Goal: Task Accomplishment & Management: Manage account settings

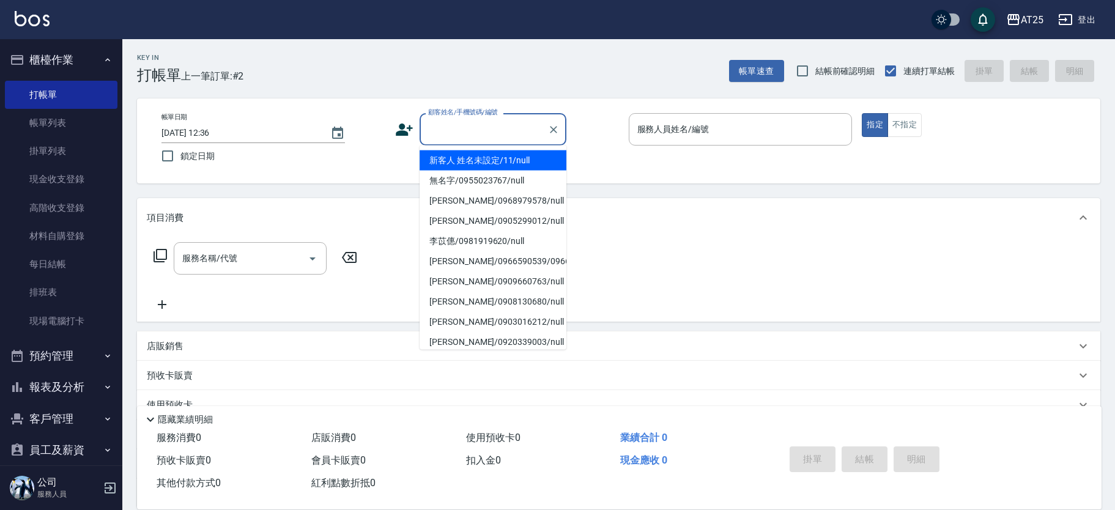
click at [498, 129] on input "顧客姓名/手機號碼/編號" at bounding box center [483, 129] width 117 height 21
click at [521, 158] on li "新客人 姓名未設定/11/null" at bounding box center [493, 161] width 147 height 20
type input "新客人 姓名未設定/11/null"
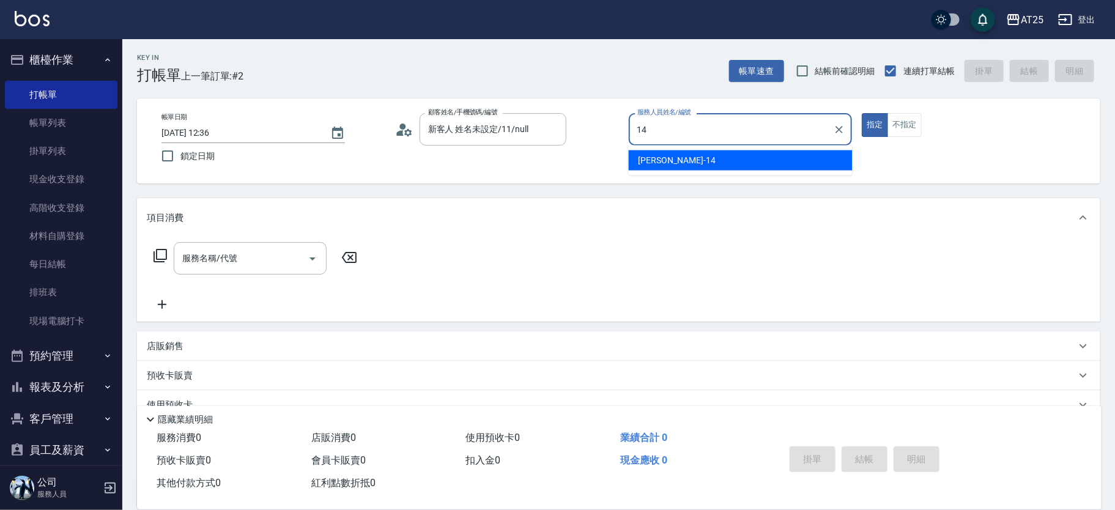
type input "Ken-14"
type button "true"
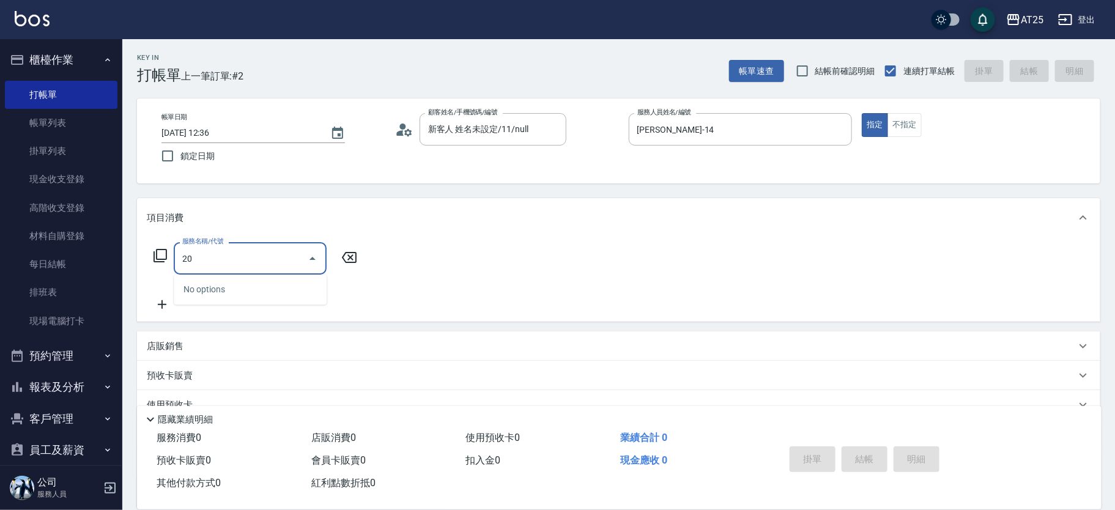
type input "201"
type input "30"
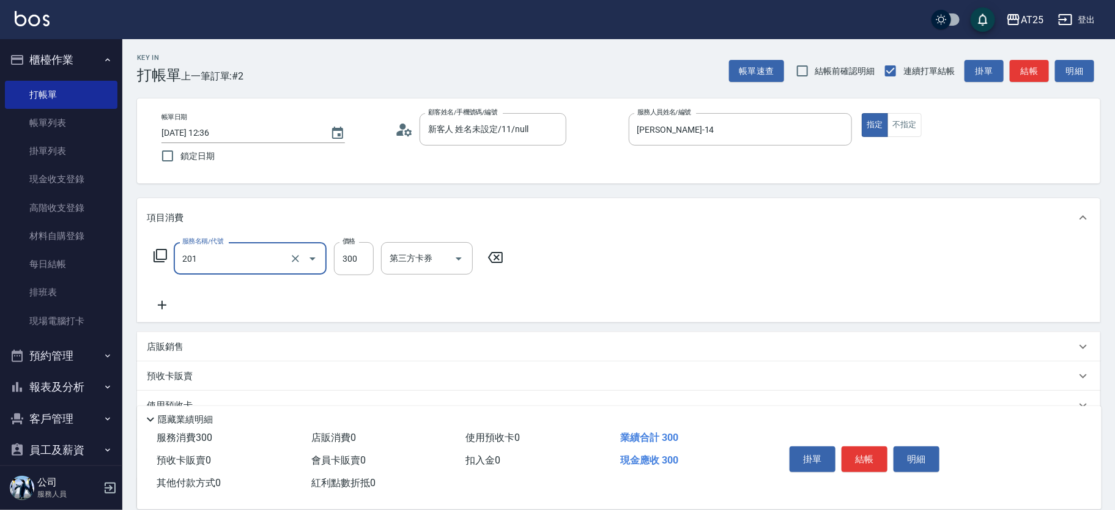
type input "洗髮(201)"
type input "0"
type input "40"
type input "400"
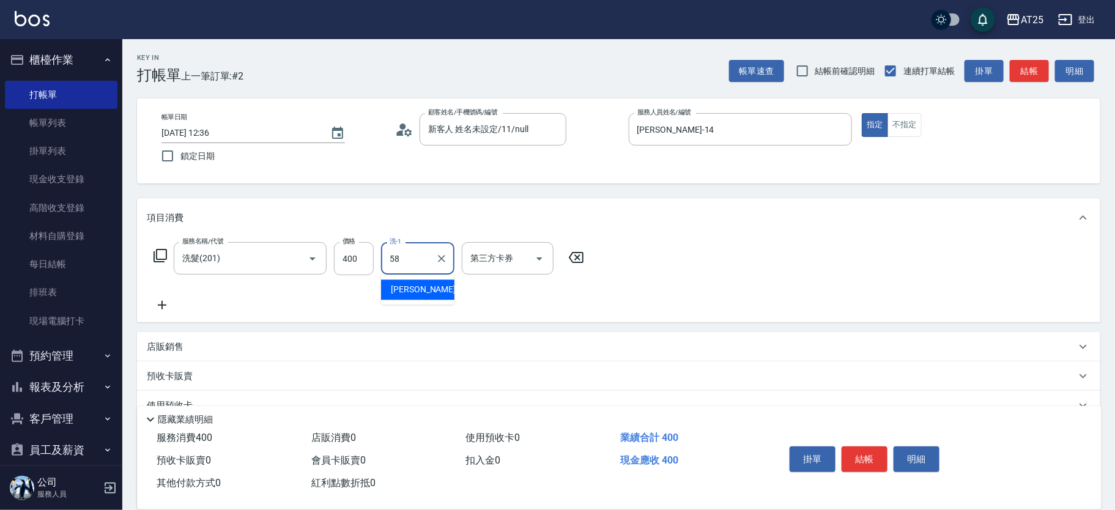
type input "小宇-58"
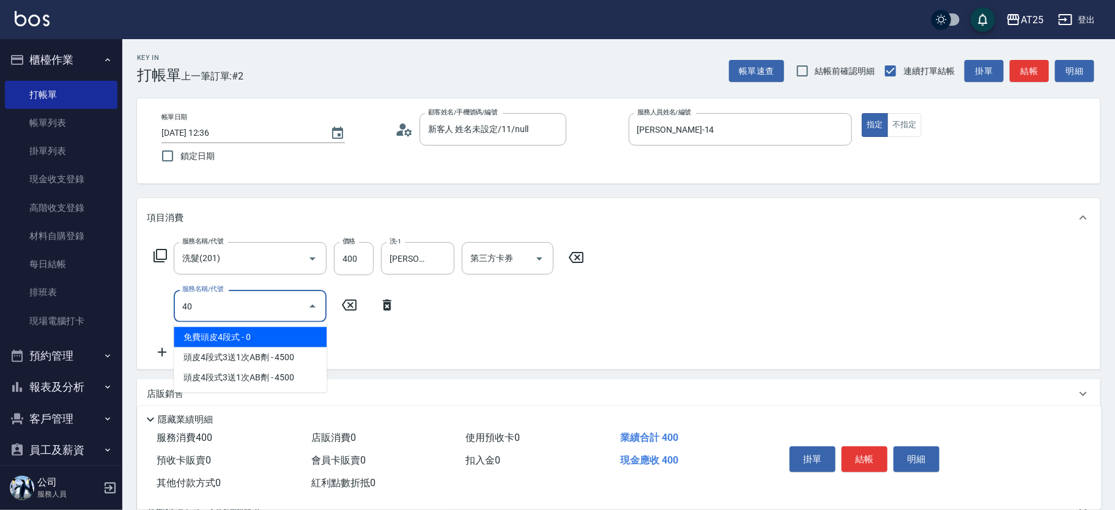
type input "401"
type input "70"
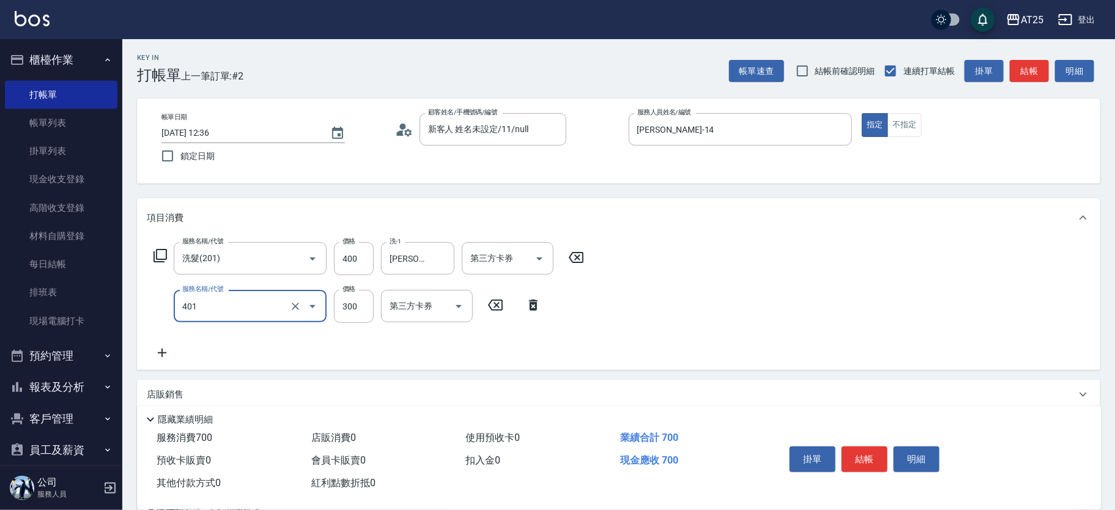
type input "剪髮(401)"
type input "40"
type input "80"
type input "400"
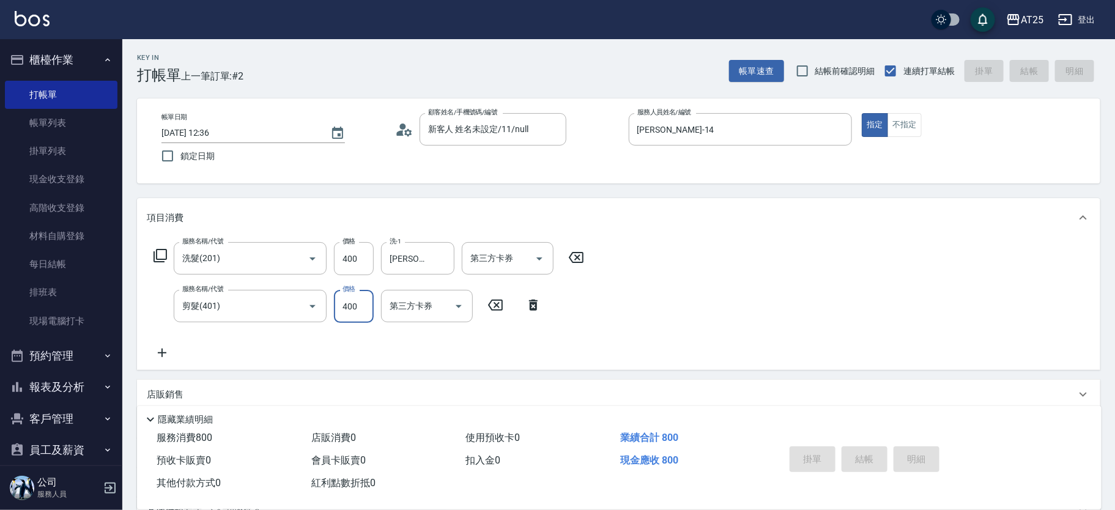
type input "2025/09/14 13:11"
type input "0"
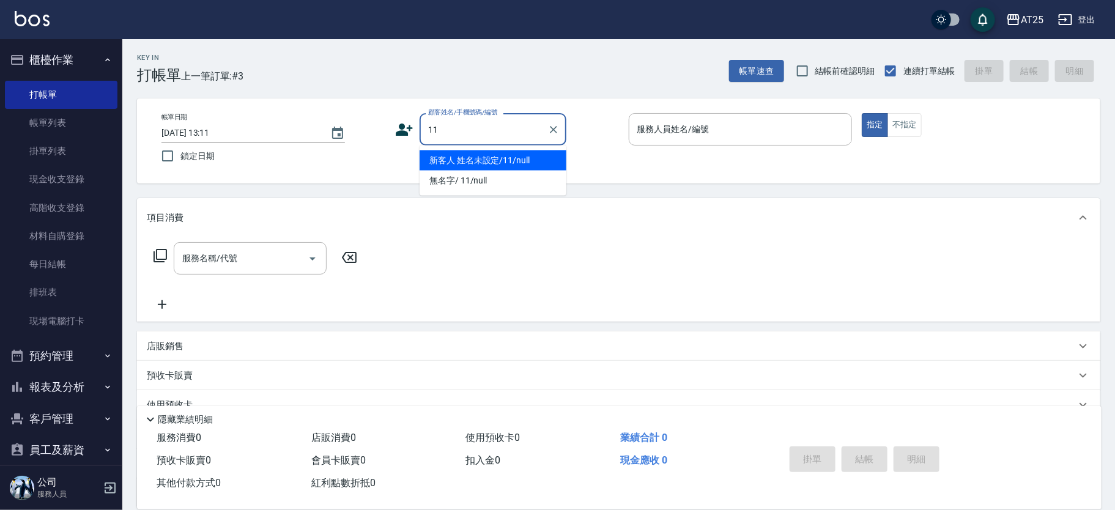
type input "新客人 姓名未設定/11/null"
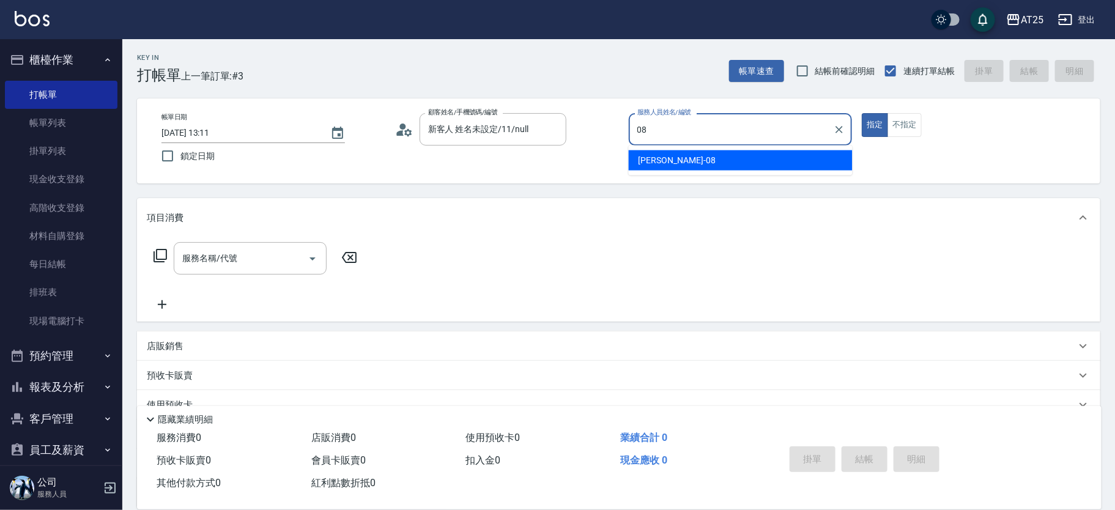
type input "Tony-08"
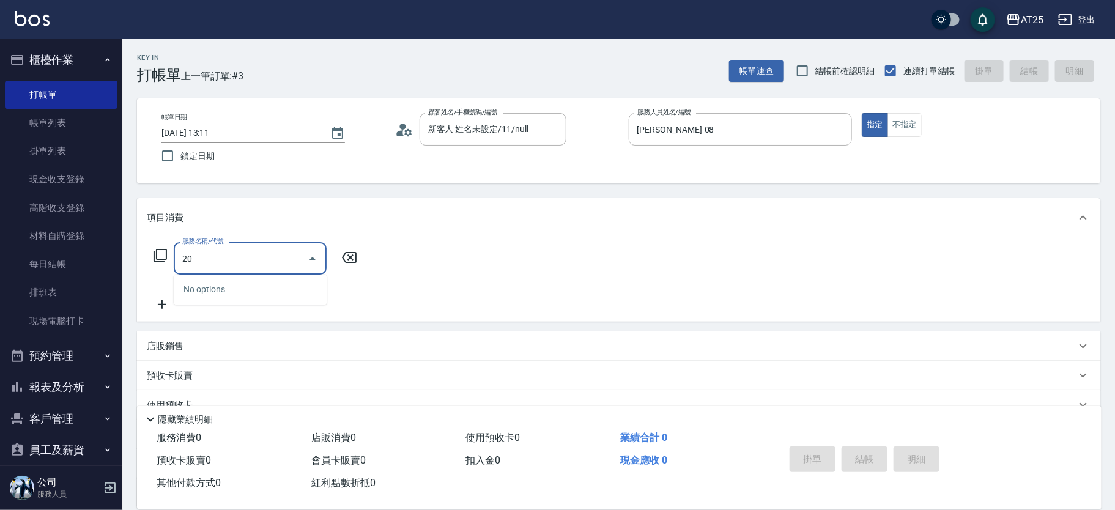
type input "201"
type input "30"
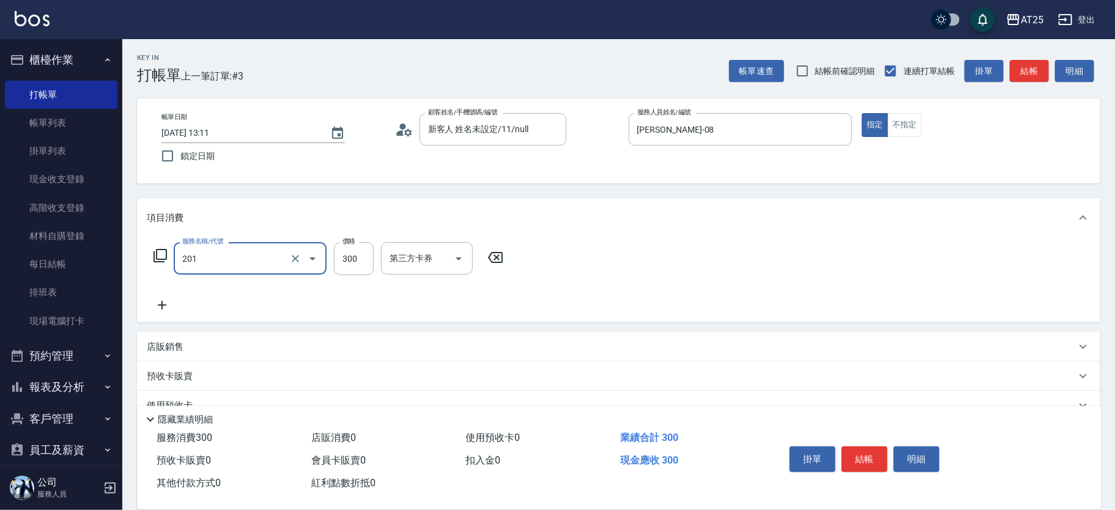
type input "洗髮(201)"
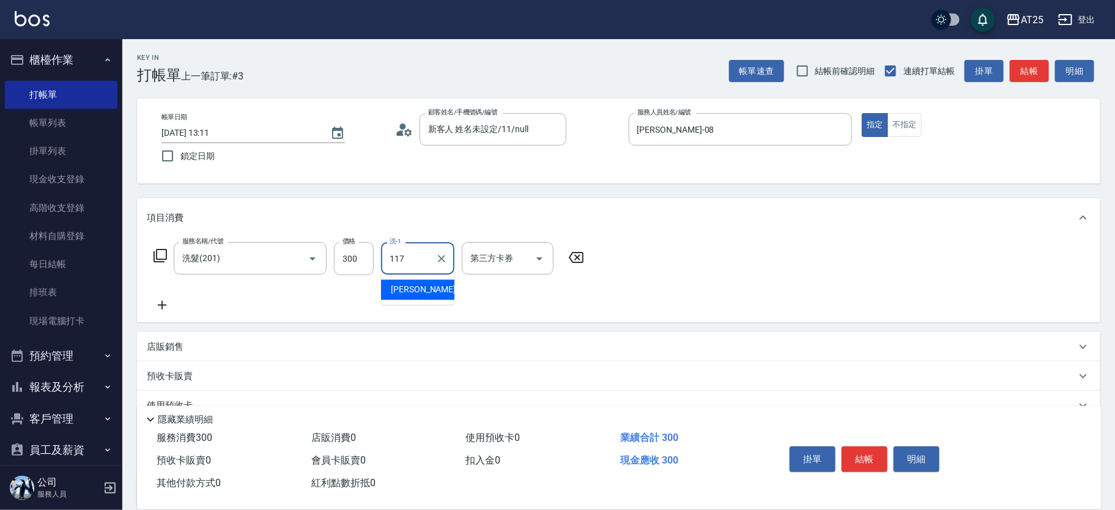
type input "小祐-117"
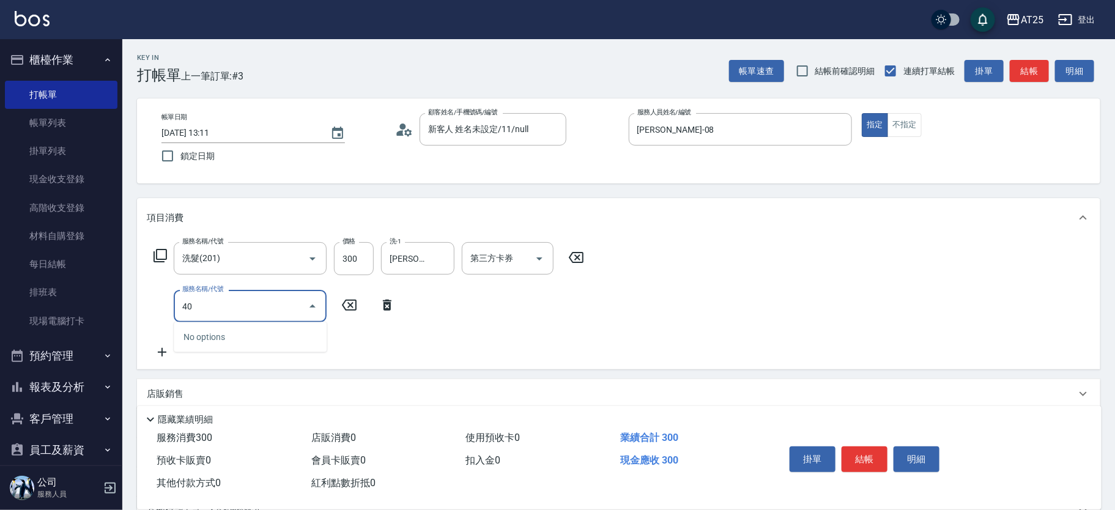
type input "401"
type input "60"
type input "剪髮(401)"
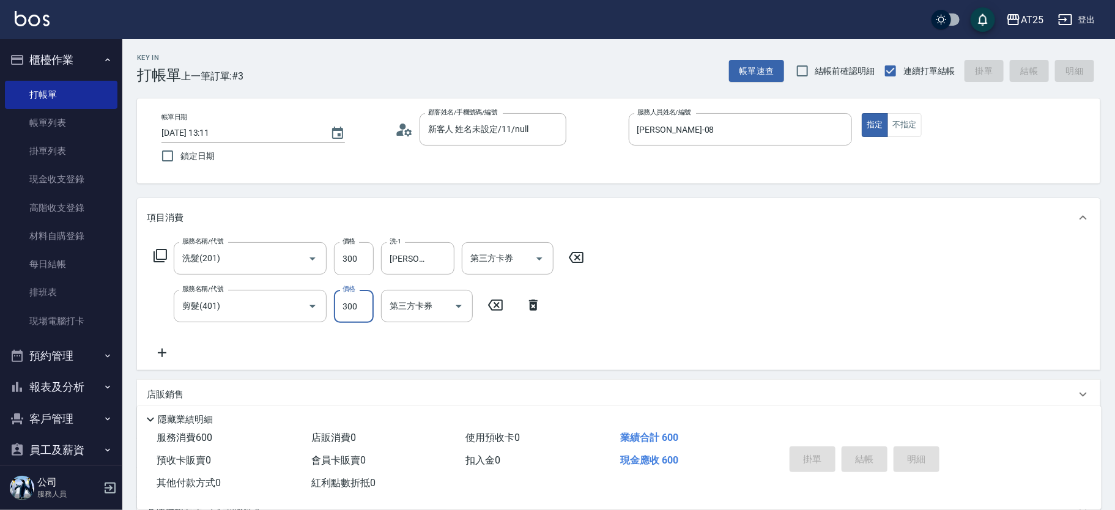
type input "0"
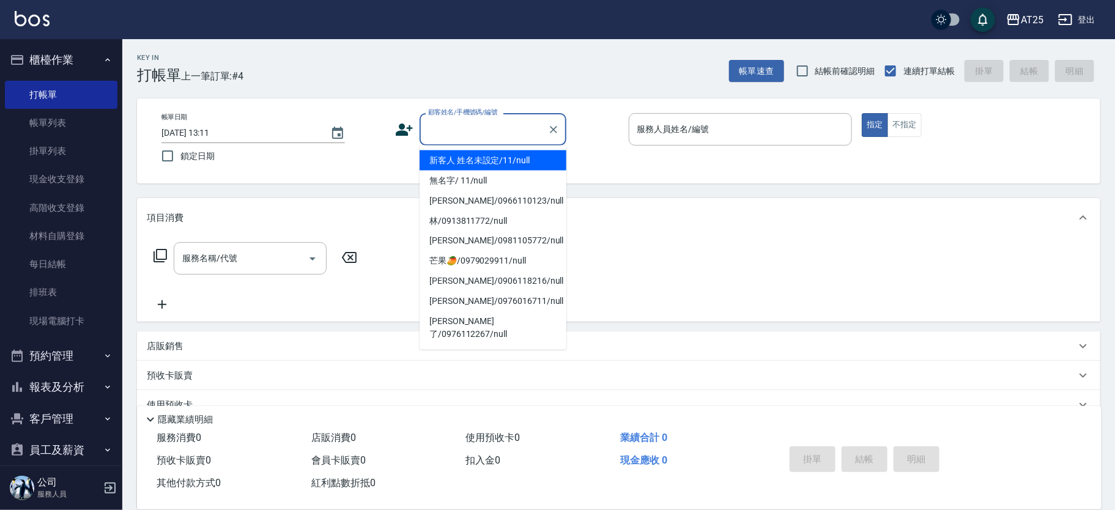
click at [506, 135] on input "顧客姓名/手機號碼/編號" at bounding box center [483, 129] width 117 height 21
click at [510, 158] on li "新客人 姓名未設定/11/null" at bounding box center [493, 161] width 147 height 20
type input "新客人 姓名未設定/11/null"
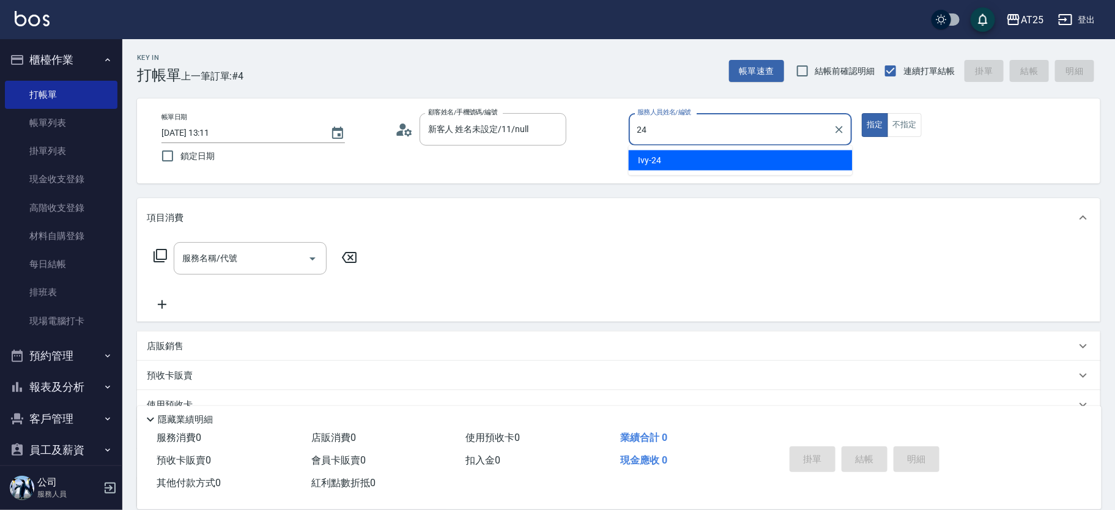
type input "Ivy-24"
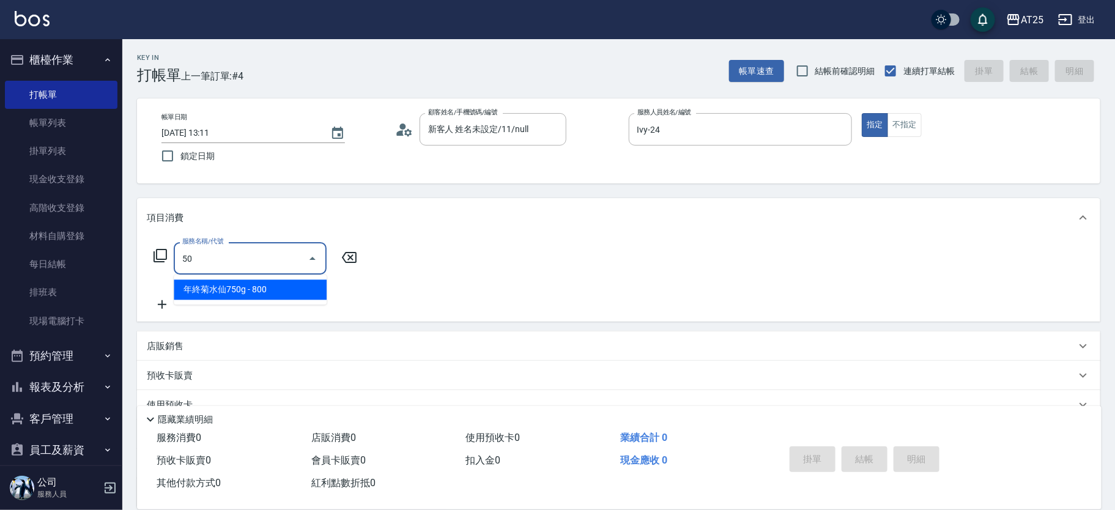
type input "501"
type input "100"
type input "染髮(501)"
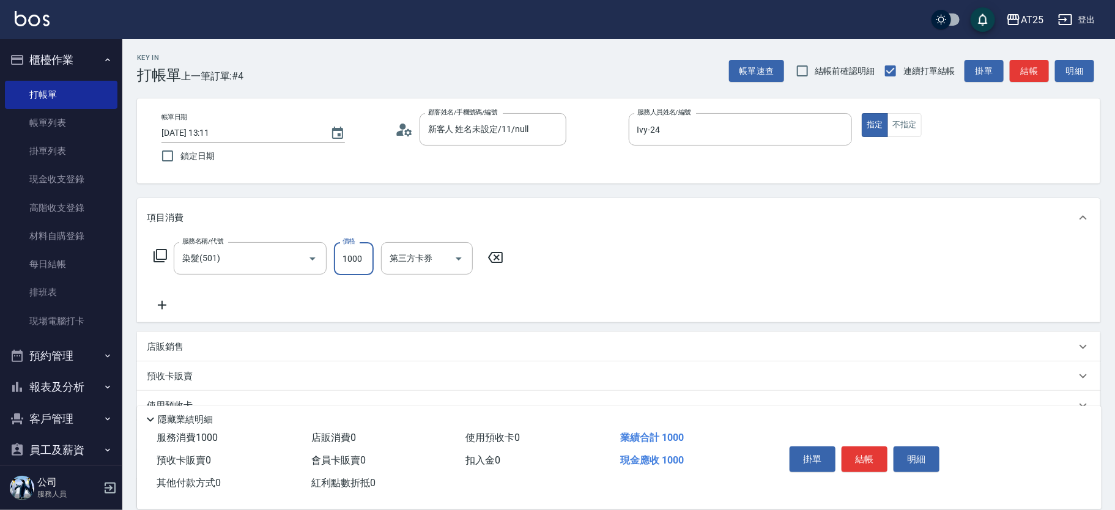
type input "0"
type input "13"
type input "10"
type input "139"
type input "130"
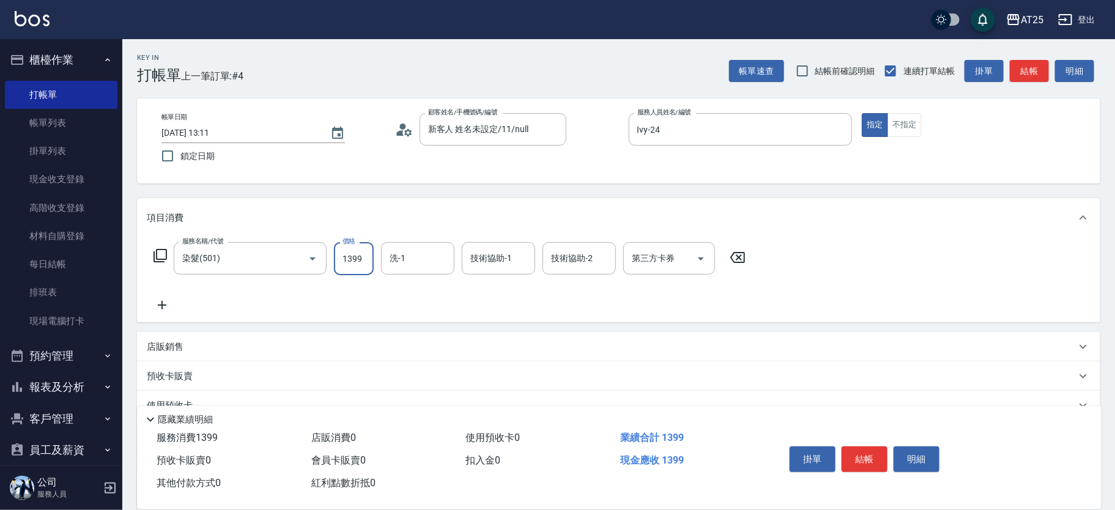
type input "1399"
type input "小曼-82"
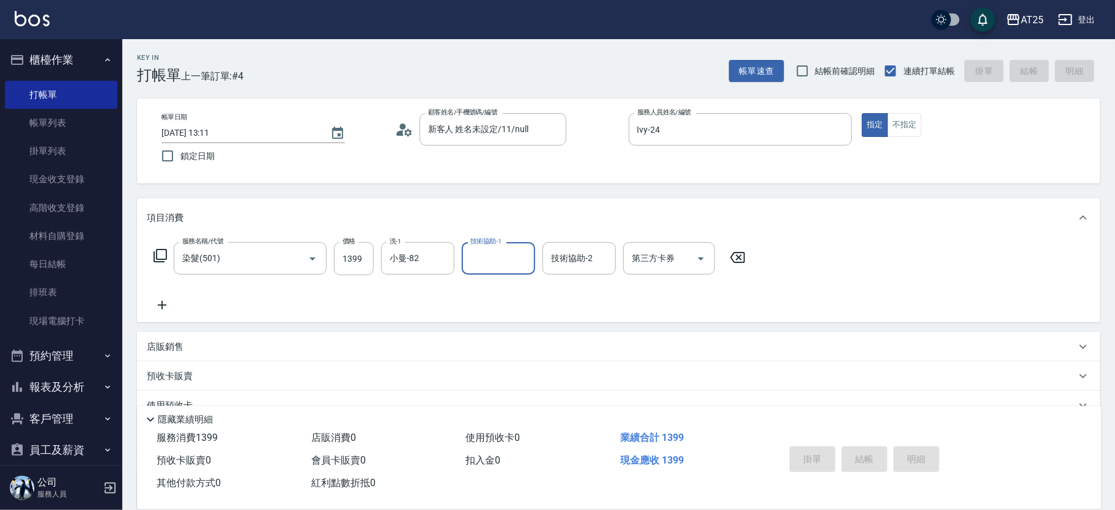
type input "0"
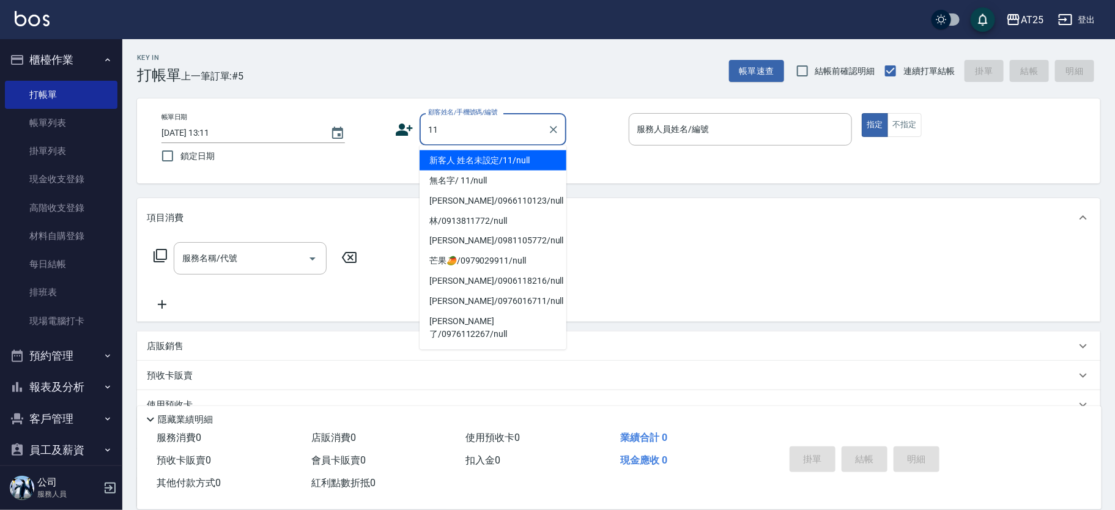
type input "新客人 姓名未設定/11/null"
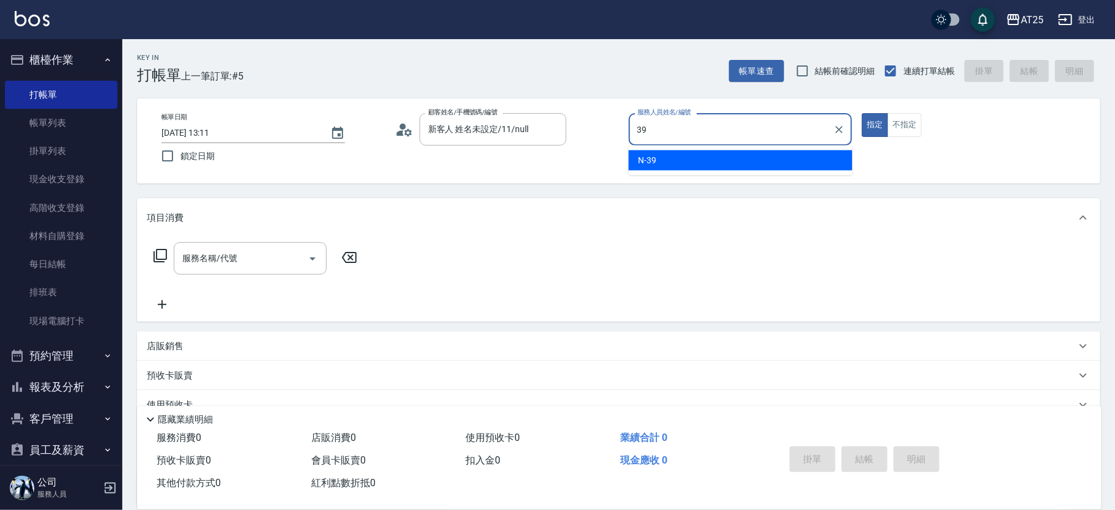
type input "N-39"
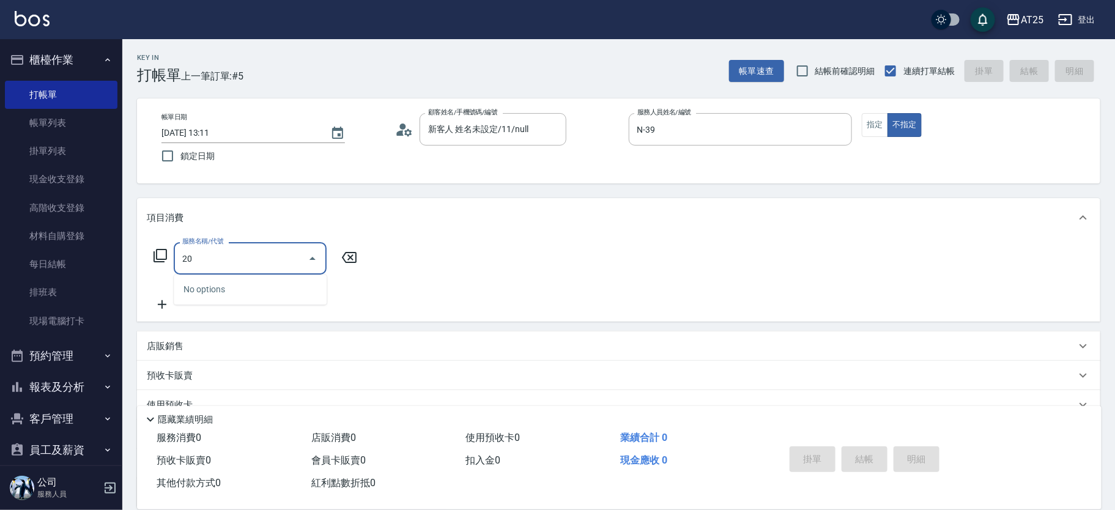
type input "201"
type input "30"
type input "洗髮(201)"
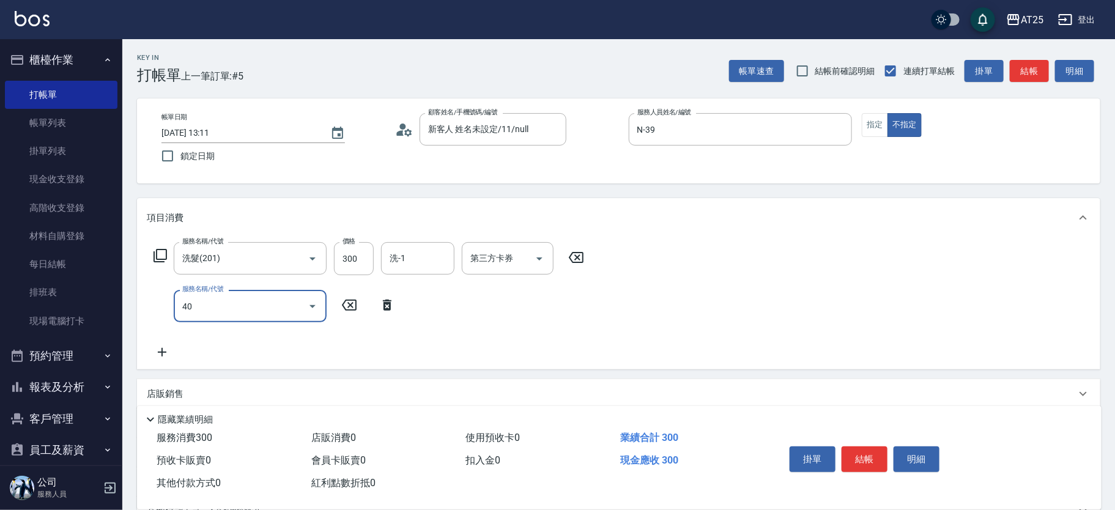
type input "401"
type input "60"
type input "剪髮(401)"
type input "2"
type input "30"
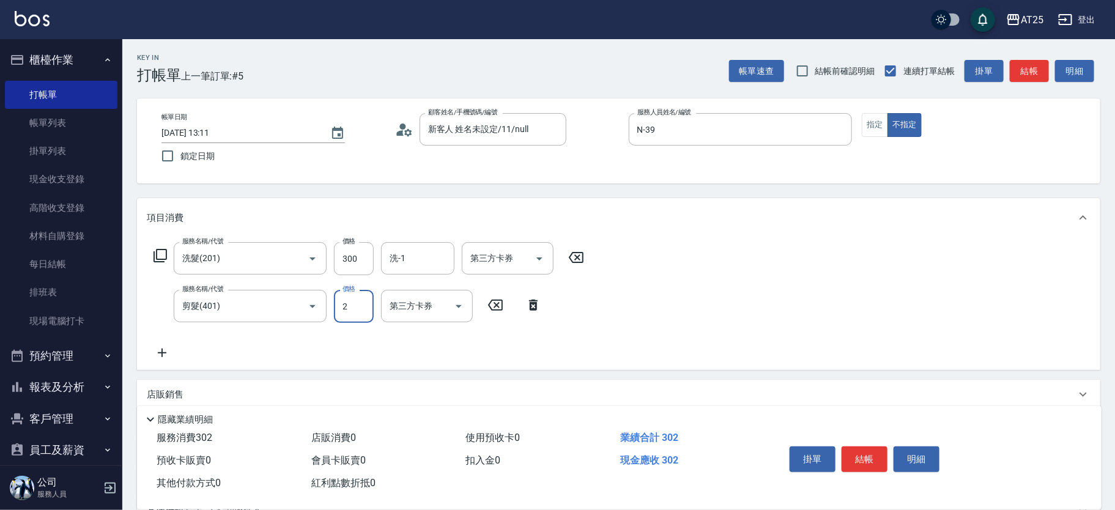
type input "29"
type input "50"
type input "299"
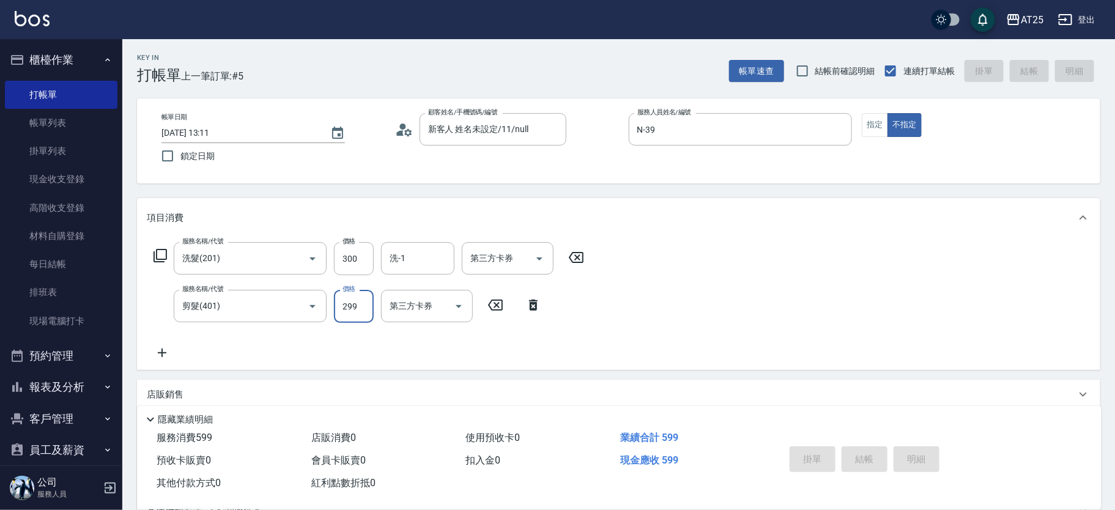
type input "2025/09/14 13:12"
type input "0"
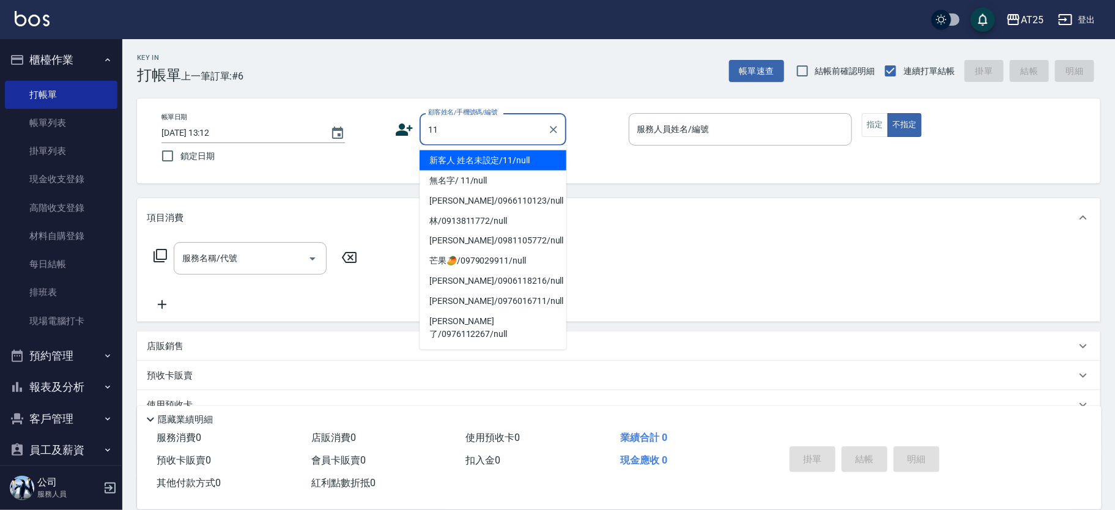
type input "新客人 姓名未設定/11/null"
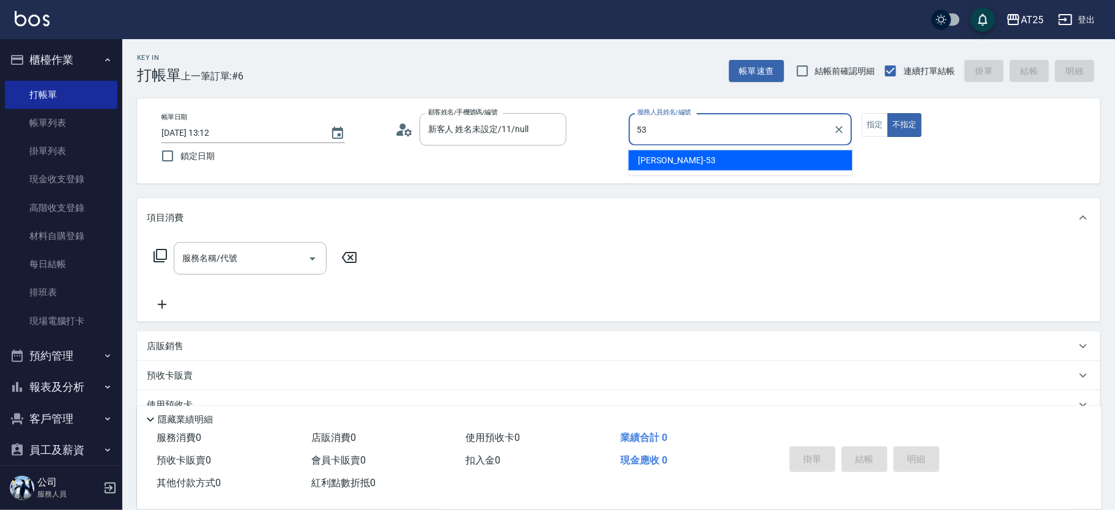
type input "Jerry-53"
type button "false"
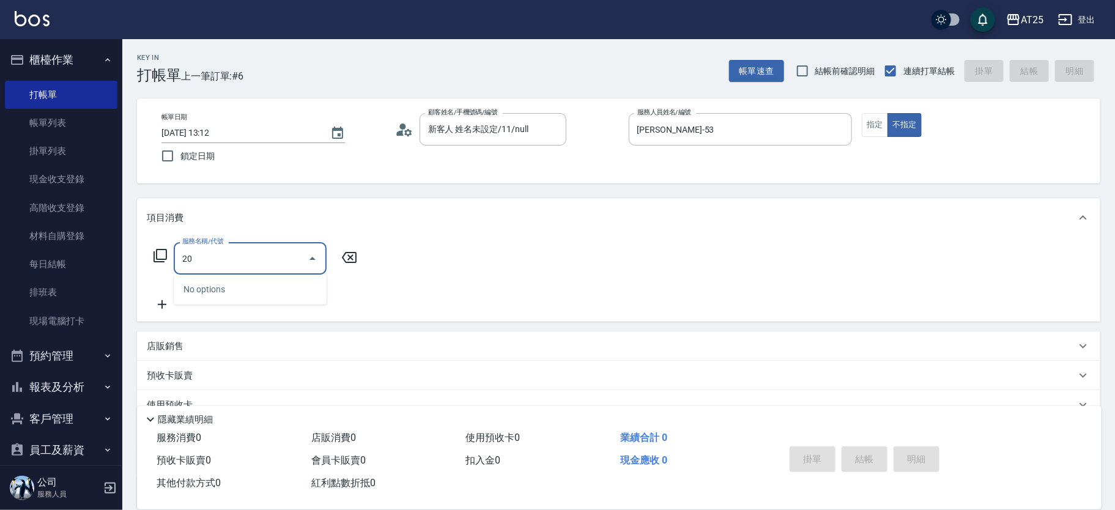
type input "201"
type input "30"
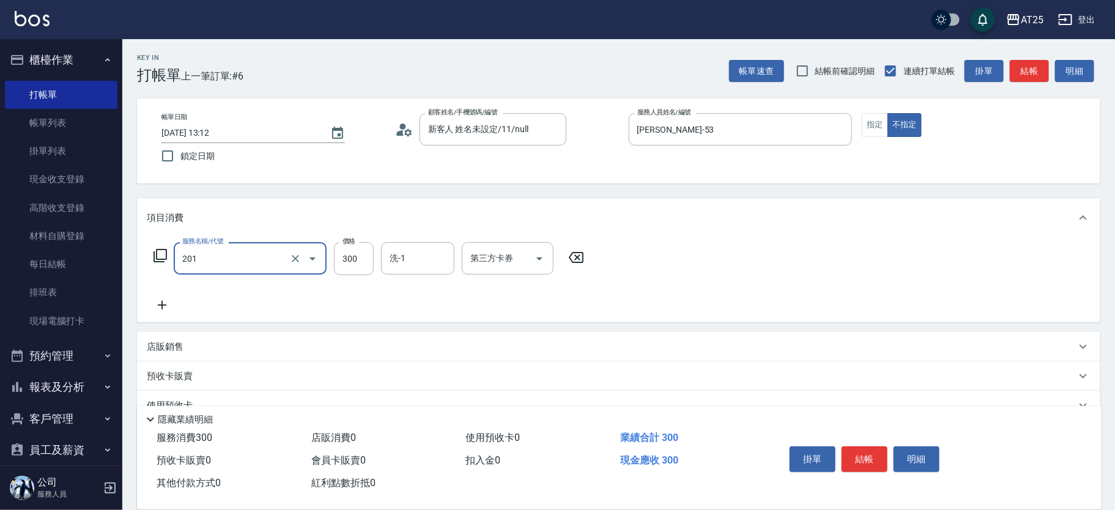
type input "洗髮(201)"
type input "0"
type input "50"
type input "500"
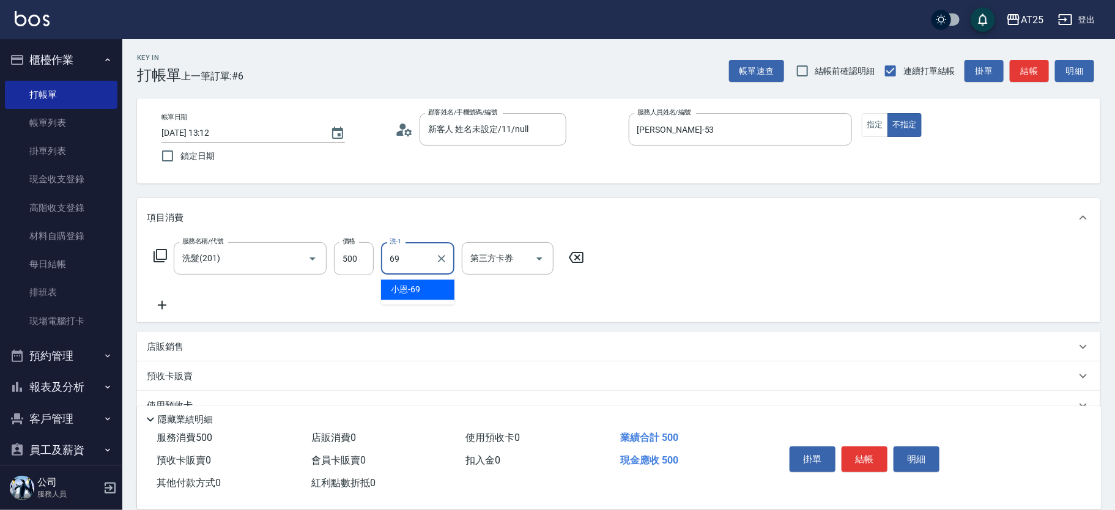
type input "小恩-69"
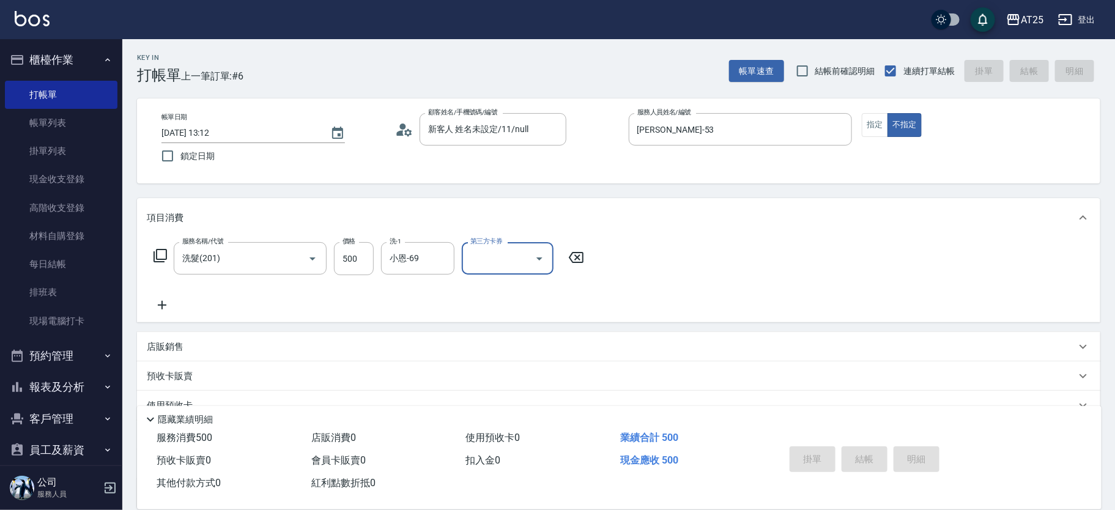
type input "0"
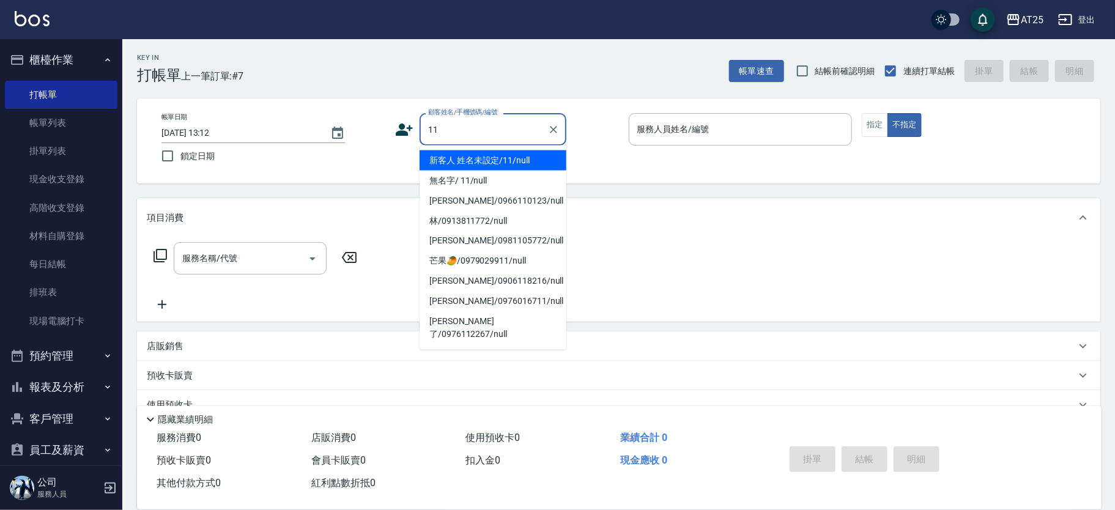
type input "新客人 姓名未設定/11/null"
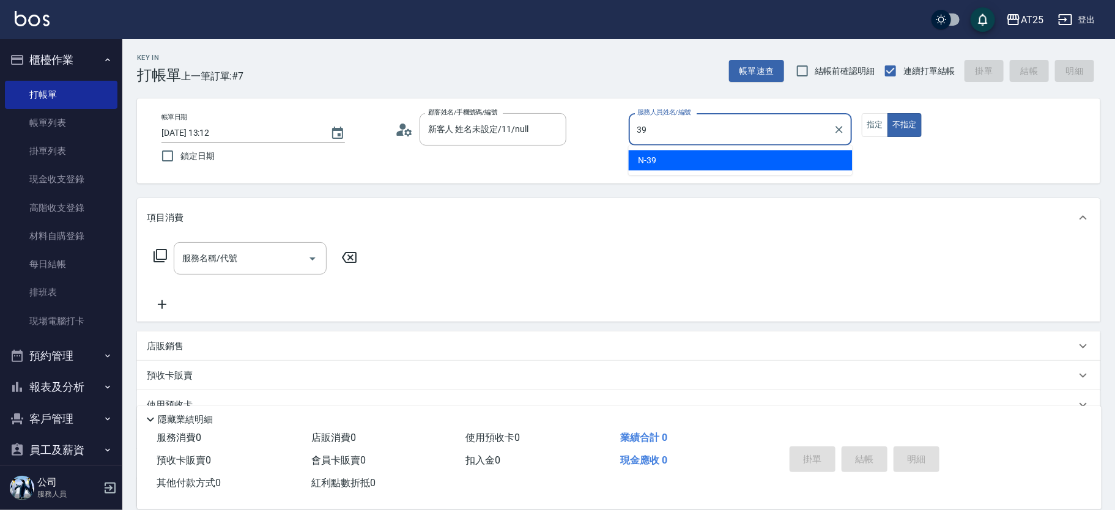
type input "N-39"
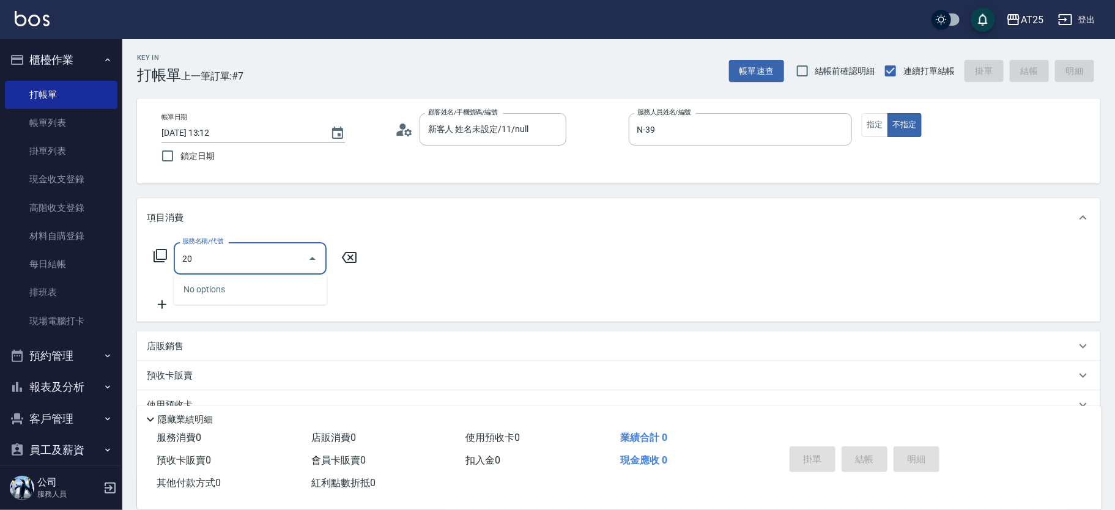
type input "201"
type input "30"
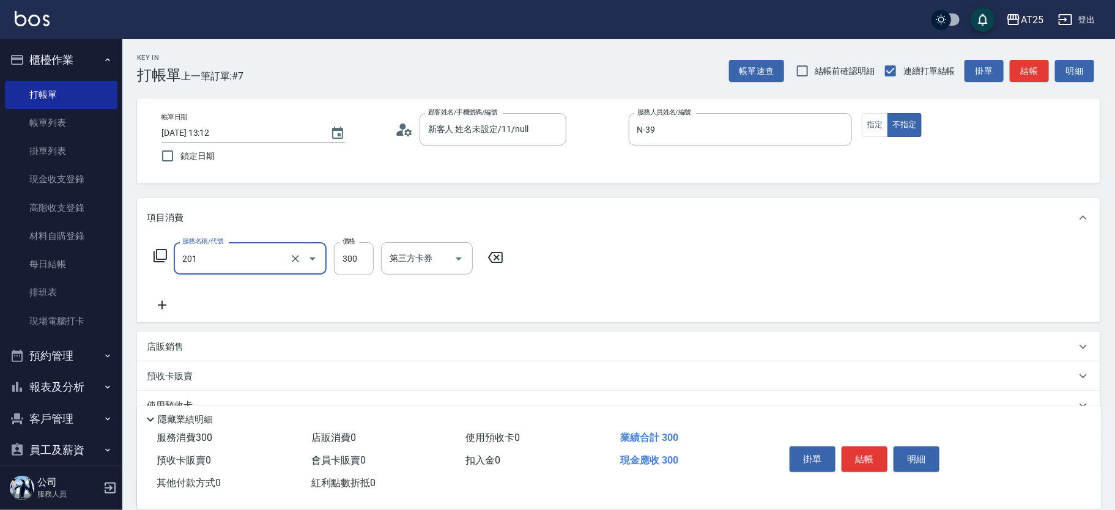
type input "洗髮(201)"
type input "0"
type input "50"
type input "500"
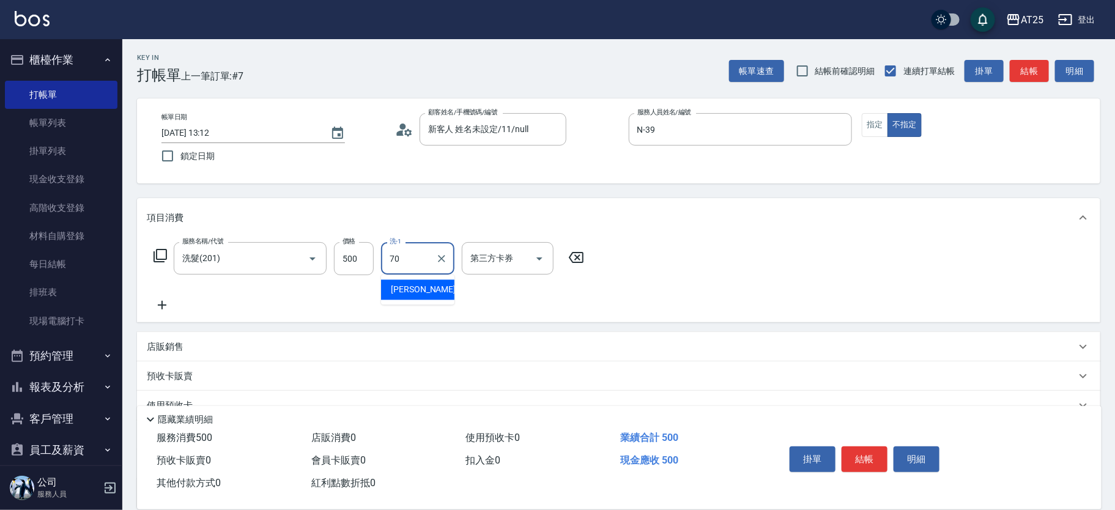
type input "惠均-70"
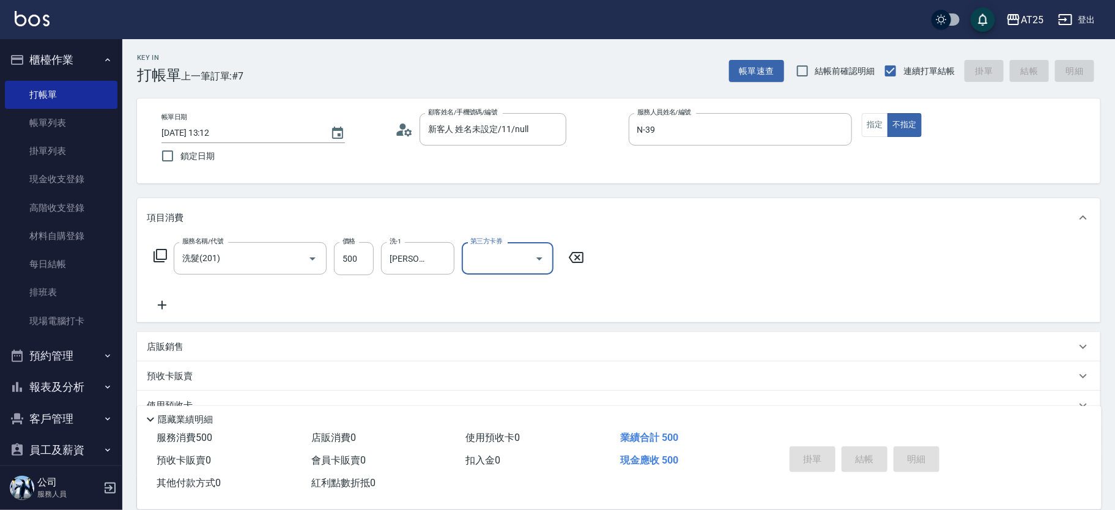
type input "2025/09/14 13:13"
type input "0"
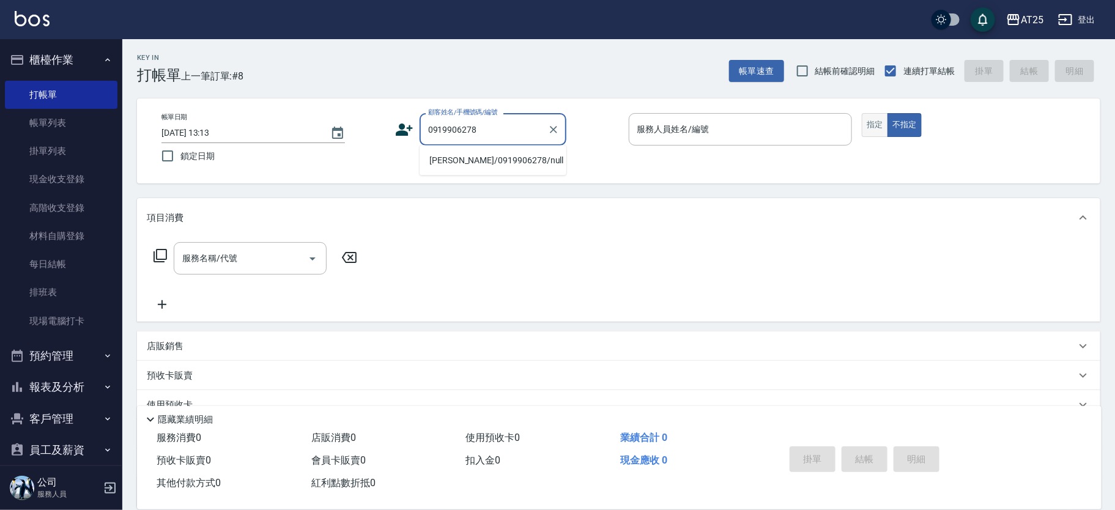
type input "0919906278"
click at [885, 128] on button "指定" at bounding box center [875, 125] width 26 height 24
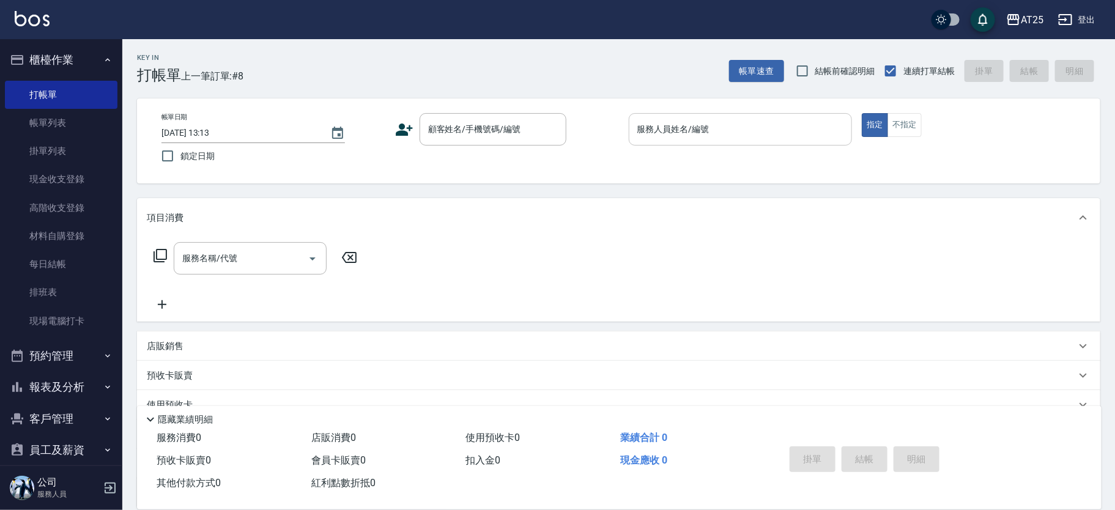
click at [727, 116] on div "服務人員姓名/編號" at bounding box center [741, 129] width 224 height 32
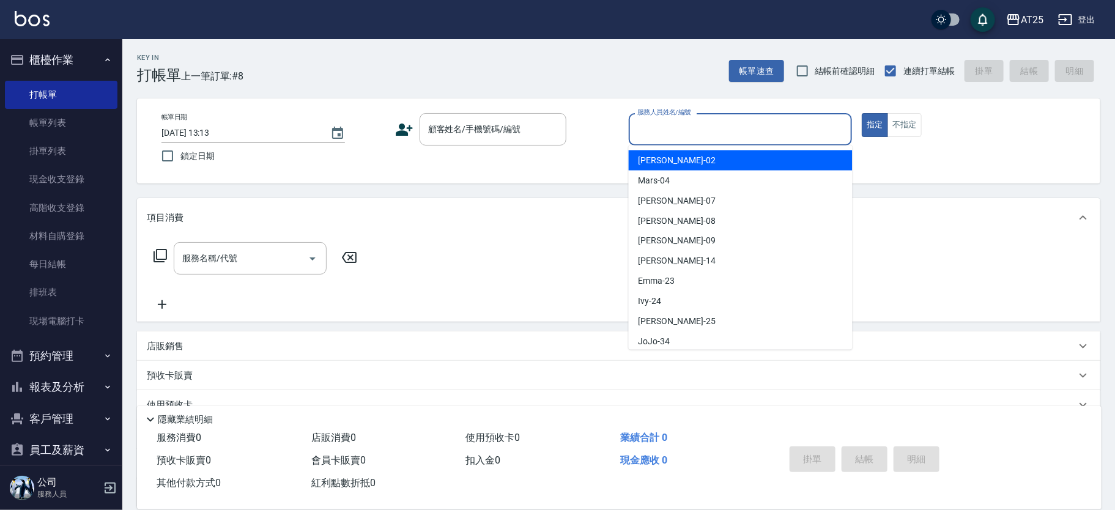
type input "5"
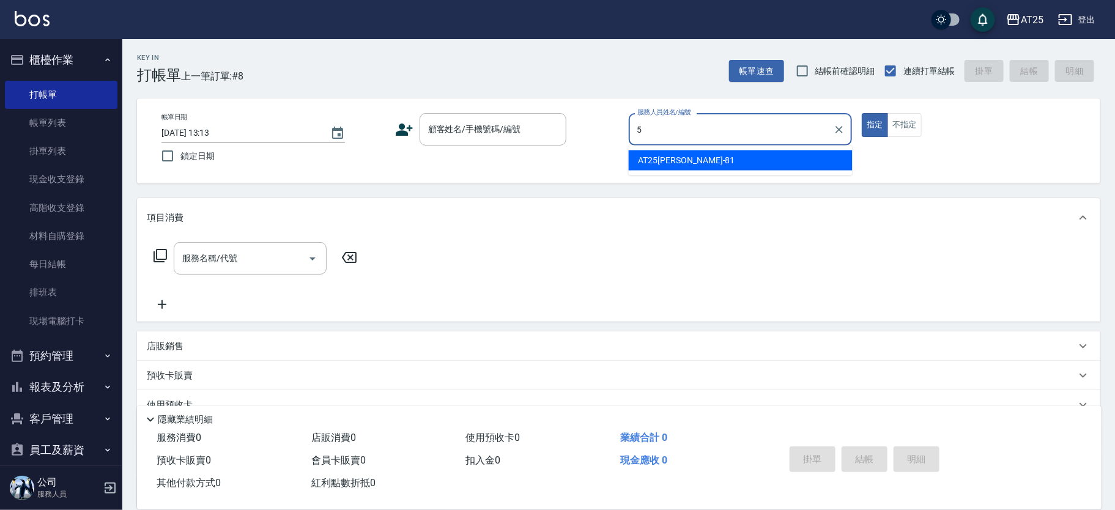
drag, startPoint x: 727, startPoint y: 116, endPoint x: 589, endPoint y: 98, distance: 139.4
click at [590, 99] on div "帳單日期 2025/09/14 13:13 鎖定日期 顧客姓名/手機號碼/編號 顧客姓名/手機號碼/編號 服務人員姓名/編號 5 服務人員姓名/編號 指定 不…" at bounding box center [619, 141] width 964 height 85
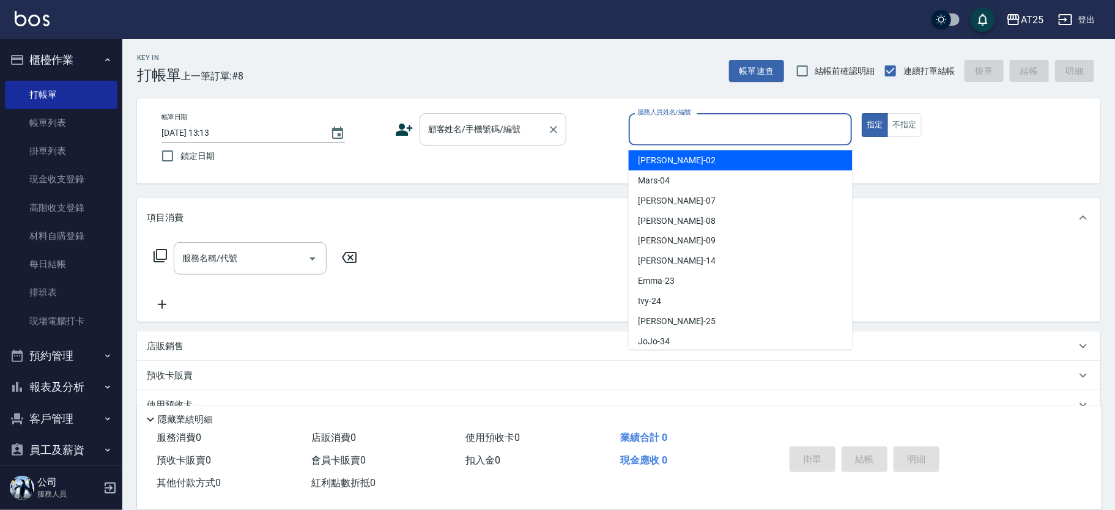
click at [491, 124] on div "顧客姓名/手機號碼/編號 顧客姓名/手機號碼/編號" at bounding box center [493, 129] width 147 height 32
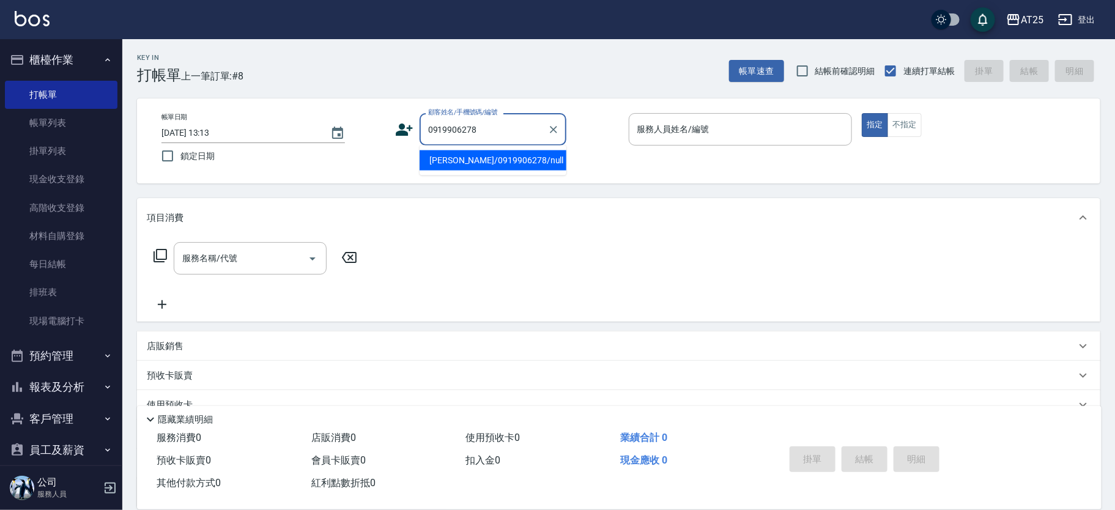
click at [504, 155] on li "許定燁/0919906278/null" at bounding box center [493, 161] width 147 height 20
type input "許定燁/0919906278/null"
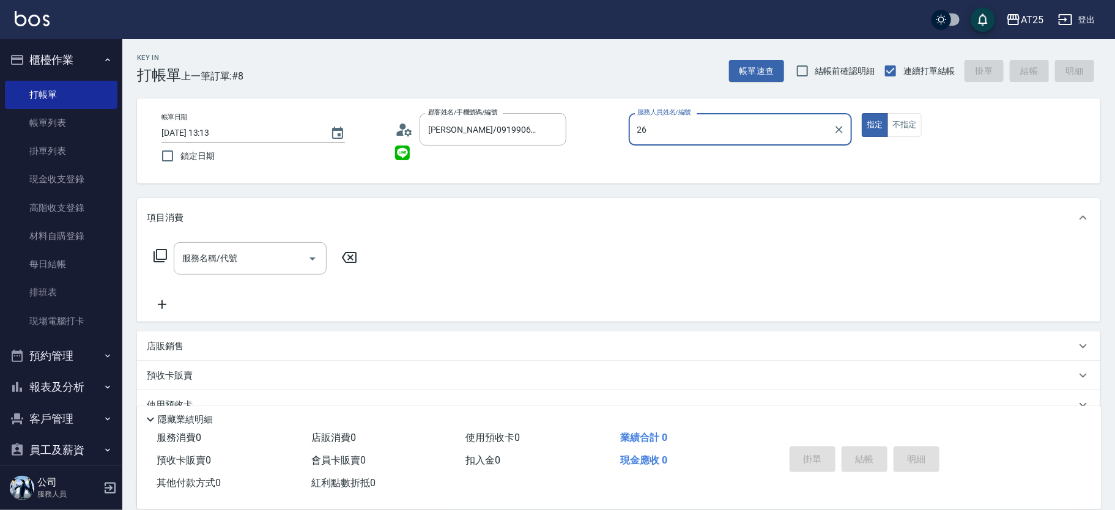
type input "26"
click at [862, 113] on button "指定" at bounding box center [875, 125] width 26 height 24
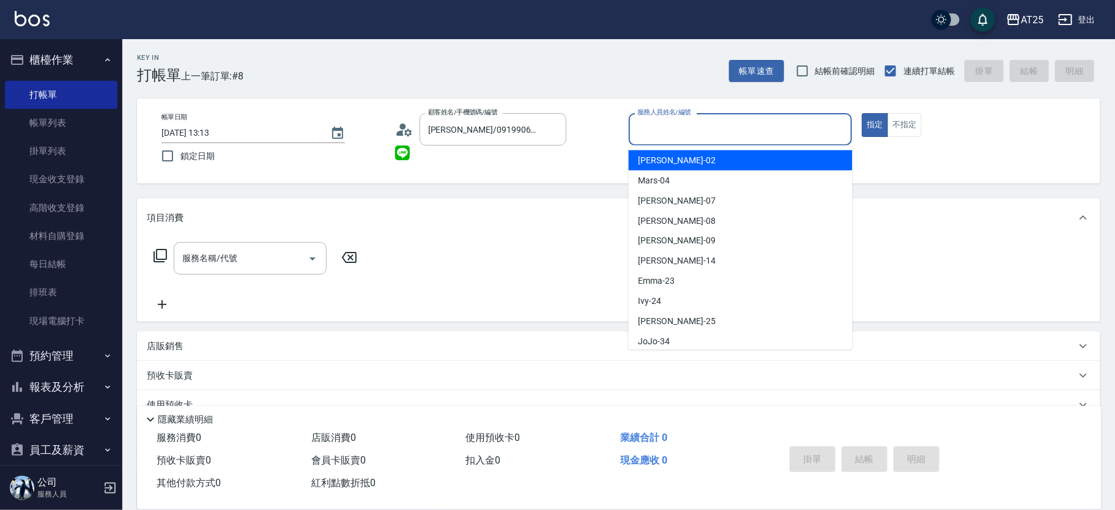
click at [697, 127] on input "服務人員姓名/編號" at bounding box center [740, 129] width 213 height 21
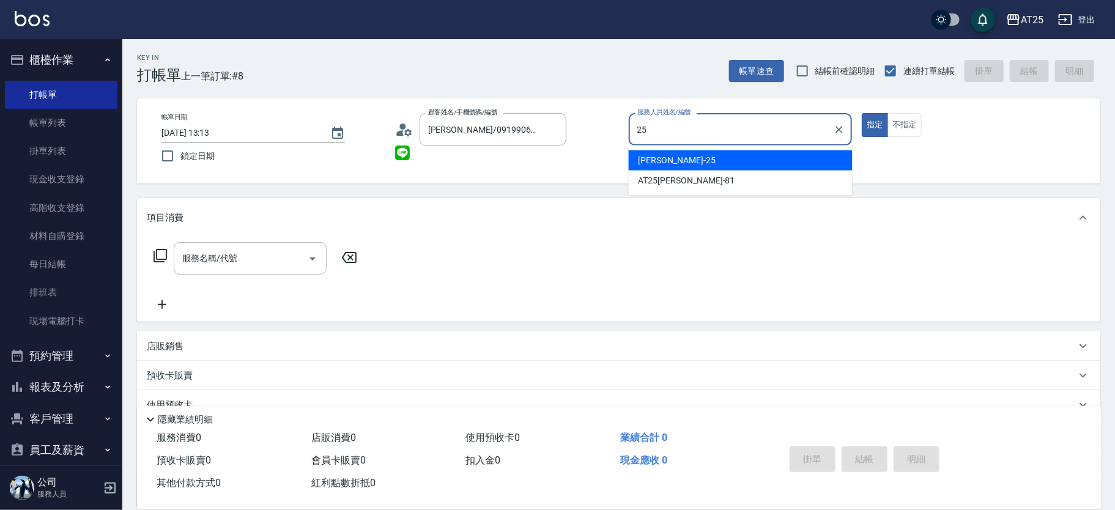
type input "[PERSON_NAME]-25"
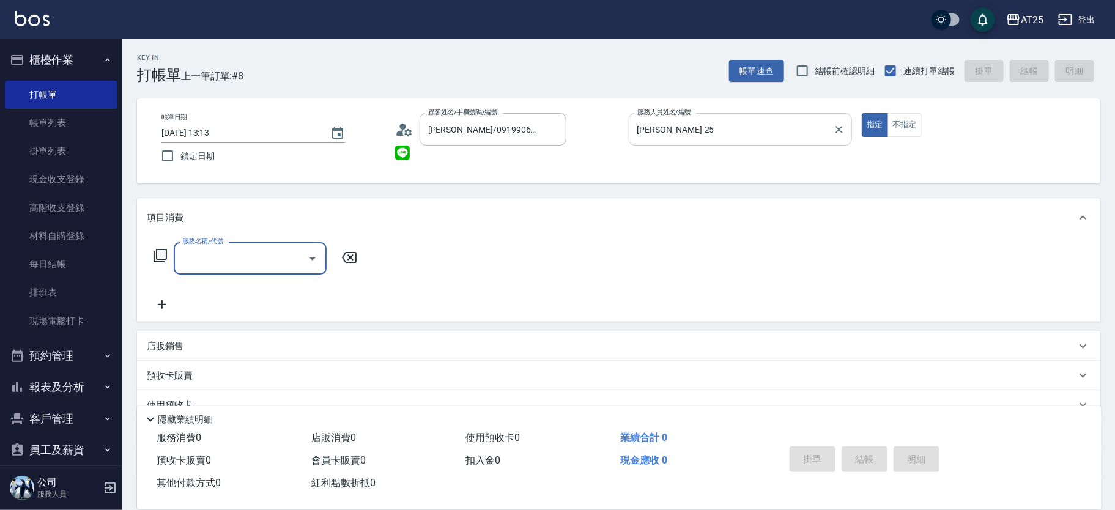
type input "3"
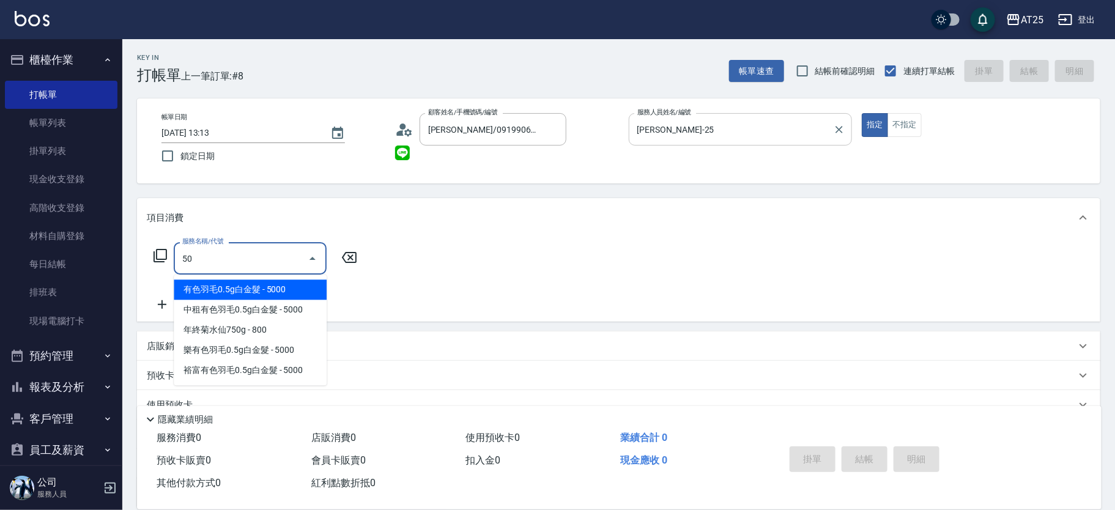
type input "501"
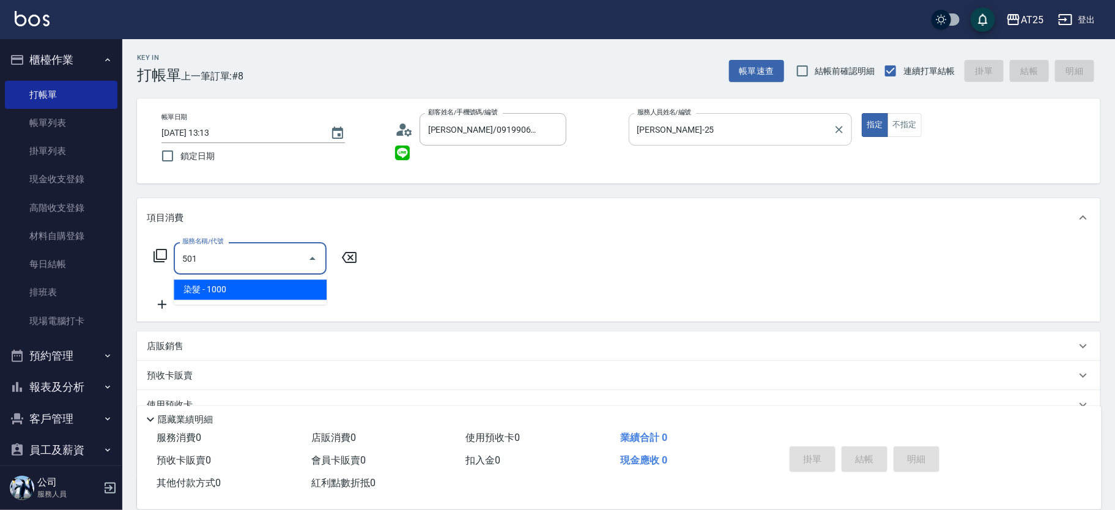
type input "100"
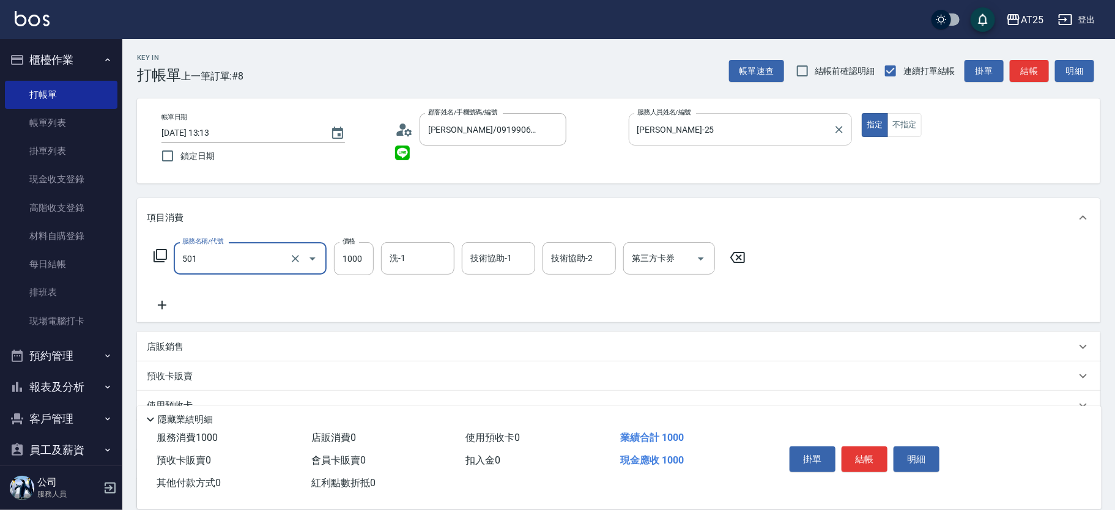
type input "染髮(501)"
type input "0"
type input "310"
type input "3100"
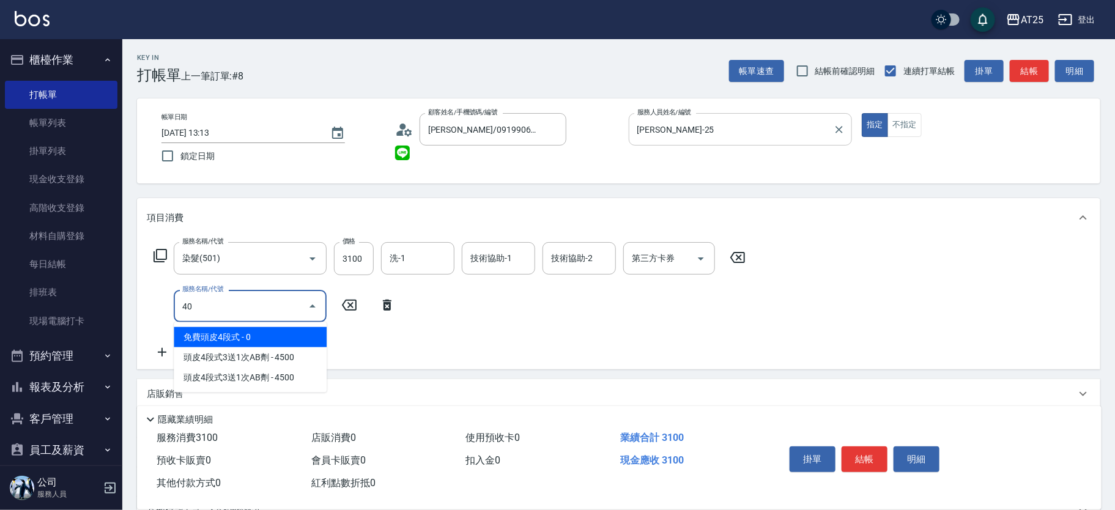
type input "401"
type input "340"
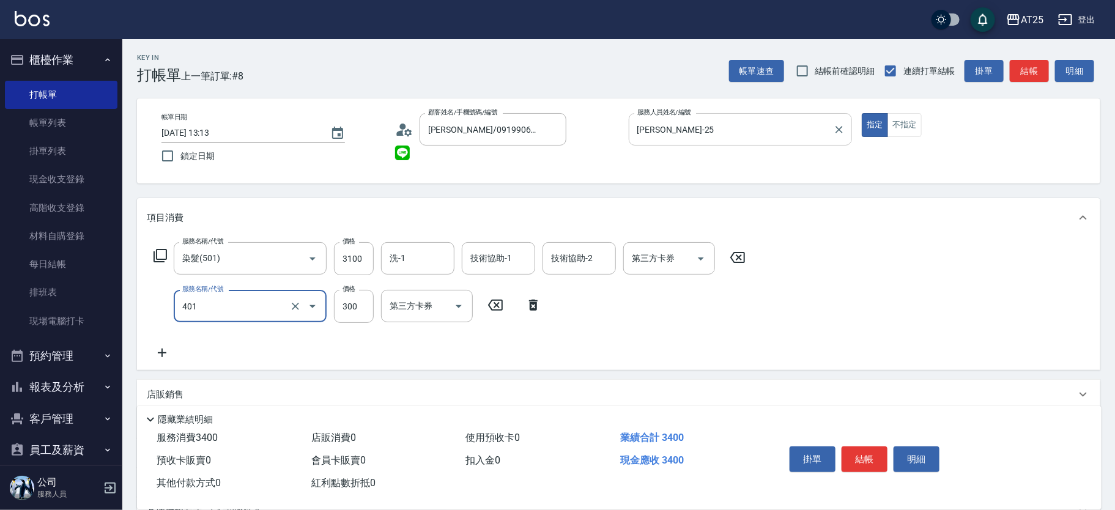
type input "剪髮(401)"
type input "310"
type input "60"
type input "370"
type input "600"
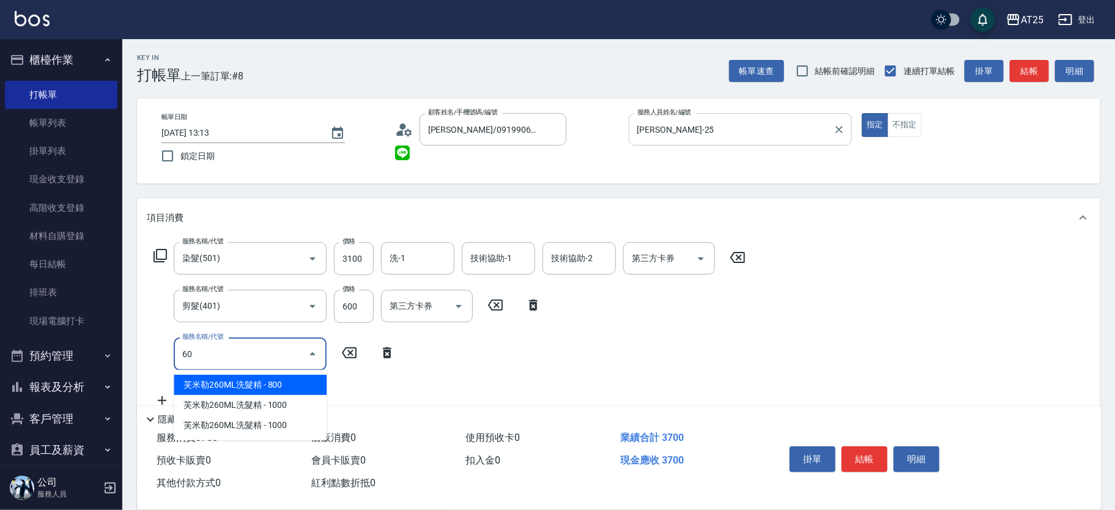
type input "601"
type input "470"
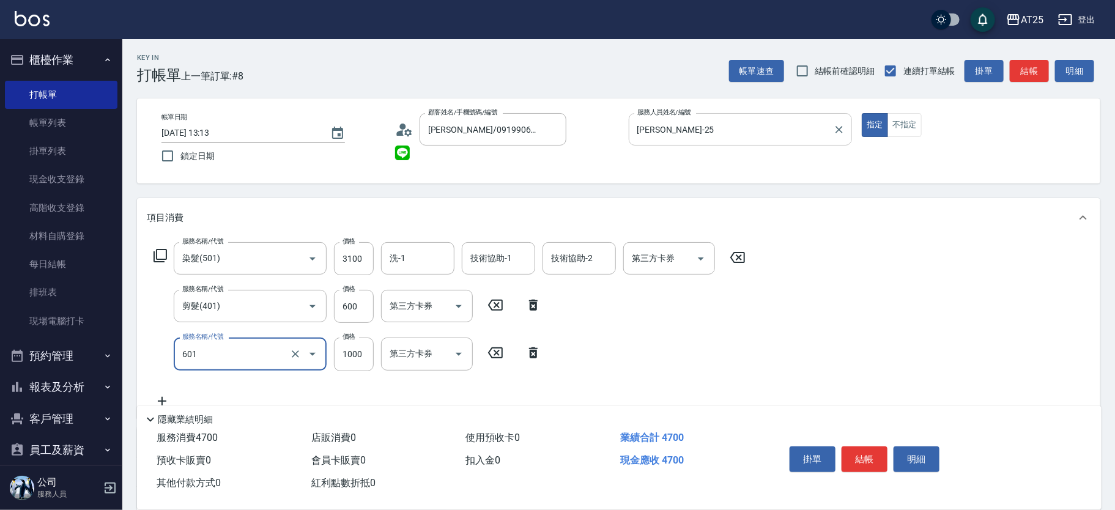
type input "自備護髮(1000上)(601)"
type input "370"
type input "20"
type input "390"
type input "200"
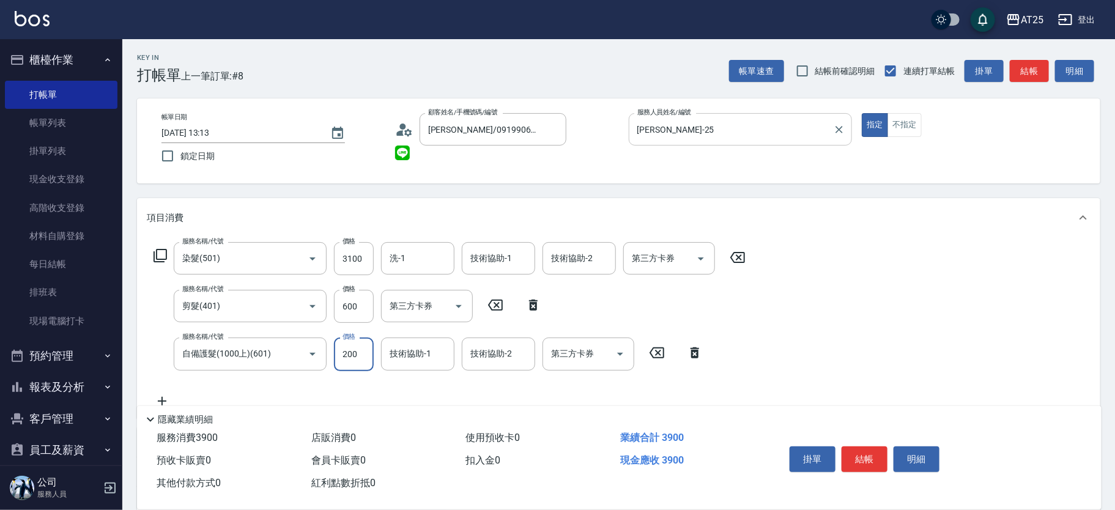
type input "570"
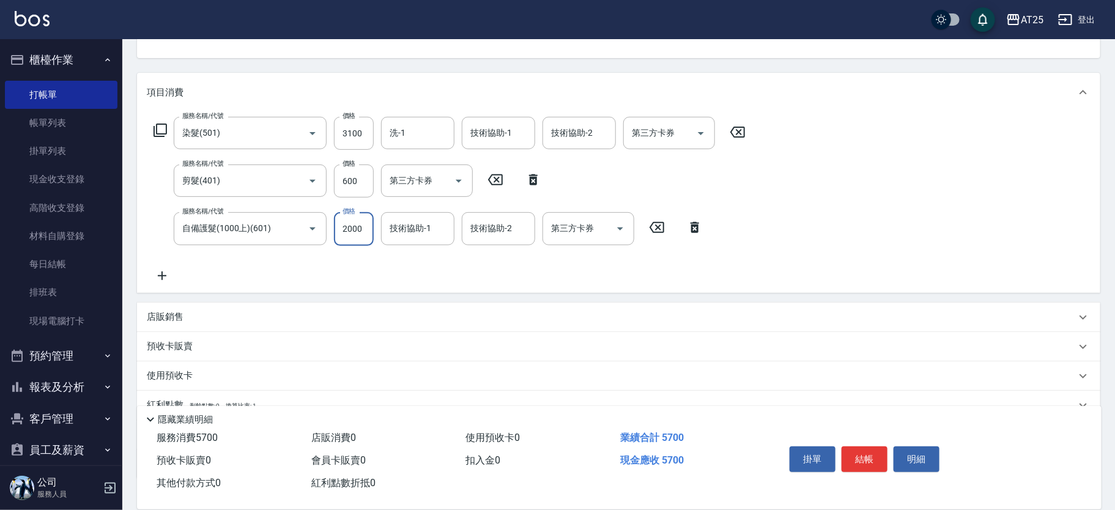
type input "2000"
click at [203, 317] on div "店販銷售" at bounding box center [611, 317] width 929 height 13
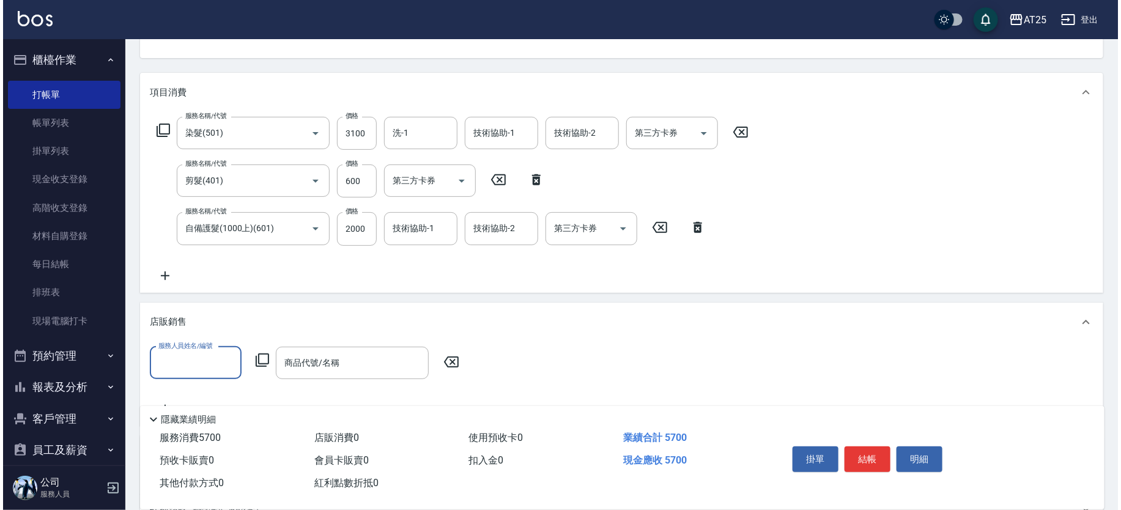
scroll to position [313, 0]
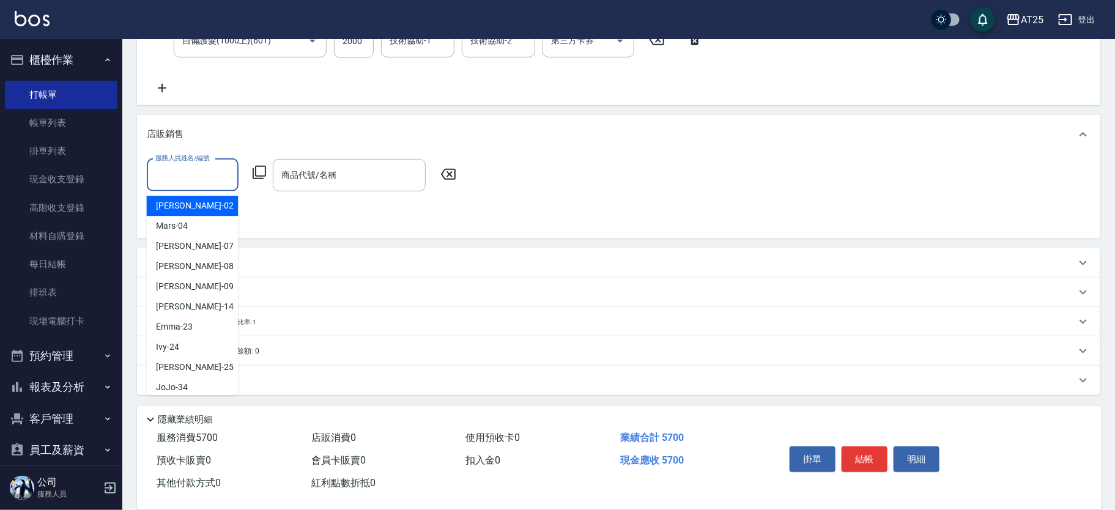
click at [181, 181] on input "服務人員姓名/編號" at bounding box center [192, 175] width 81 height 21
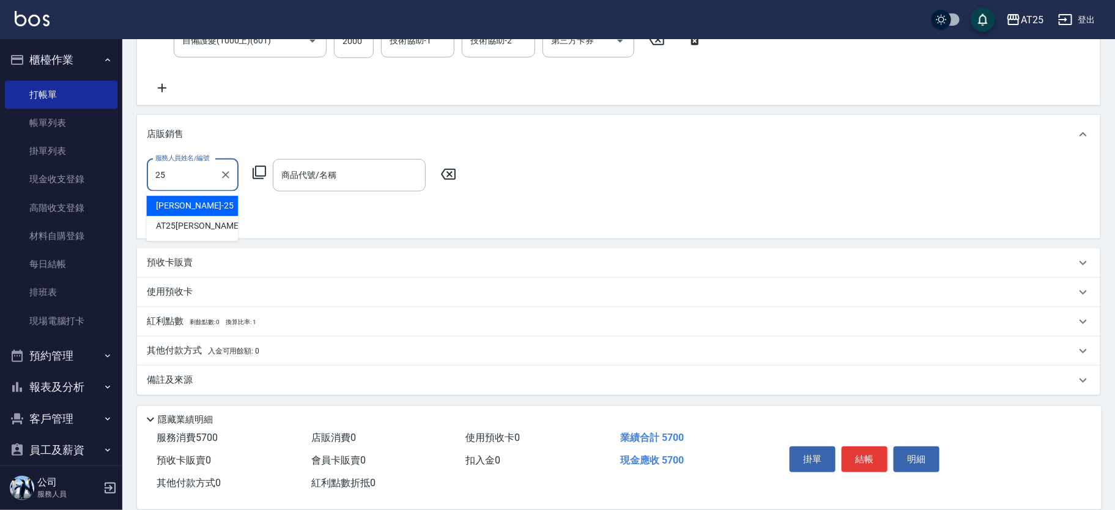
type input "[PERSON_NAME]-25"
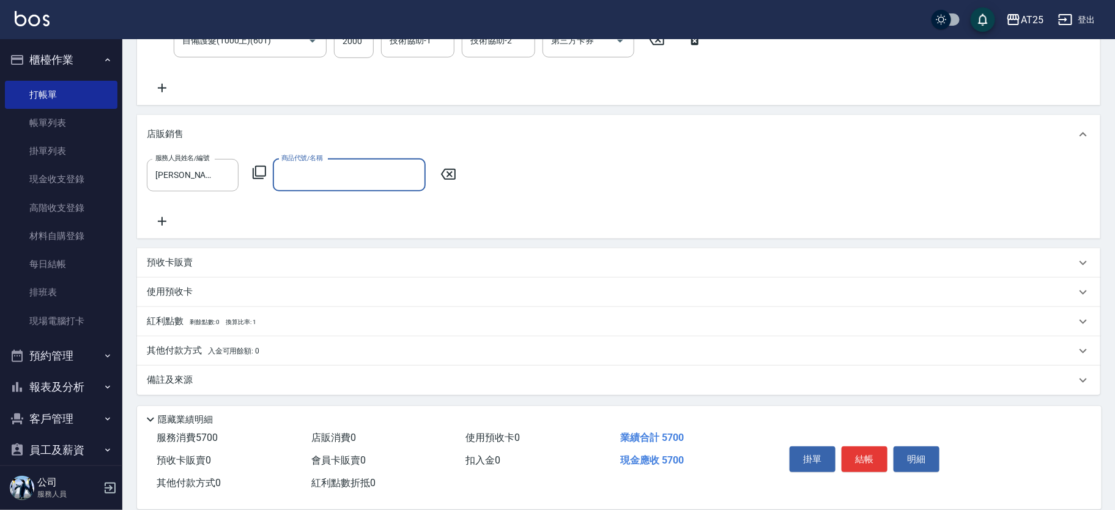
click at [258, 166] on icon at bounding box center [259, 172] width 15 height 15
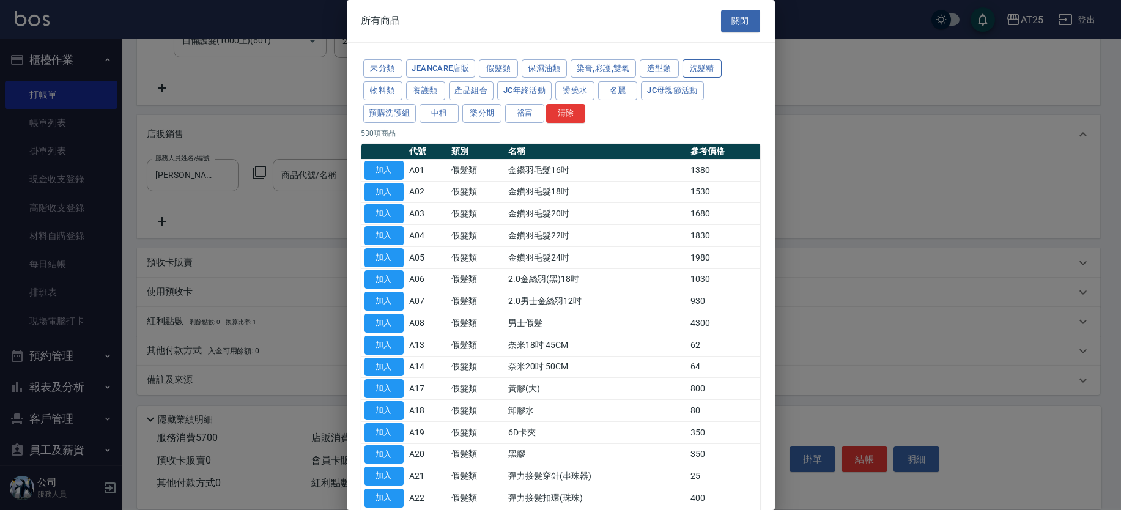
click at [702, 68] on button "洗髮精" at bounding box center [702, 68] width 39 height 19
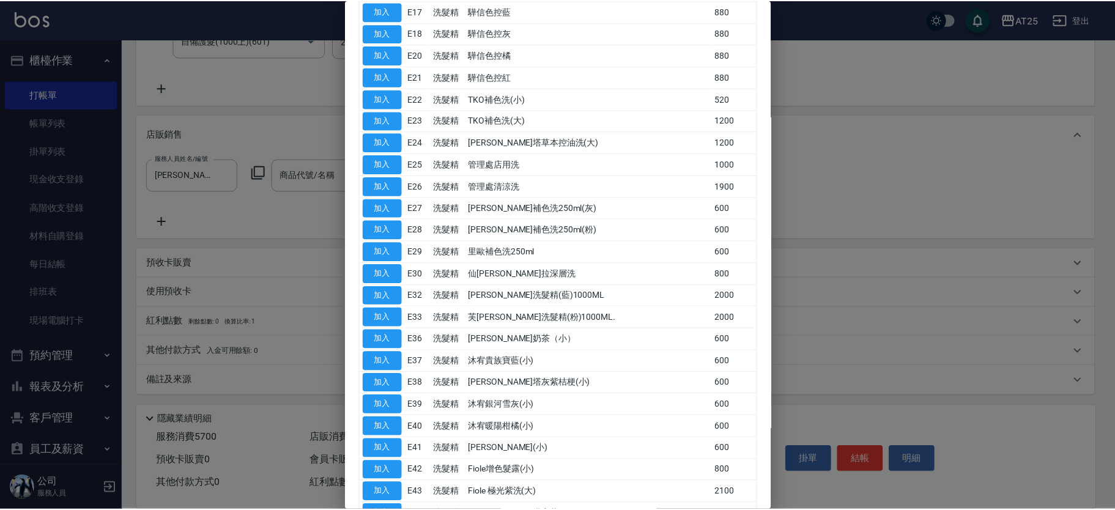
scroll to position [415, 0]
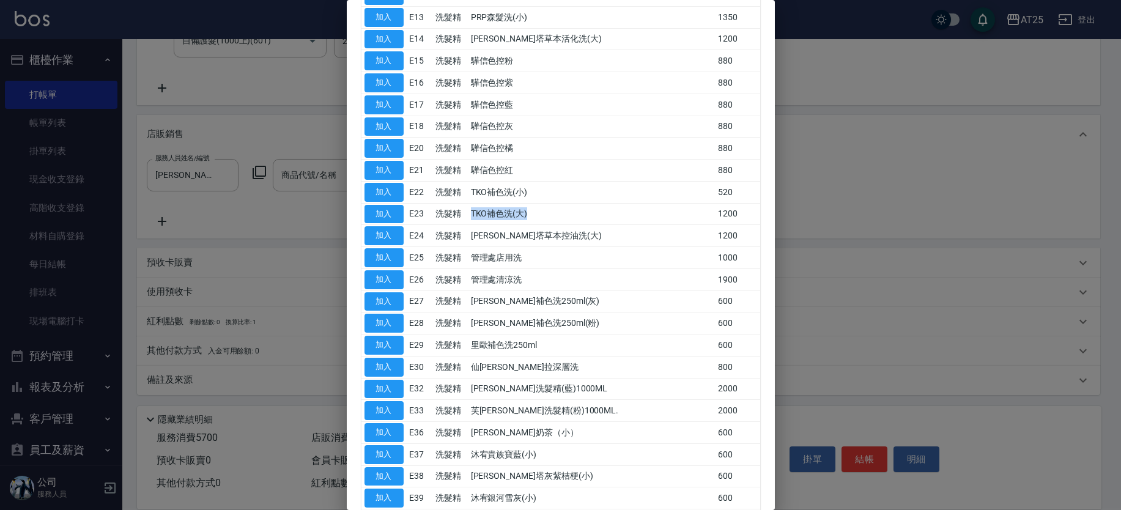
drag, startPoint x: 484, startPoint y: 206, endPoint x: 592, endPoint y: 204, distance: 107.7
click at [592, 204] on tr "加入 E23 洗髮精 TKO補色洗(大) 1200" at bounding box center [561, 214] width 399 height 22
drag, startPoint x: 540, startPoint y: 186, endPoint x: 511, endPoint y: 190, distance: 29.0
click at [552, 186] on td "TKO補色洗(小)" at bounding box center [592, 192] width 248 height 22
click at [393, 189] on button "加入" at bounding box center [384, 192] width 39 height 19
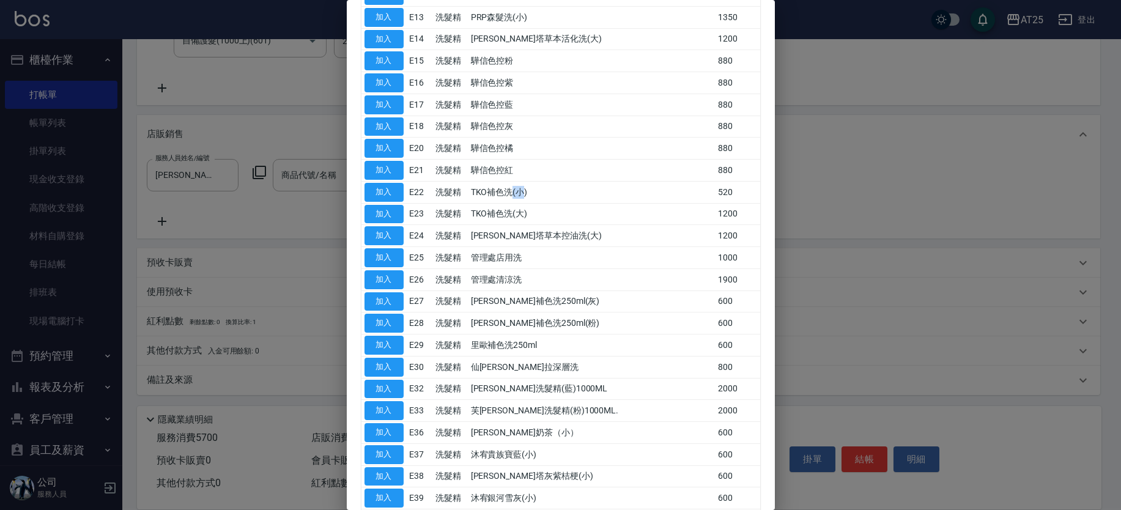
type input "TKO補色洗(小)"
type input "620"
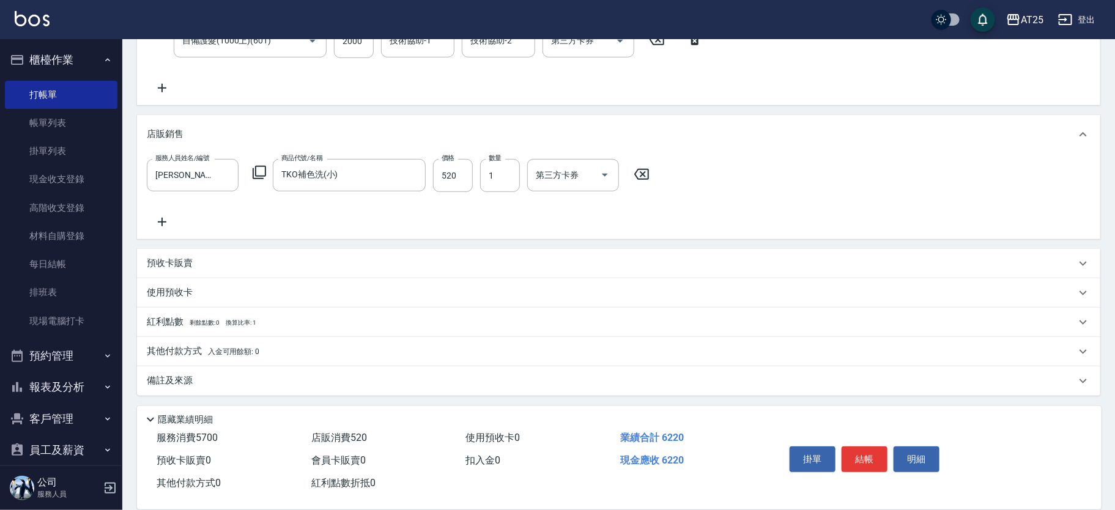
scroll to position [314, 0]
drag, startPoint x: 194, startPoint y: 348, endPoint x: 644, endPoint y: 304, distance: 452.4
click at [195, 348] on p "其他付款方式 入金可用餘額: 0" at bounding box center [203, 350] width 113 height 13
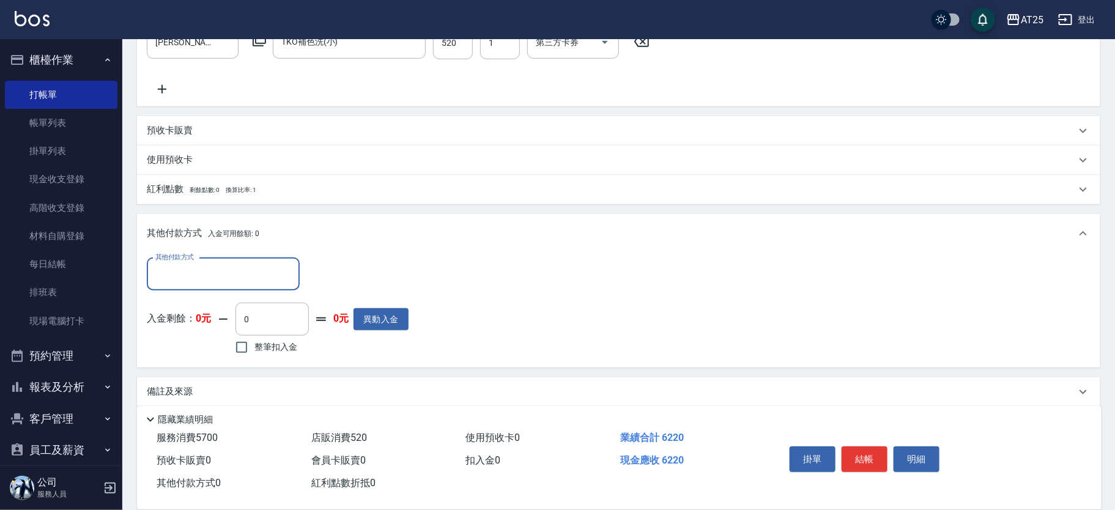
scroll to position [458, 0]
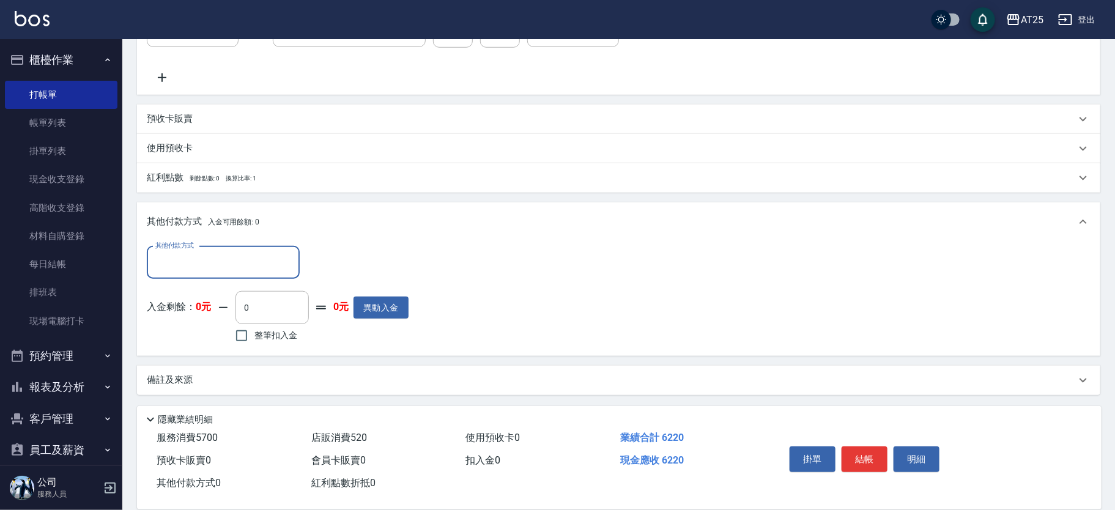
click at [244, 256] on input "其他付款方式" at bounding box center [223, 262] width 142 height 21
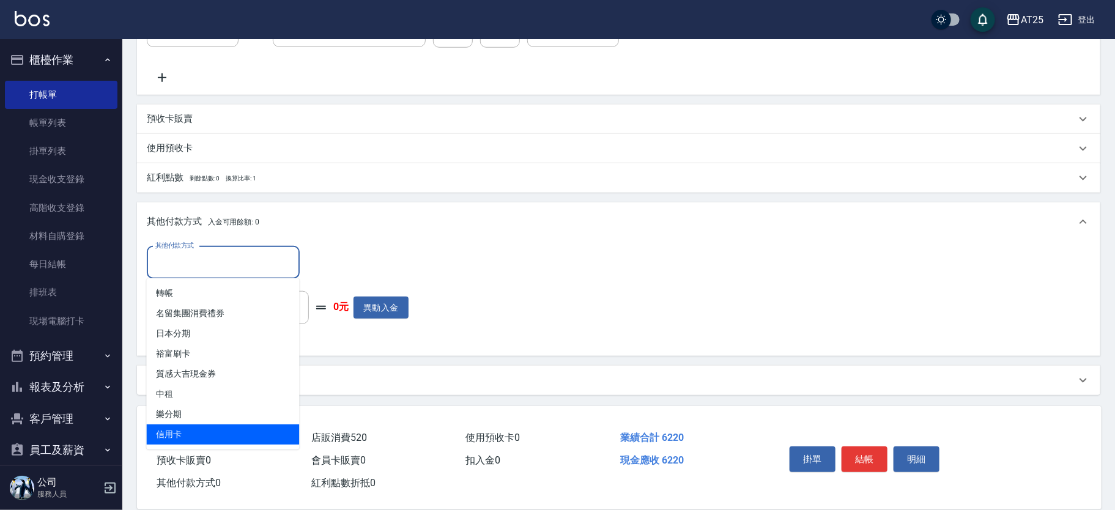
click at [188, 428] on span "信用卡" at bounding box center [223, 435] width 153 height 20
type input "信用卡"
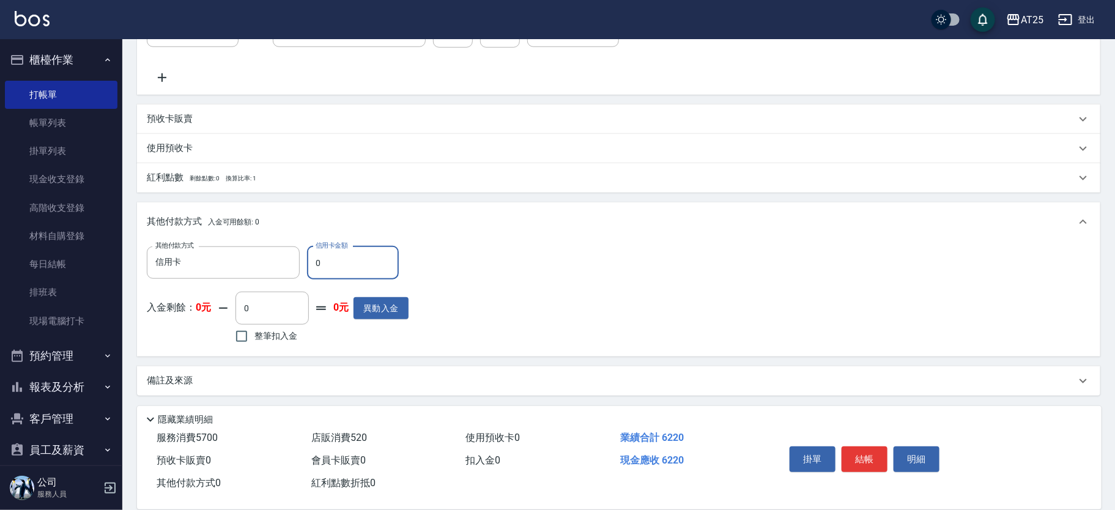
drag, startPoint x: 352, startPoint y: 256, endPoint x: 303, endPoint y: 256, distance: 48.9
click at [303, 256] on div "其他付款方式 信用卡 其他付款方式 信用卡金額 0 信用卡金額" at bounding box center [278, 263] width 262 height 33
type input "6"
type input "610"
type input "62"
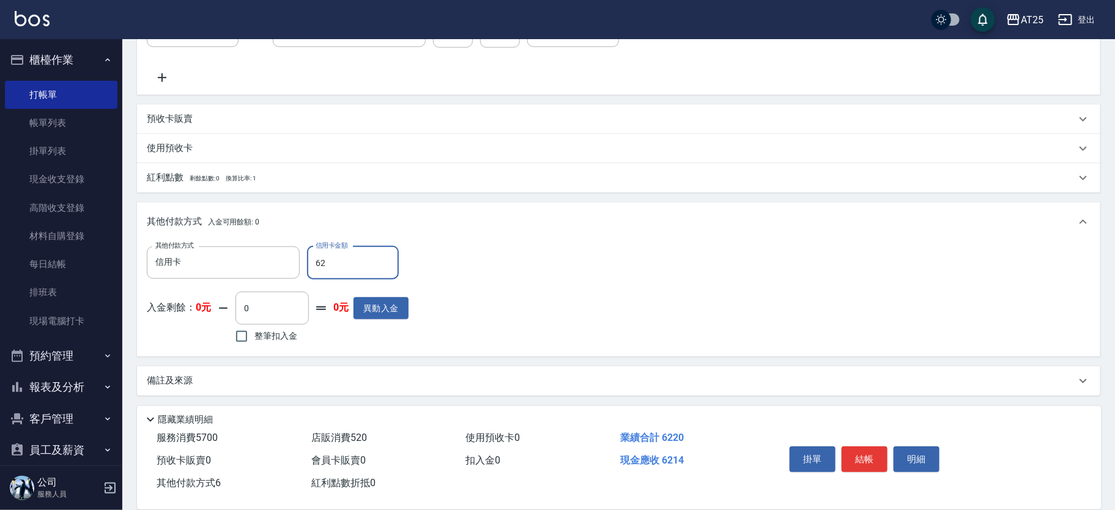
type input "550"
type input "622"
type input "0"
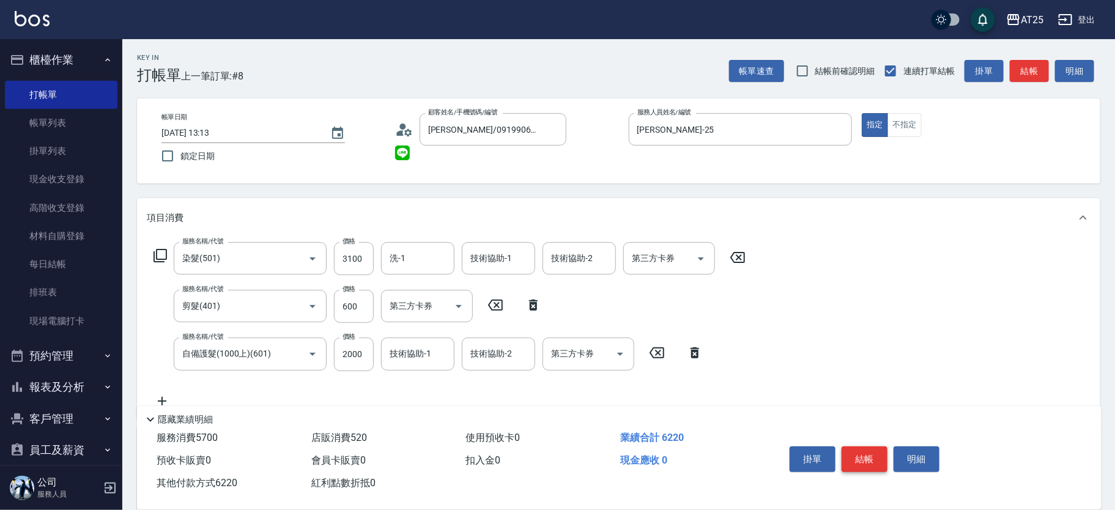
type input "6220"
click at [855, 450] on button "結帳" at bounding box center [865, 460] width 46 height 26
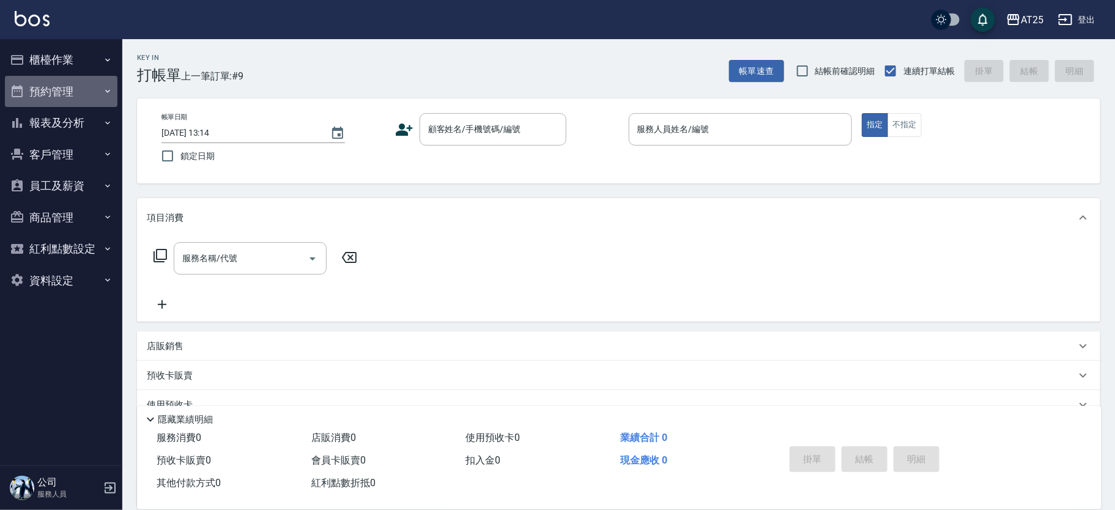
click at [73, 76] on button "預約管理" at bounding box center [61, 92] width 113 height 32
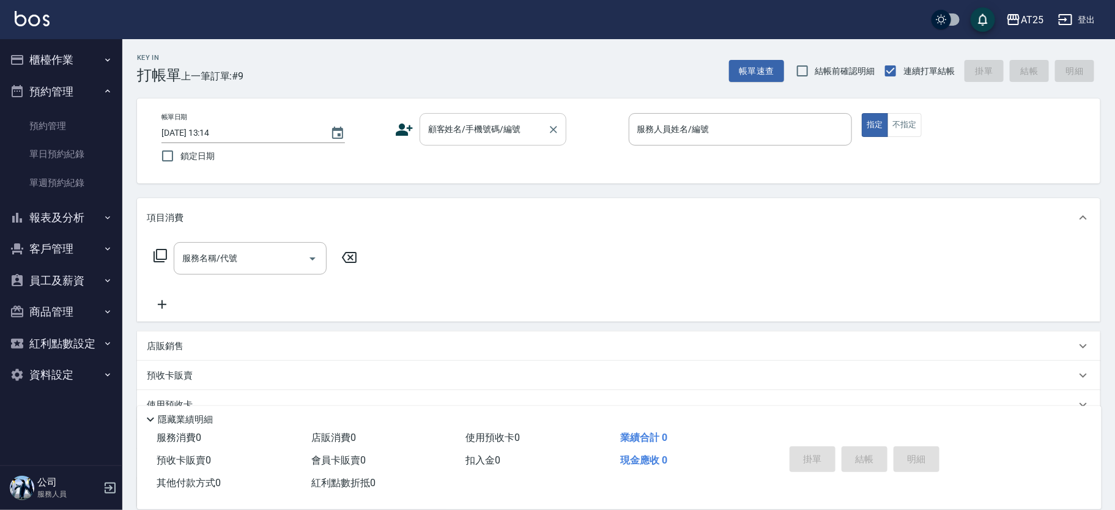
click at [481, 125] on div "顧客姓名/手機號碼/編號 顧客姓名/手機號碼/編號" at bounding box center [493, 129] width 147 height 32
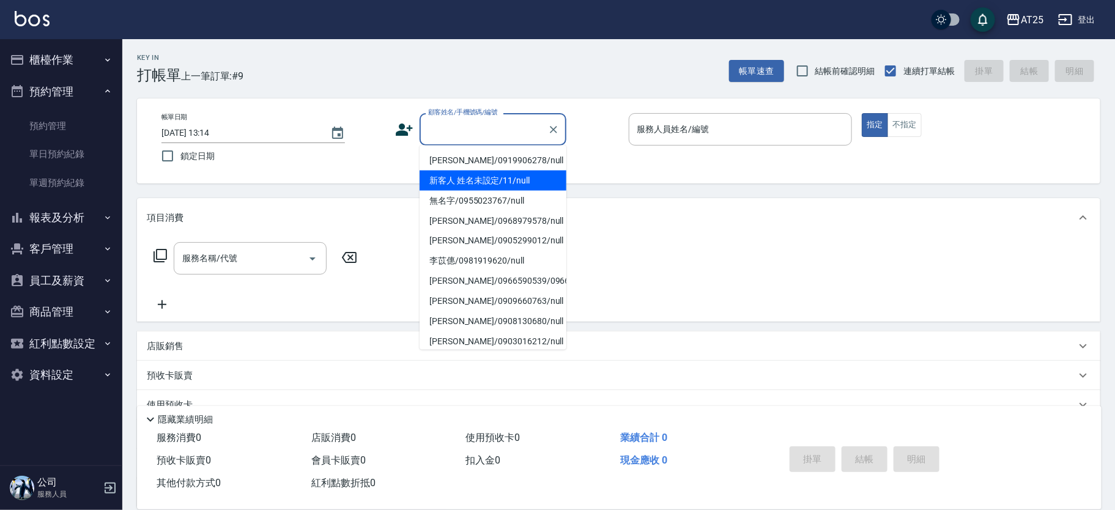
click at [510, 179] on li "新客人 姓名未設定/11/null" at bounding box center [493, 181] width 147 height 20
type input "新客人 姓名未設定/11/null"
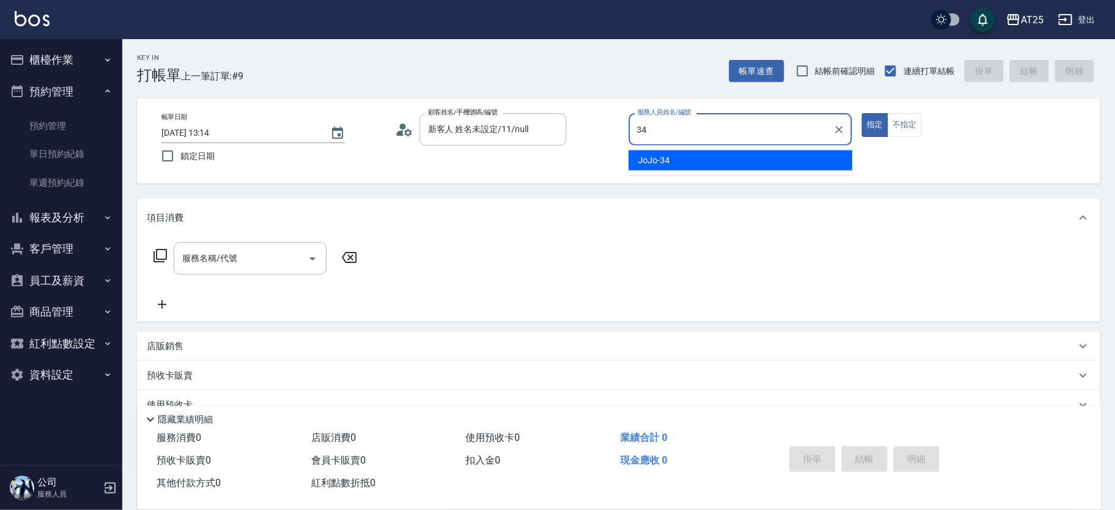
type input "JoJo-34"
type button "true"
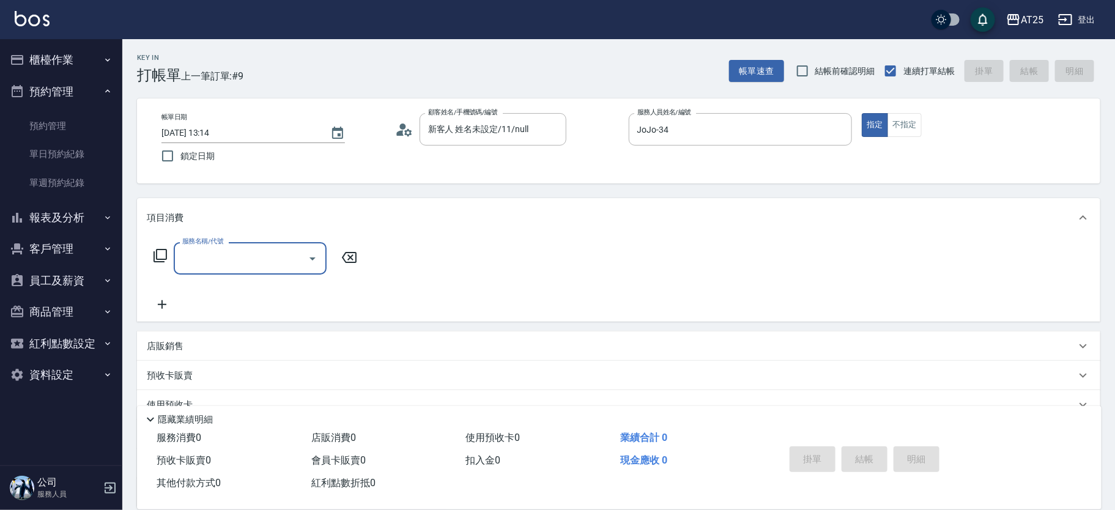
click at [238, 266] on input "服務名稱/代號" at bounding box center [241, 258] width 124 height 21
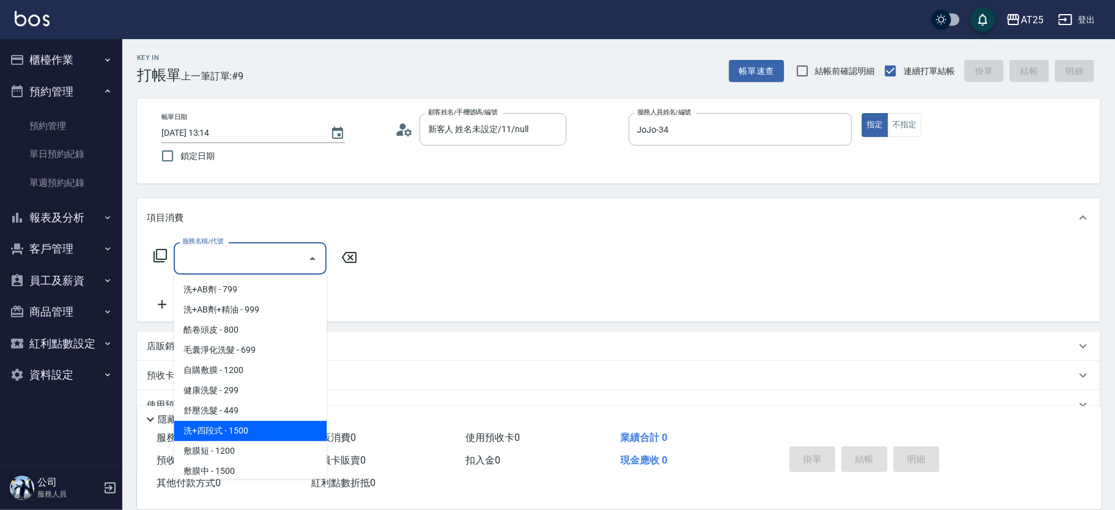
click at [267, 423] on span "洗+四段式 - 1500" at bounding box center [250, 431] width 153 height 20
type input "洗+四段式(108)"
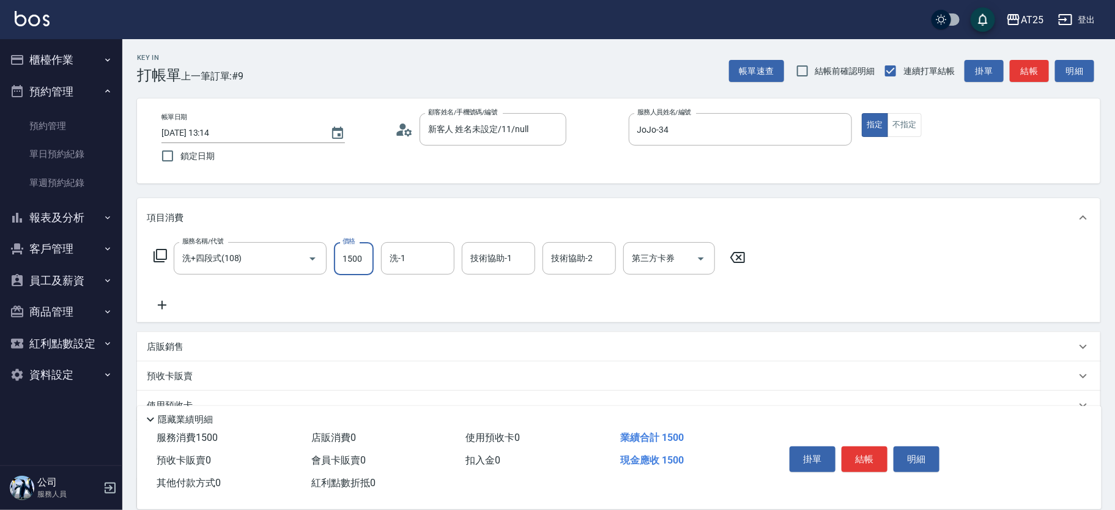
click at [346, 261] on input "1500" at bounding box center [354, 258] width 40 height 33
type input "0"
type input "20"
type input "200"
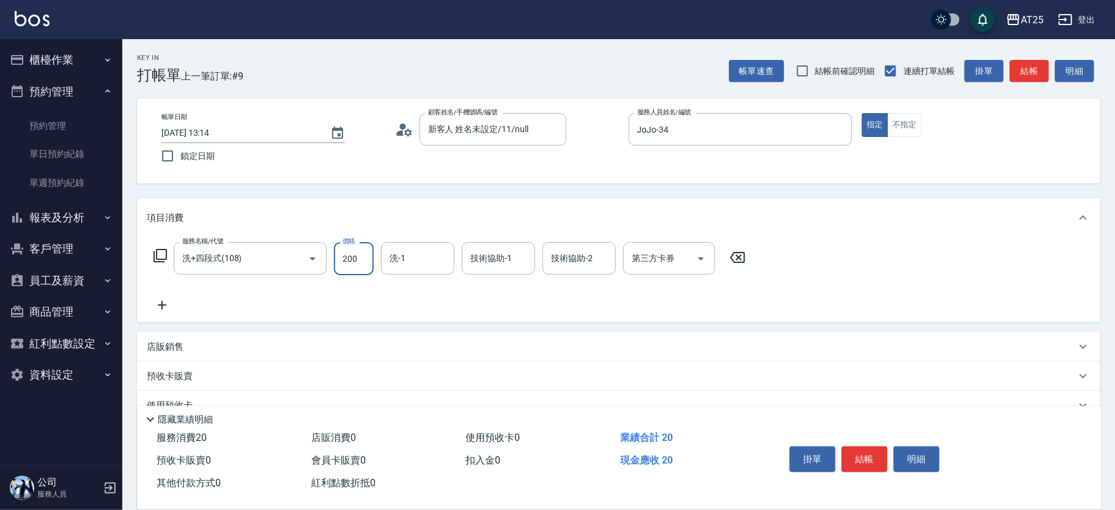
type input "200"
type input "2000"
click at [743, 256] on icon at bounding box center [738, 257] width 31 height 15
type input "0"
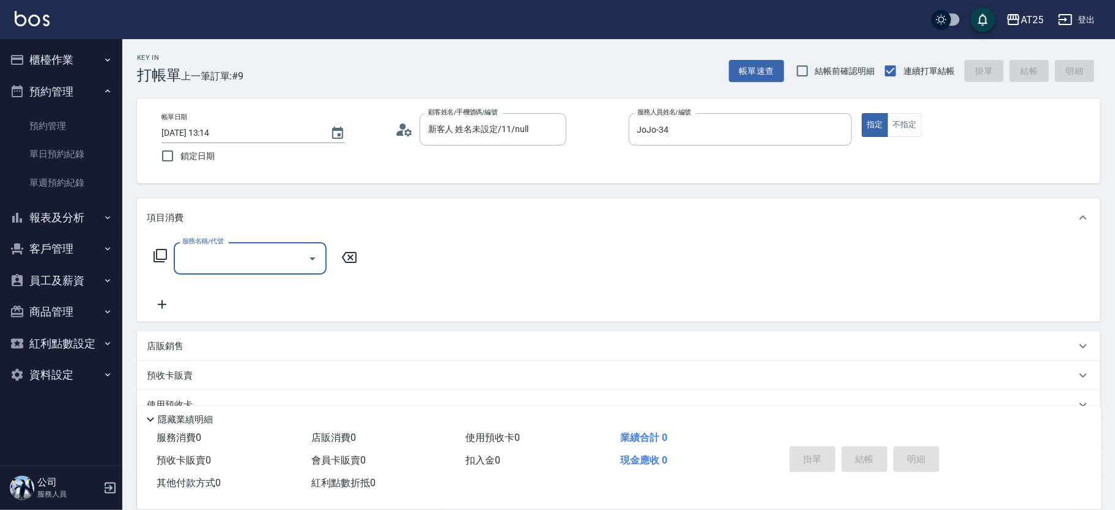
click at [205, 248] on input "服務名稱/代號" at bounding box center [241, 258] width 124 height 21
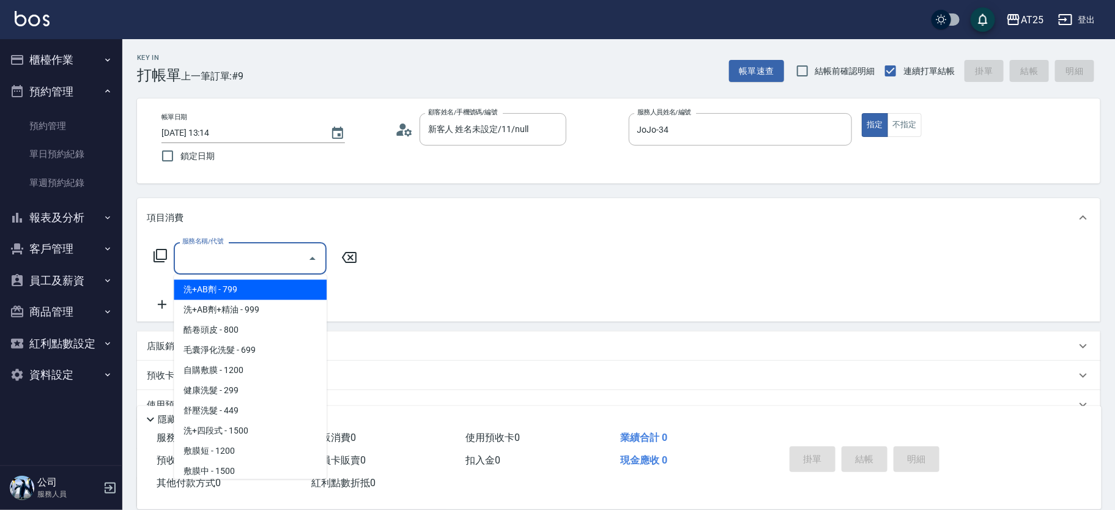
click at [235, 288] on span "洗+AB劑 - 799" at bounding box center [250, 290] width 153 height 20
type input "洗+AB劑(101)"
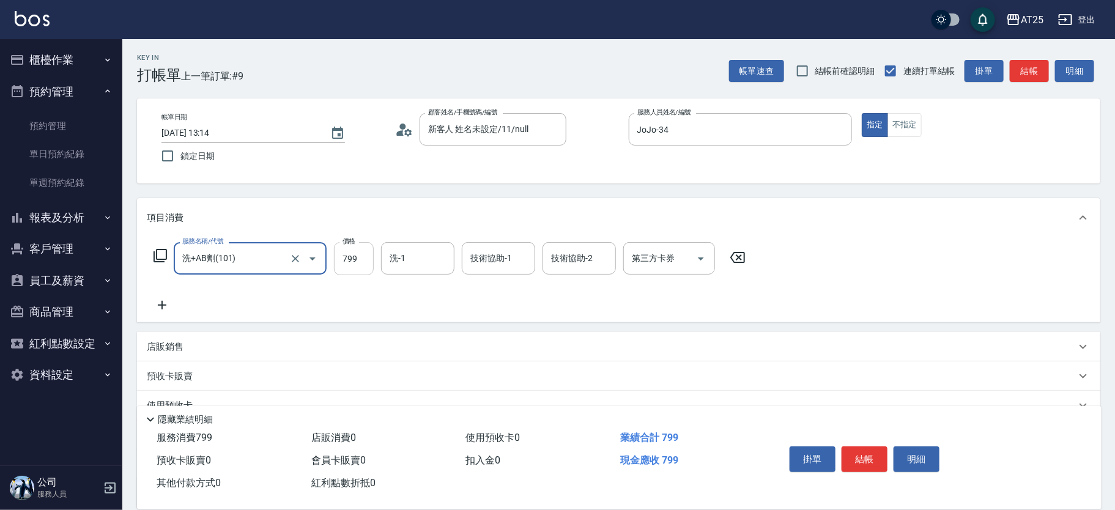
click at [360, 261] on input "799" at bounding box center [354, 258] width 40 height 33
type input "0"
type input "15"
type input "10"
type input "150"
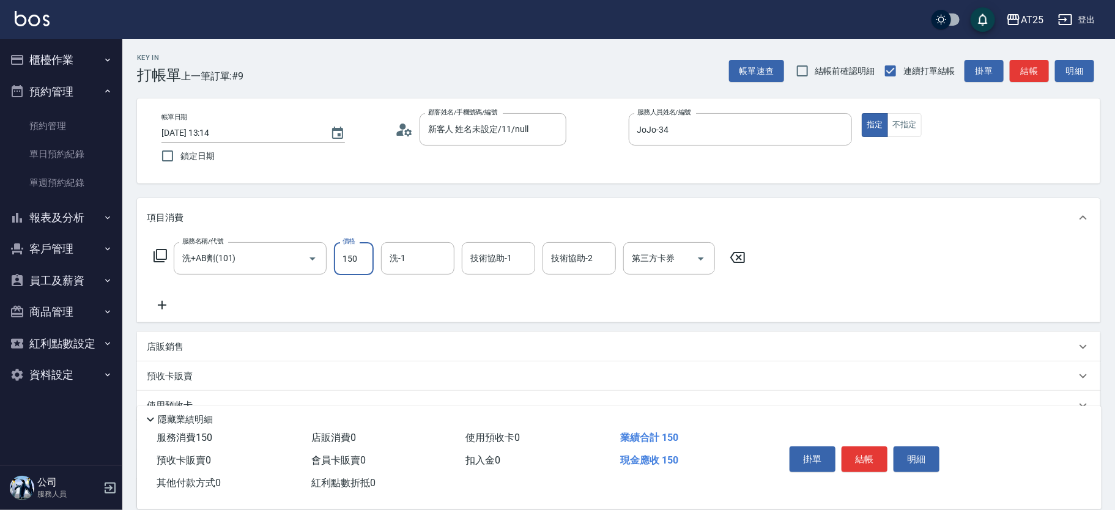
type input "150"
type input "1500"
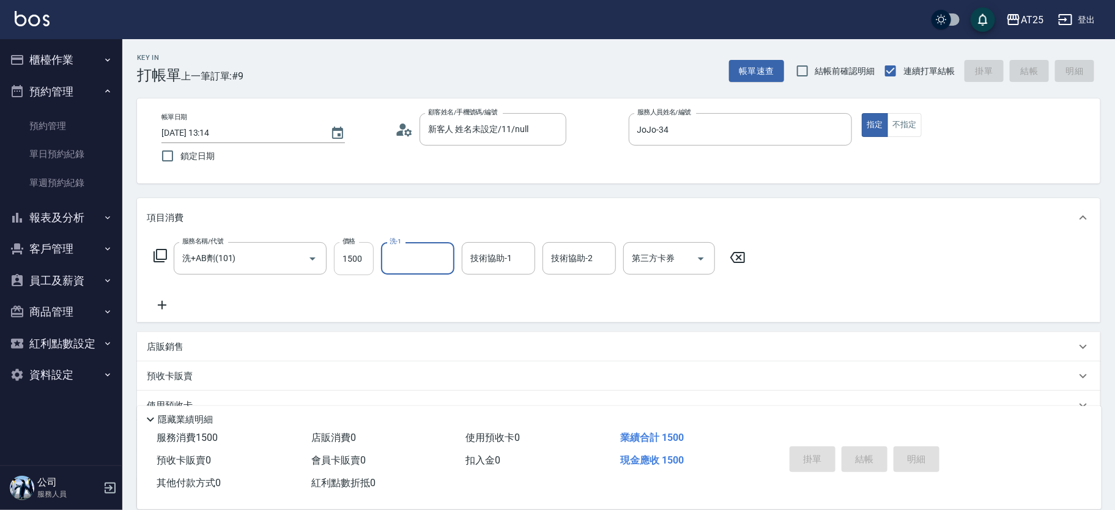
type input "[DATE] 13:33"
type input "0"
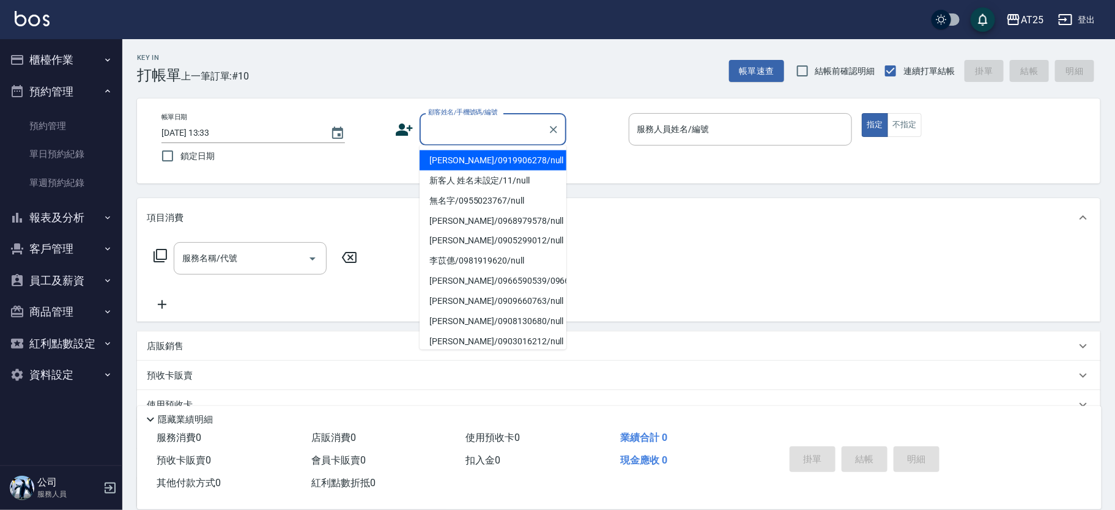
click at [446, 130] on input "顧客姓名/手機號碼/編號" at bounding box center [483, 129] width 117 height 21
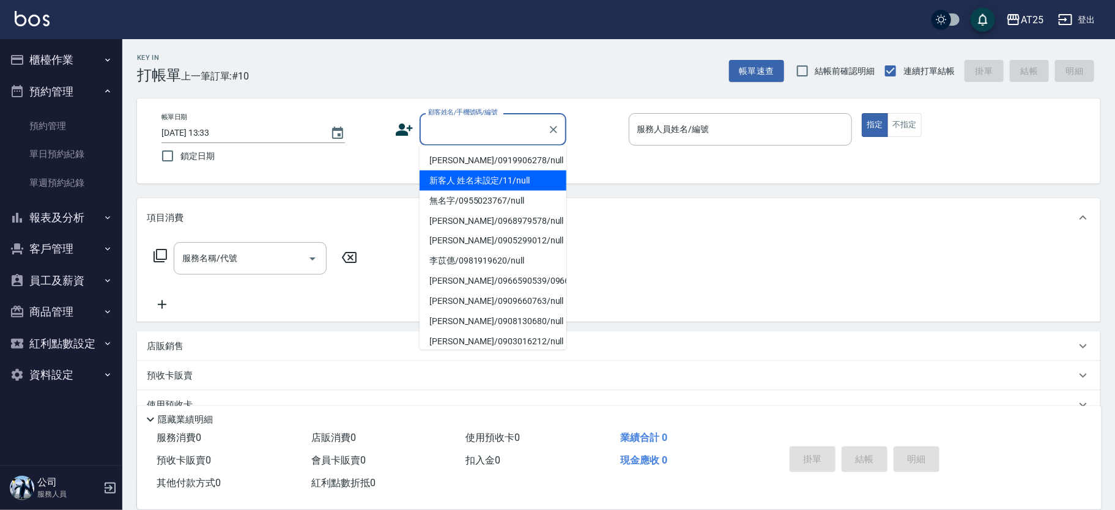
click at [507, 175] on li "新客人 姓名未設定/11/null" at bounding box center [493, 181] width 147 height 20
type input "新客人 姓名未設定/11/null"
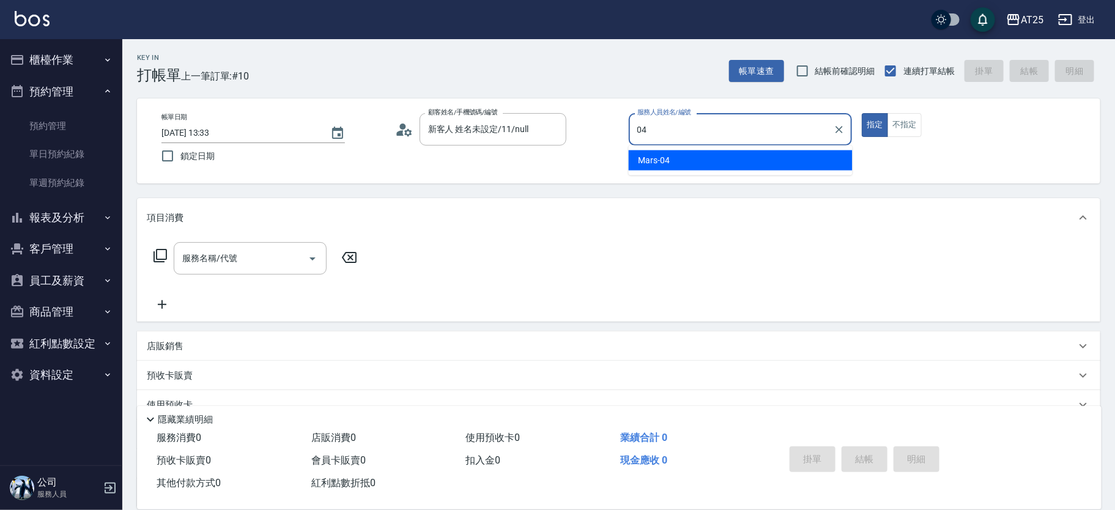
type input "Mars-04"
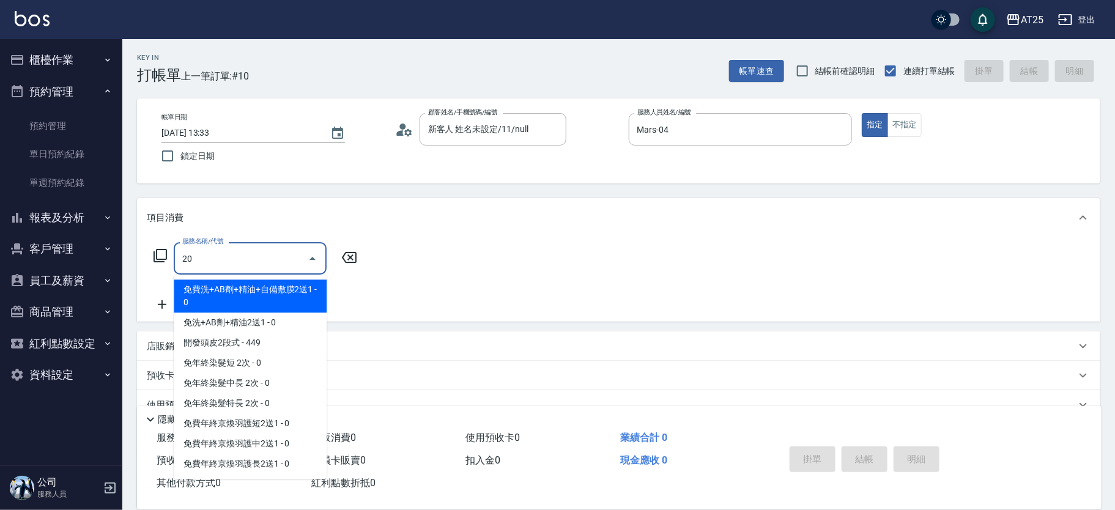
type input "201"
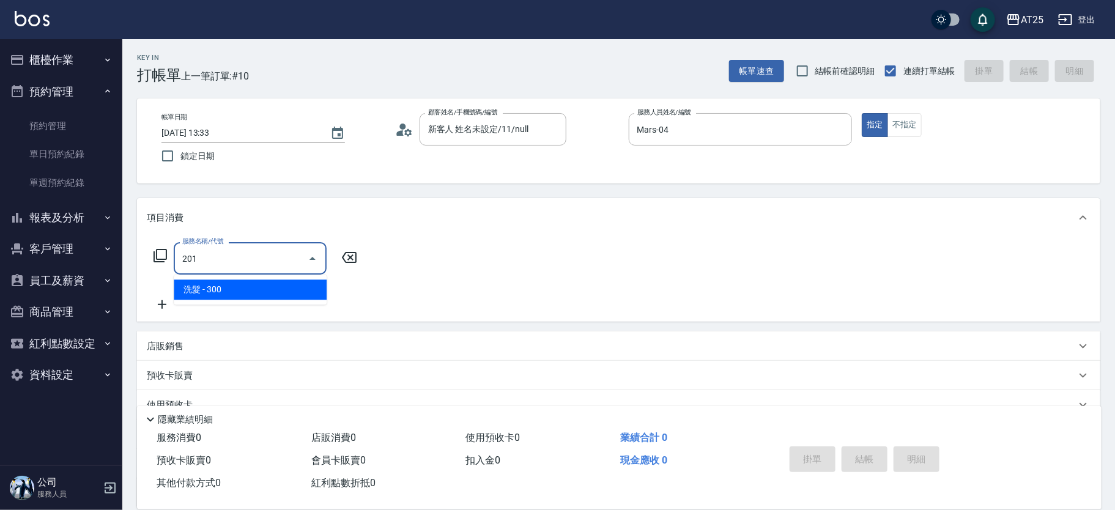
type input "30"
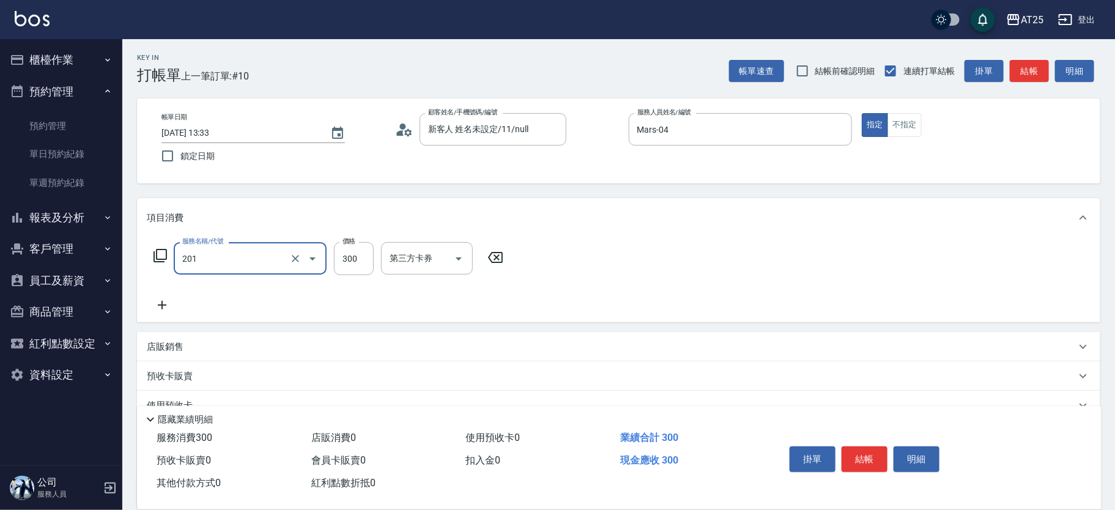
type input "洗髮(201)"
type input "0"
type input "40"
type input "400"
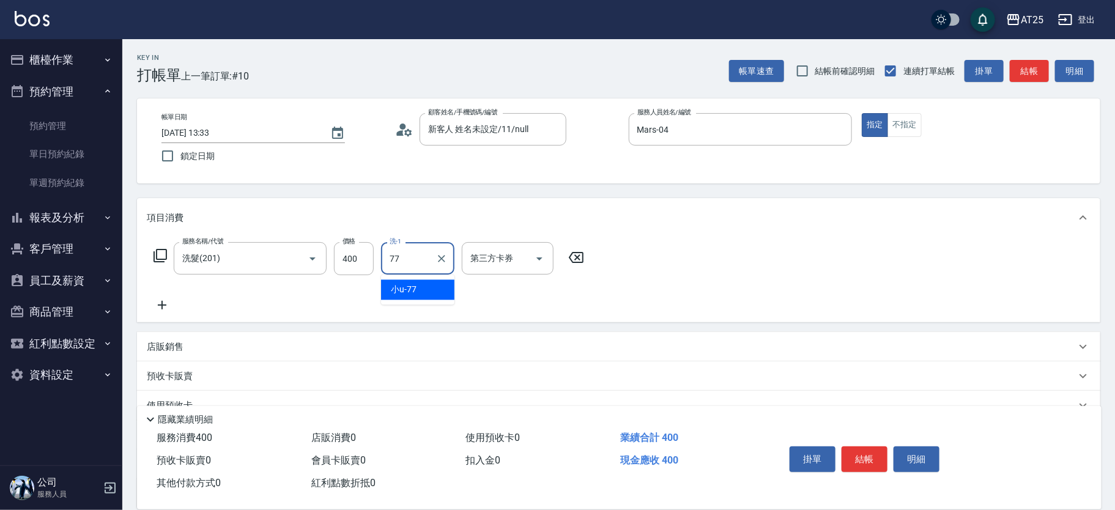
type input "小u-77"
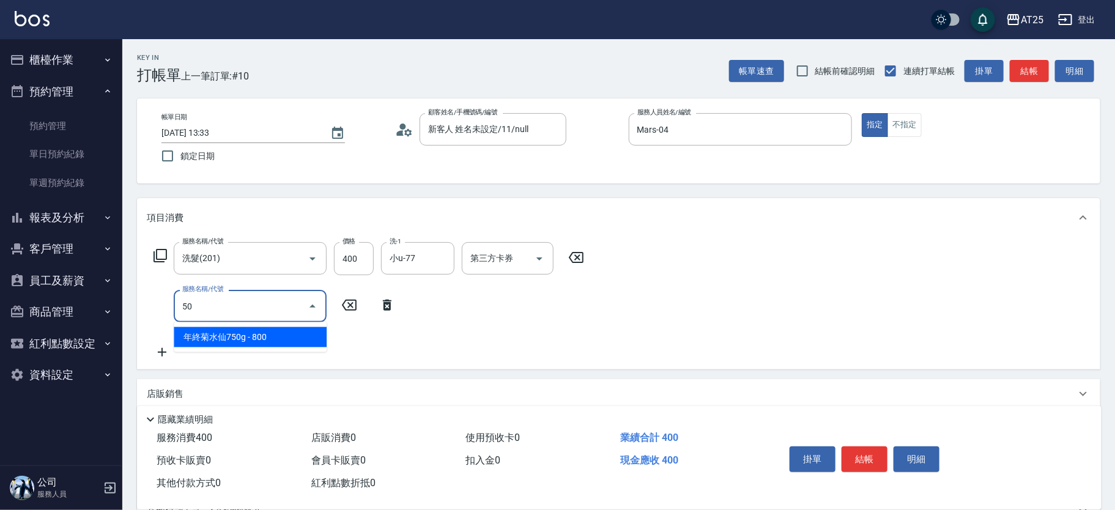
type input "501"
type input "140"
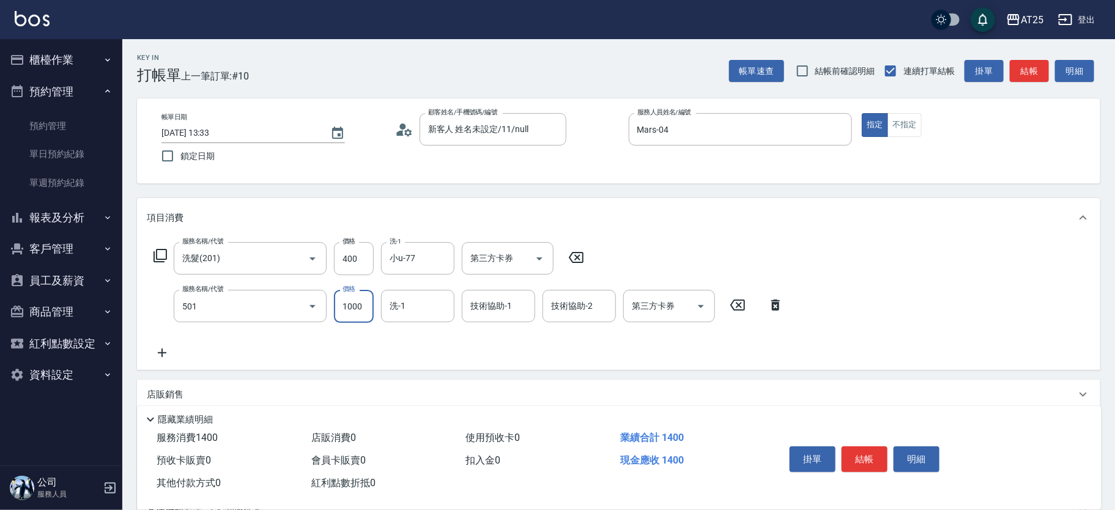
type input "染髮(501)"
type input "40"
type input "0"
type input "小u-77"
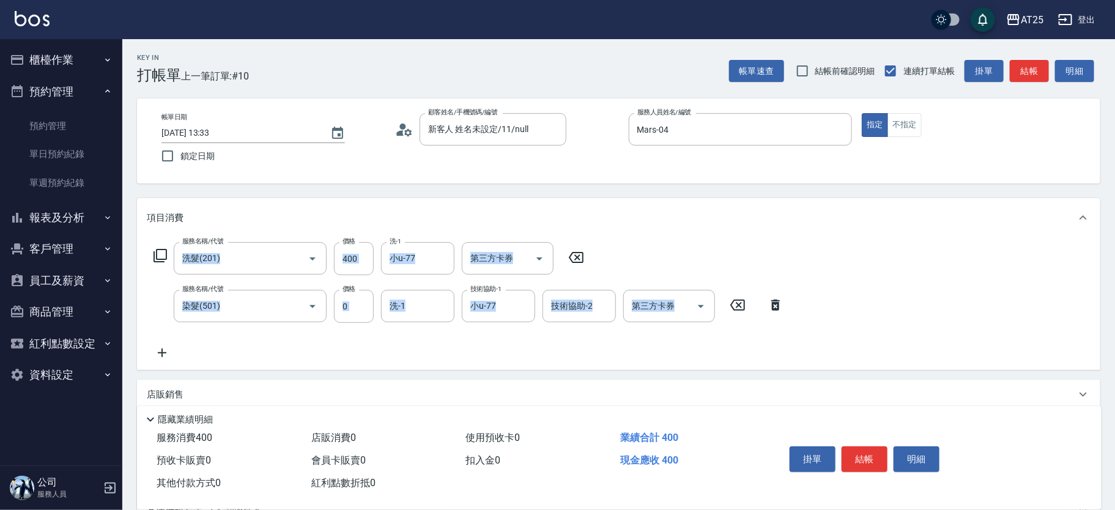
drag, startPoint x: 1113, startPoint y: 203, endPoint x: 1099, endPoint y: 390, distance: 187.7
click at [1099, 390] on div "Key In 打帳單 上一筆訂單:#10 帳單速查 結帳前確認明細 連續打單結帳 掛單 結帳 明細 帳單日期 2025/09/14 13:33 鎖定日期 顧客…" at bounding box center [618, 355] width 993 height 633
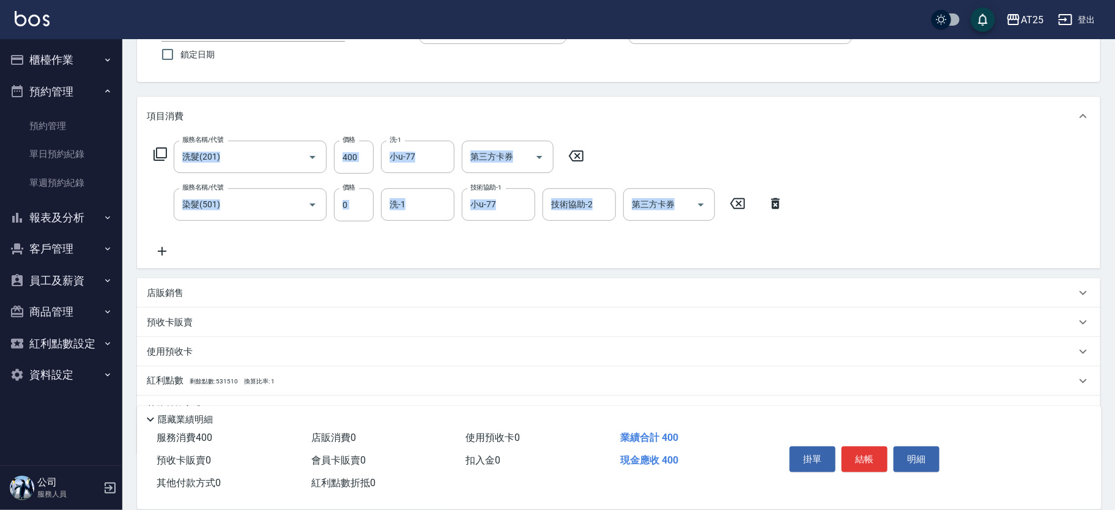
scroll to position [129, 0]
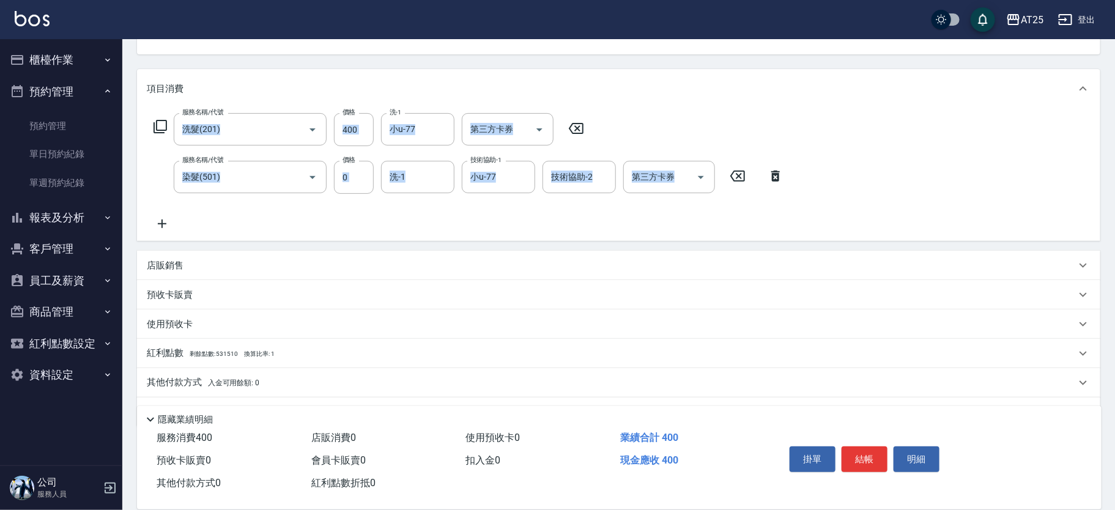
click at [184, 379] on p "其他付款方式 入金可用餘額: 0" at bounding box center [203, 382] width 113 height 13
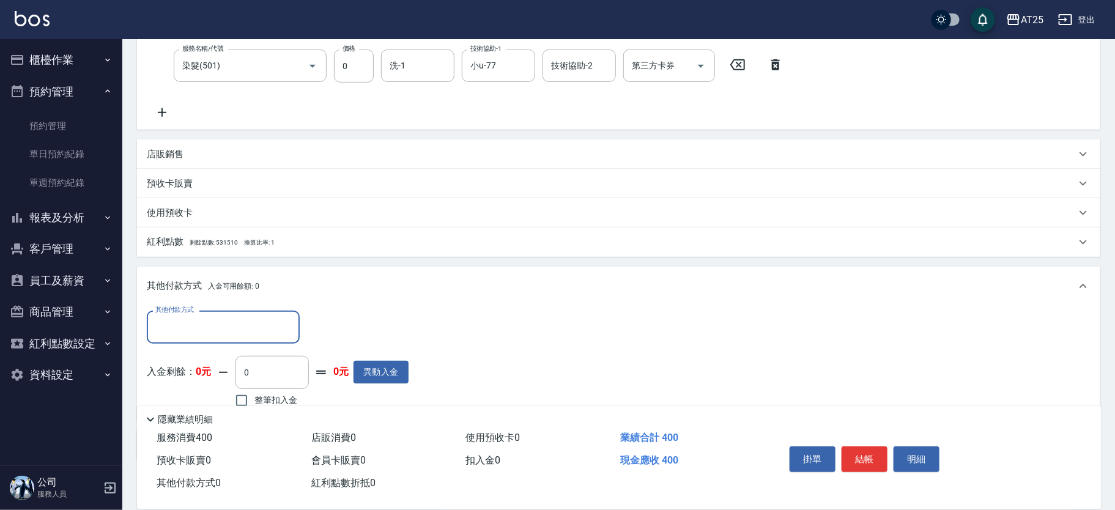
scroll to position [248, 0]
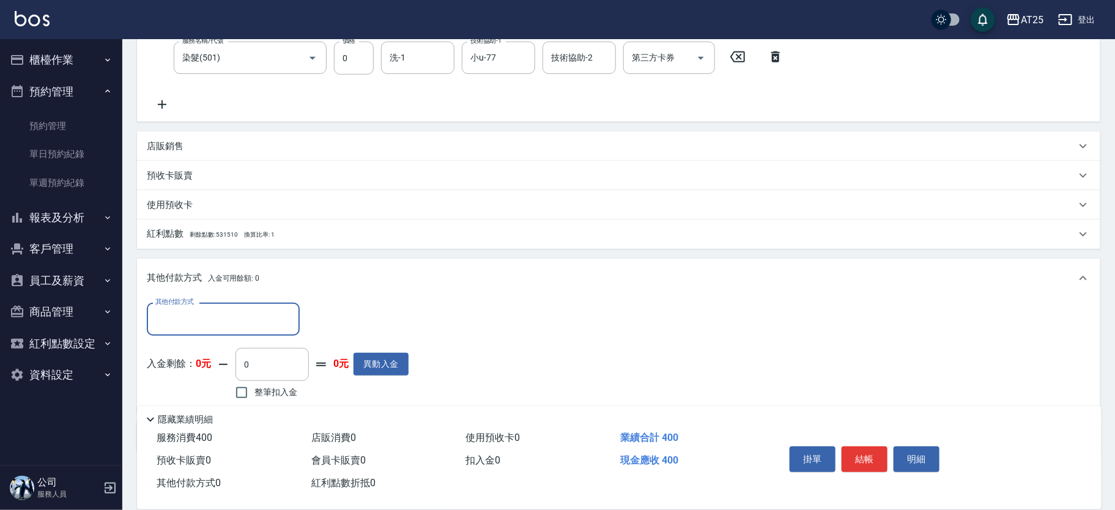
click at [222, 319] on input "其他付款方式" at bounding box center [223, 318] width 142 height 21
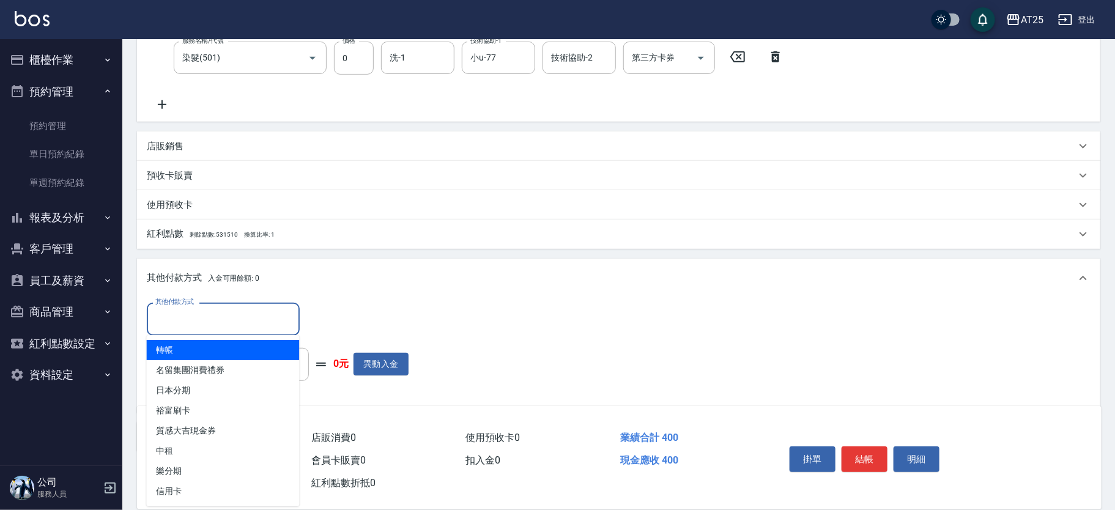
click at [187, 344] on span "轉帳" at bounding box center [223, 350] width 153 height 20
type input "轉帳"
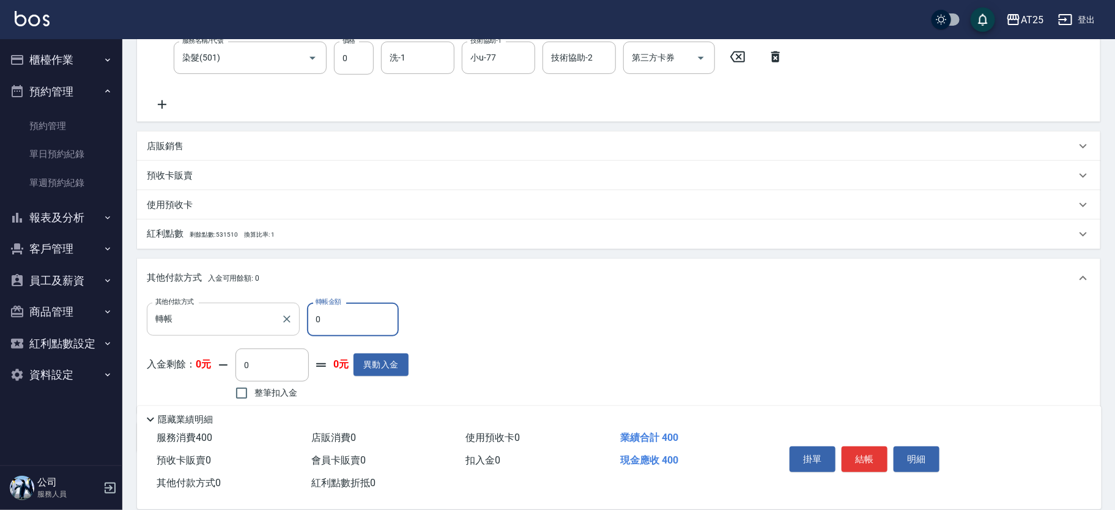
drag, startPoint x: 382, startPoint y: 325, endPoint x: 259, endPoint y: 331, distance: 122.5
click at [259, 331] on div "其他付款方式 轉帳 其他付款方式 轉帳金額 0 轉帳金額" at bounding box center [278, 319] width 262 height 33
type input "30"
type input "40"
type input "0"
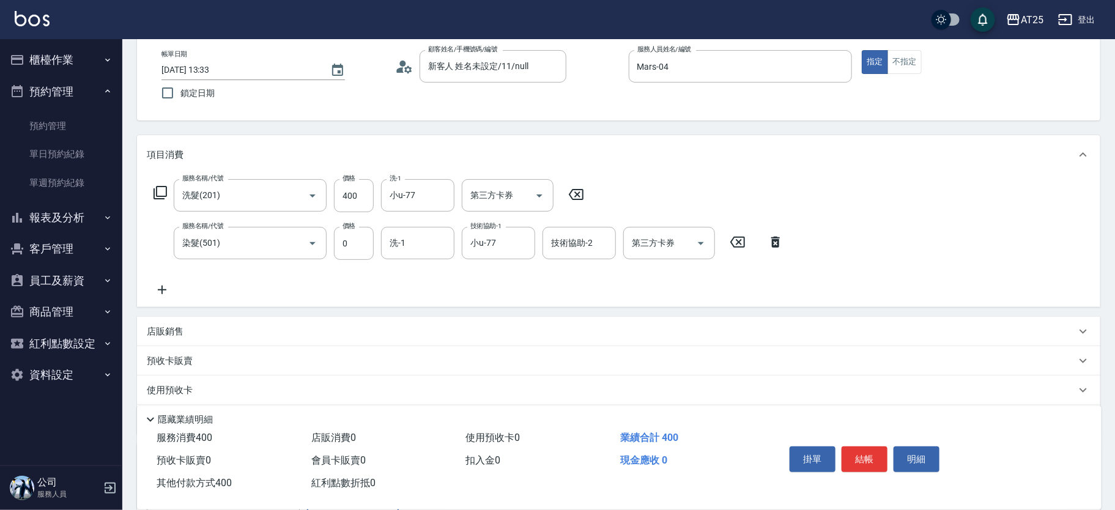
scroll to position [0, 0]
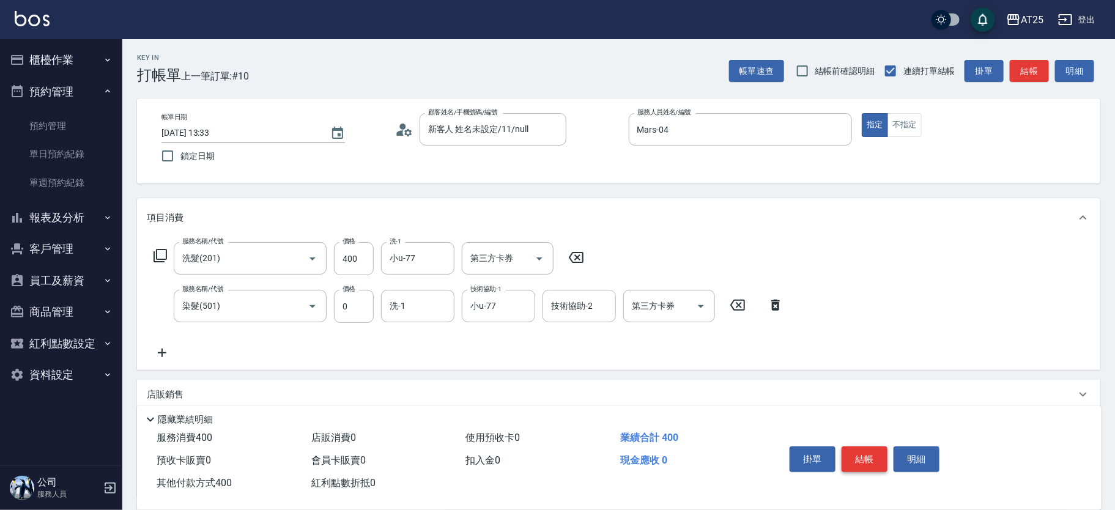
type input "400"
click at [858, 456] on button "結帳" at bounding box center [865, 460] width 46 height 26
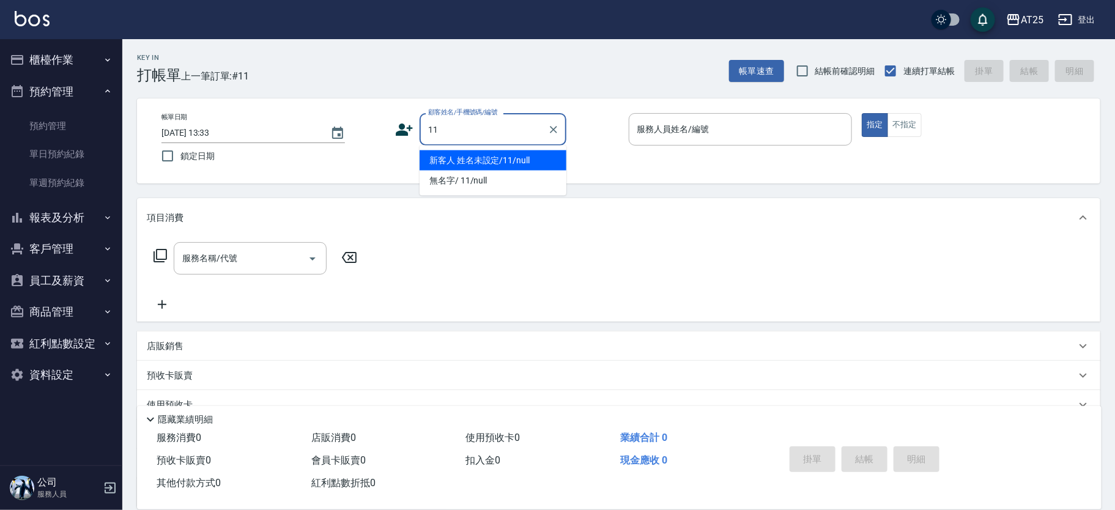
type input "新客人 姓名未設定/11/null"
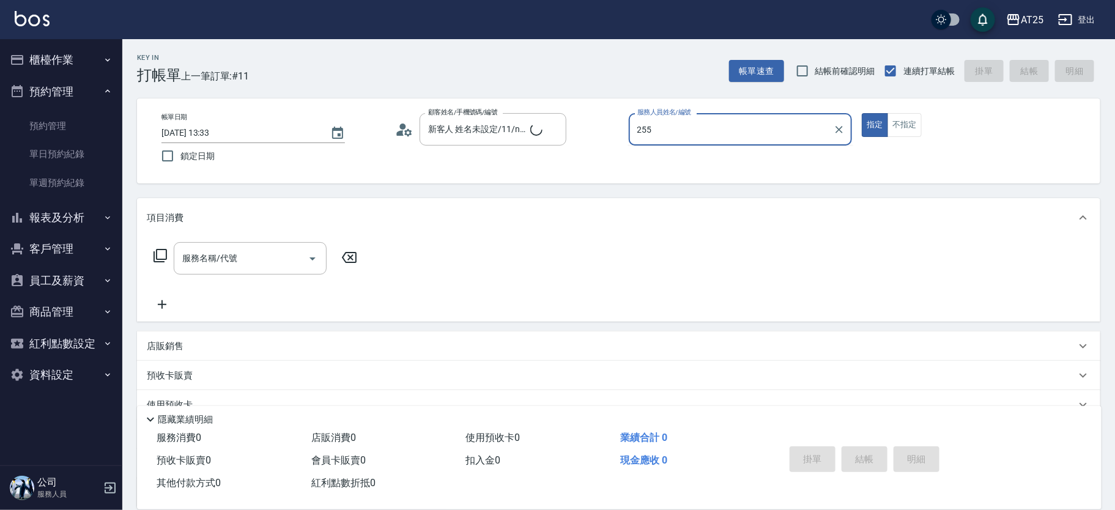
type input "255"
click at [862, 113] on button "指定" at bounding box center [875, 125] width 26 height 24
click at [661, 151] on p at bounding box center [741, 152] width 224 height 13
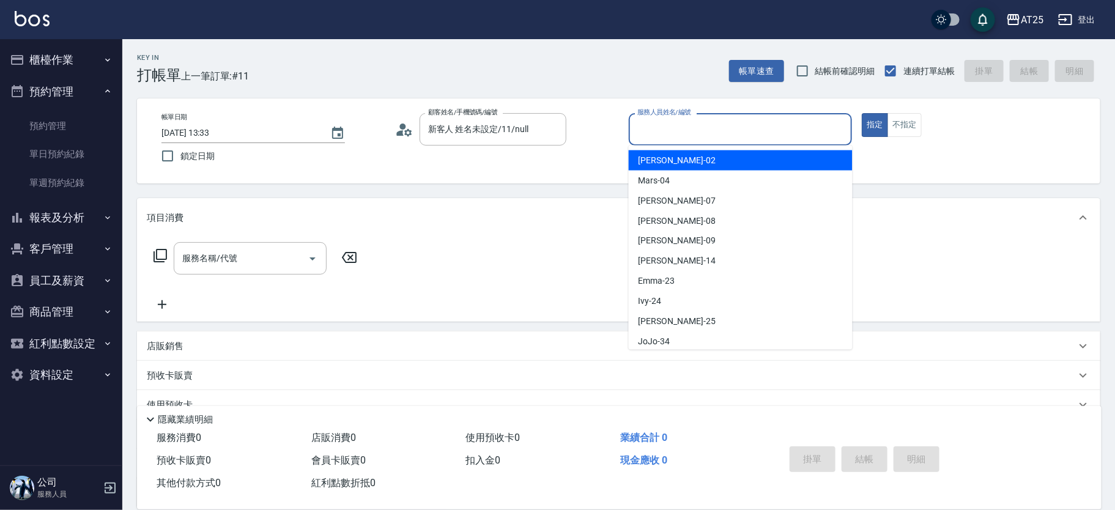
click at [680, 131] on input "服務人員姓名/編號" at bounding box center [740, 129] width 213 height 21
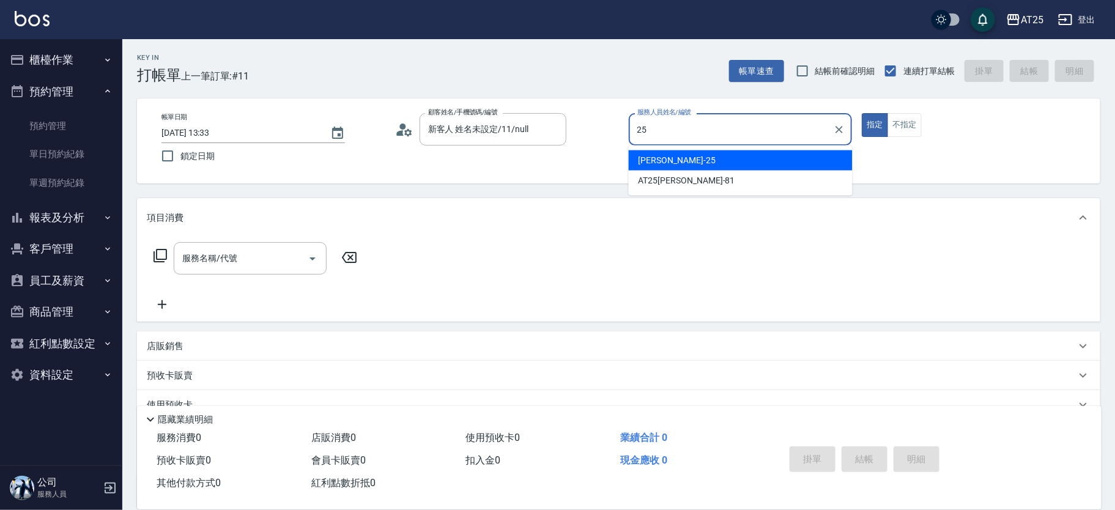
type input "[PERSON_NAME]-25"
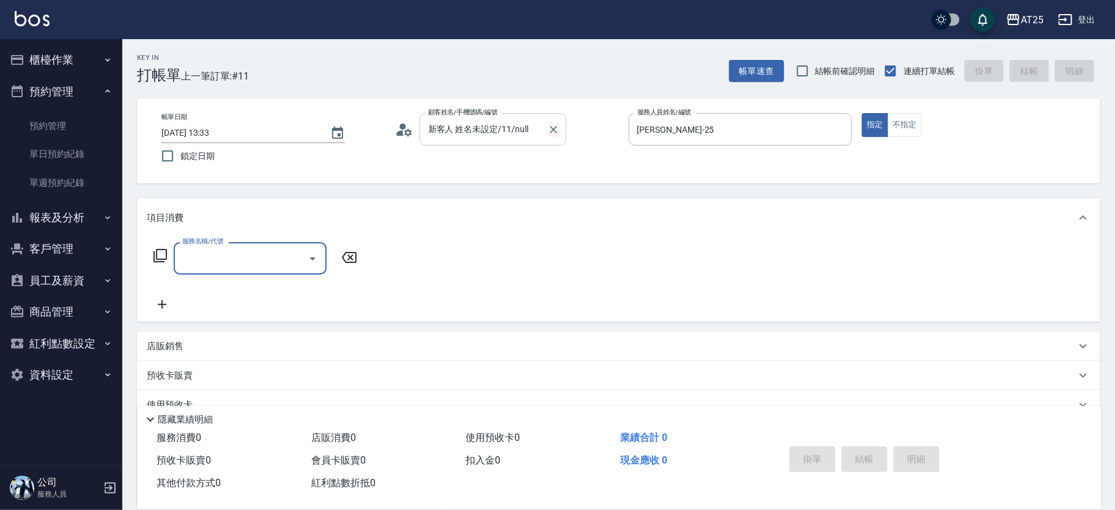
click at [549, 127] on icon "Clear" at bounding box center [554, 130] width 12 height 12
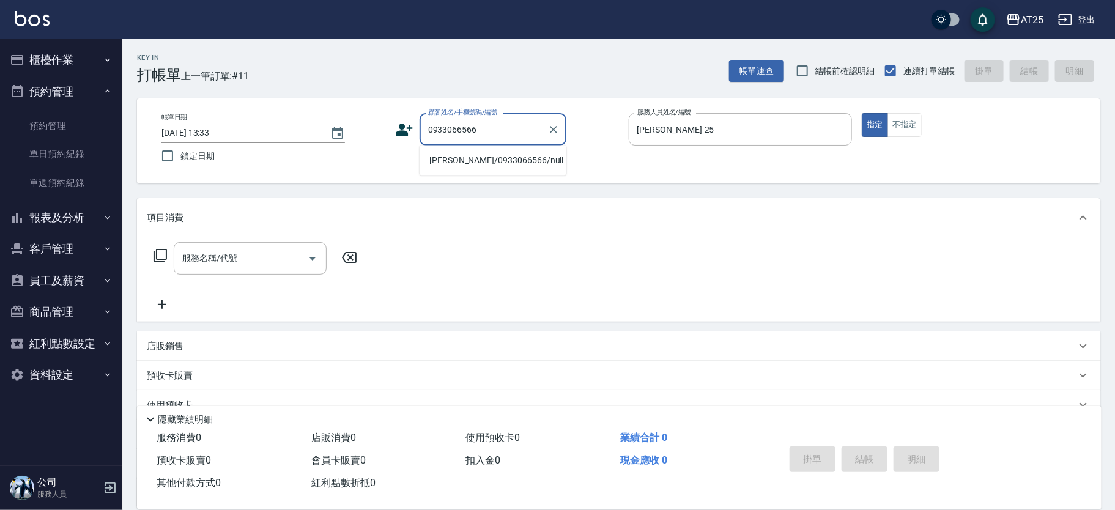
click at [499, 160] on li "[PERSON_NAME]/0933066566/null" at bounding box center [493, 161] width 147 height 20
type input "[PERSON_NAME]/0933066566/null"
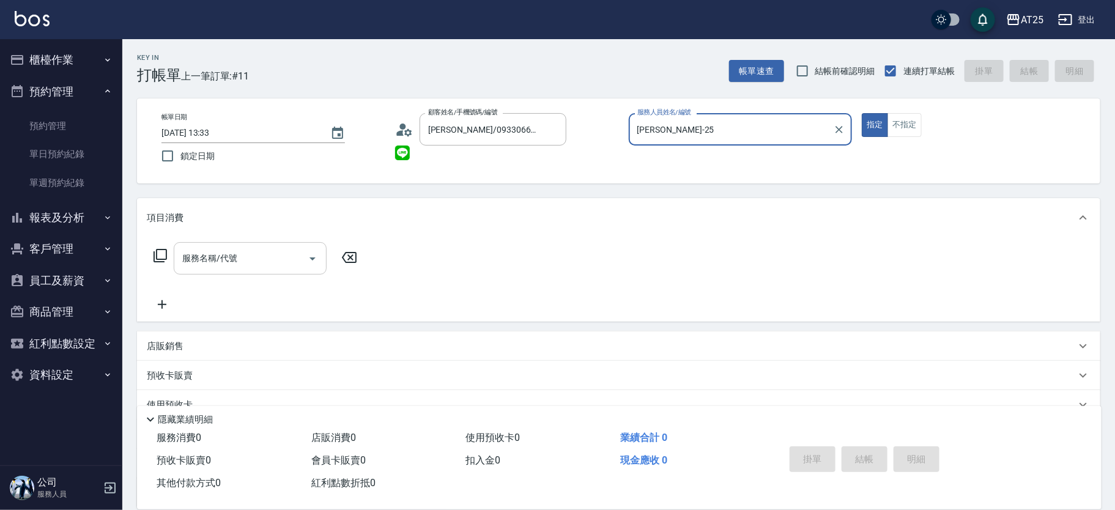
click at [240, 251] on input "服務名稱/代號" at bounding box center [241, 258] width 124 height 21
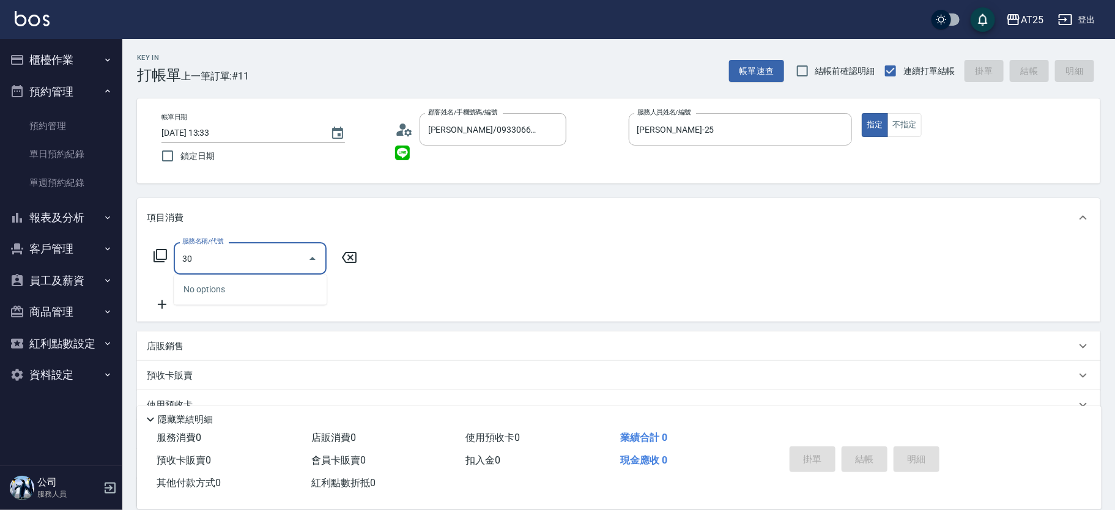
type input "301"
type input "150"
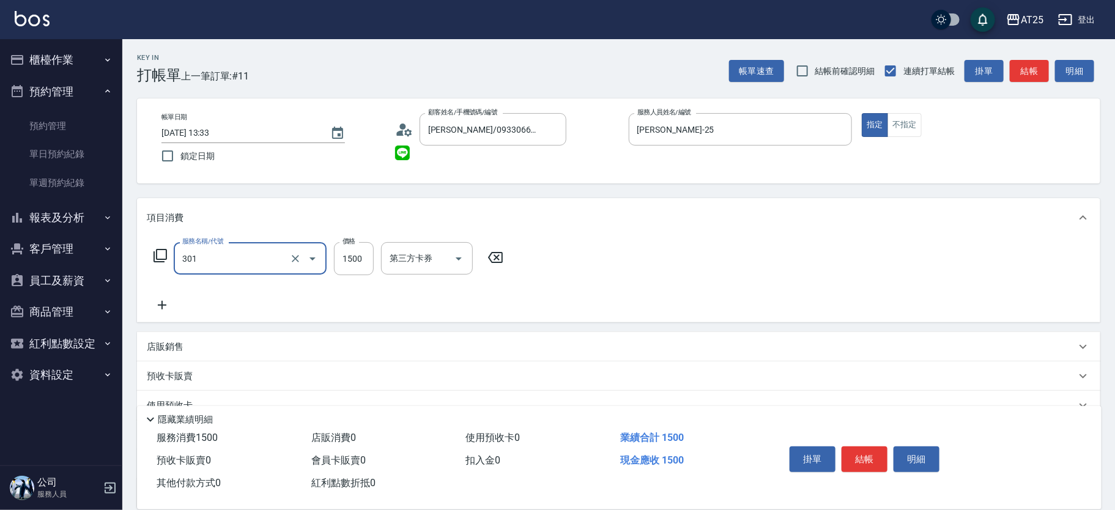
type input "燙髮(301)"
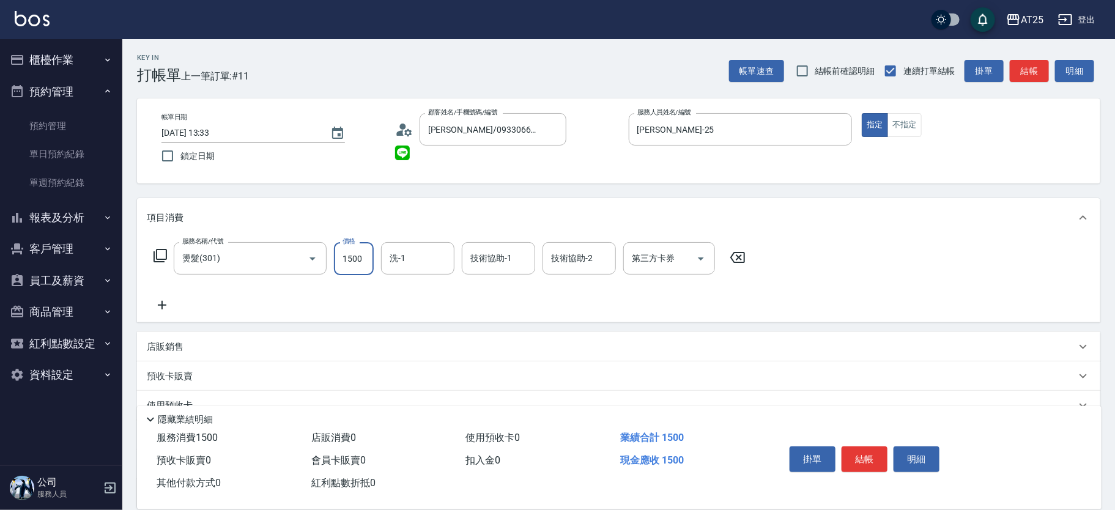
type input "0"
type input "350"
type input "3500"
type input "[PERSON_NAME]-80"
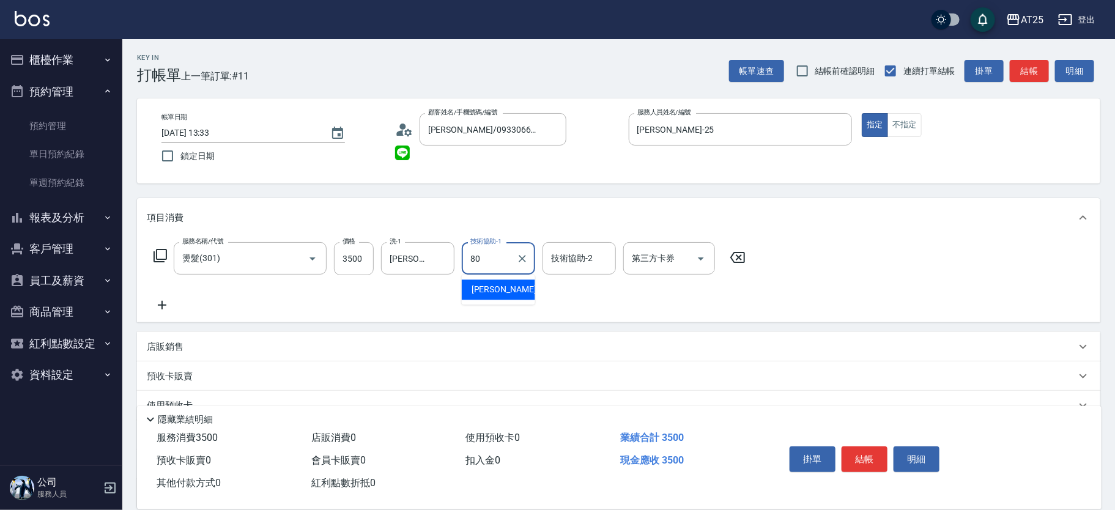
type input "[PERSON_NAME]-80"
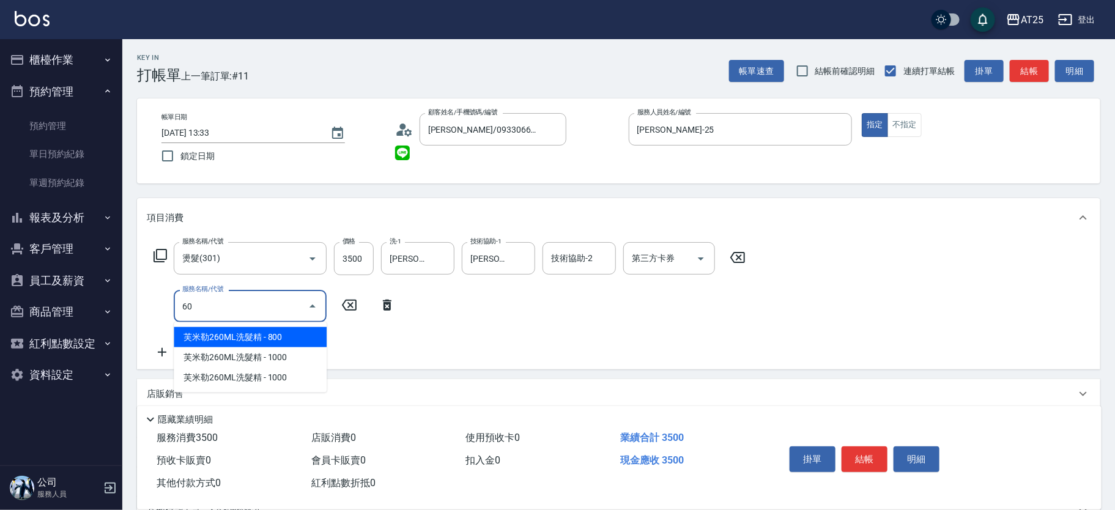
type input "601"
type input "450"
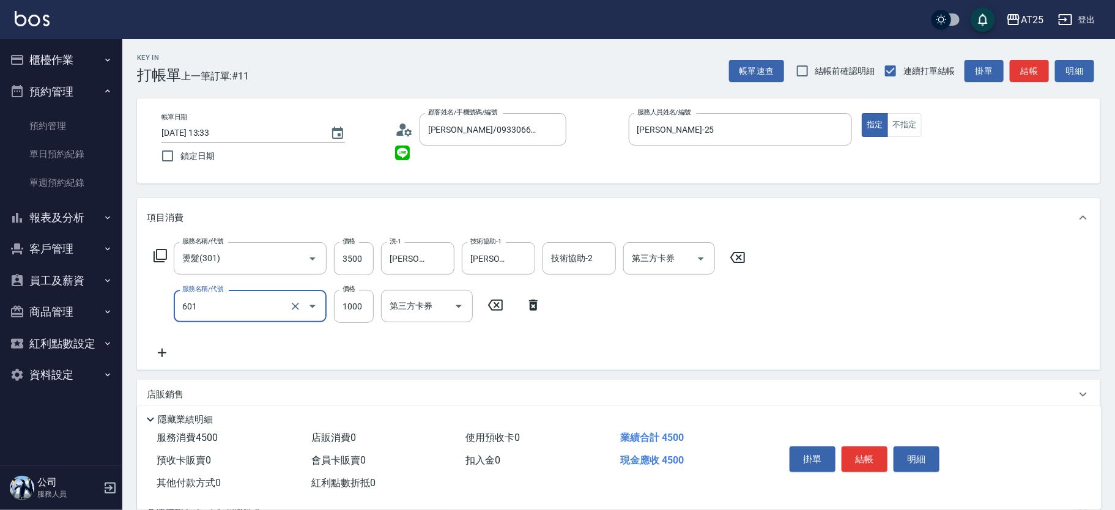
type input "自備護髮(1000上)(601)"
type input "350"
type input "150"
type input "500"
type input "1500"
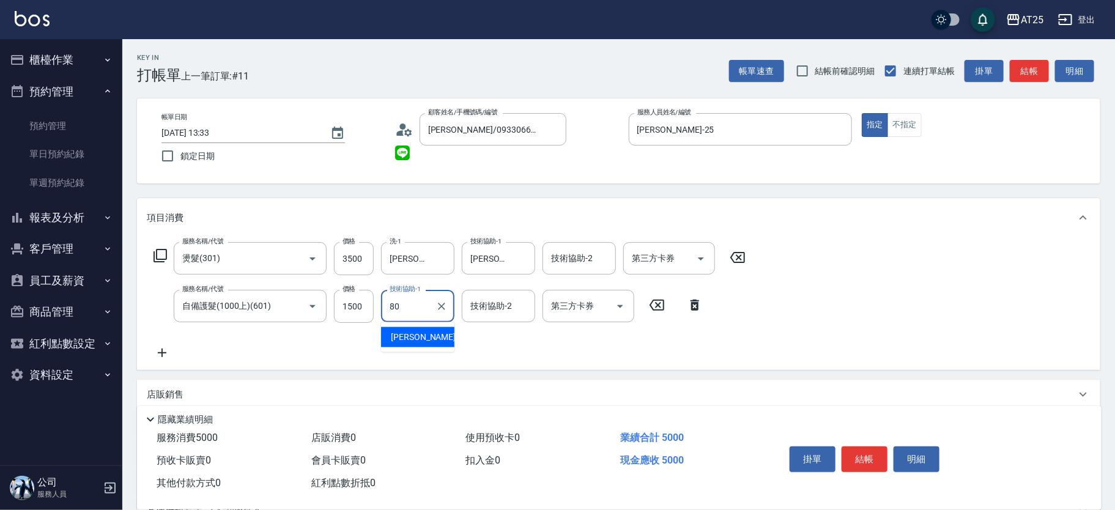
type input "[PERSON_NAME]-80"
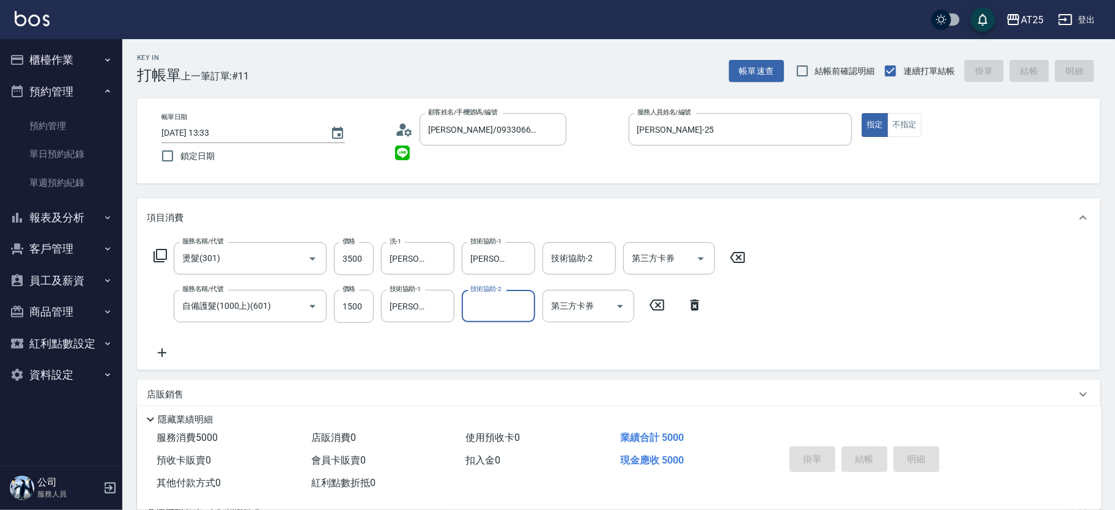
type input "[DATE] 13:34"
type input "0"
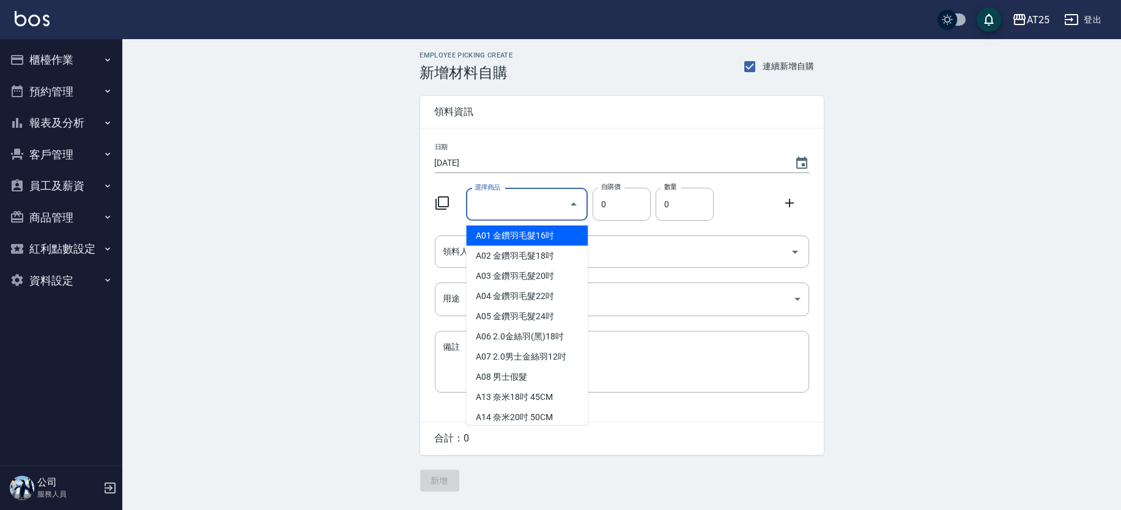
click at [494, 233] on li "A01 金鑽羽毛髮16吋" at bounding box center [527, 236] width 122 height 20
type input "金鑽羽毛髮16吋"
type input "1380"
type input "1"
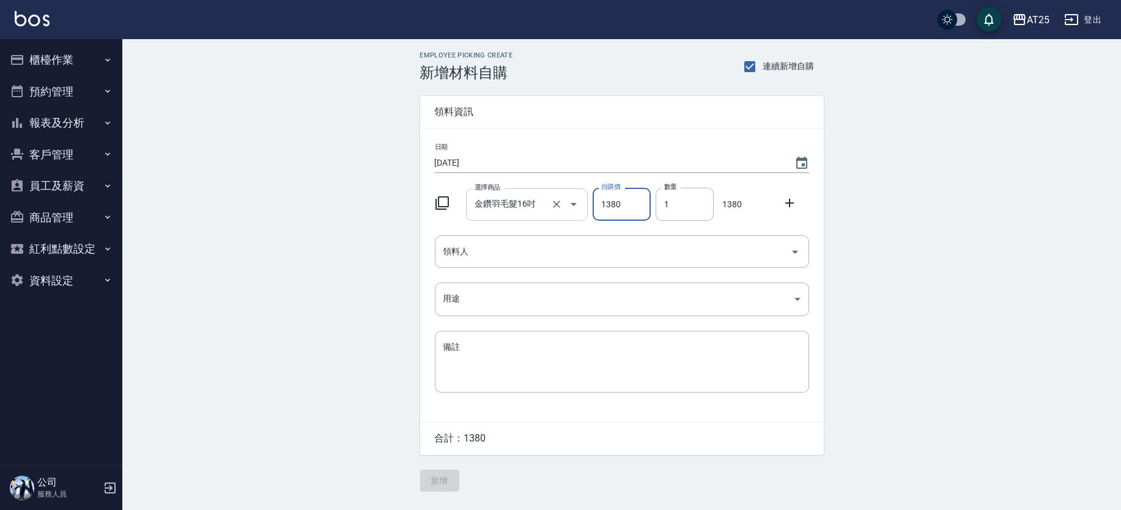
click at [504, 204] on input "金鑽羽毛髮16吋" at bounding box center [510, 204] width 76 height 21
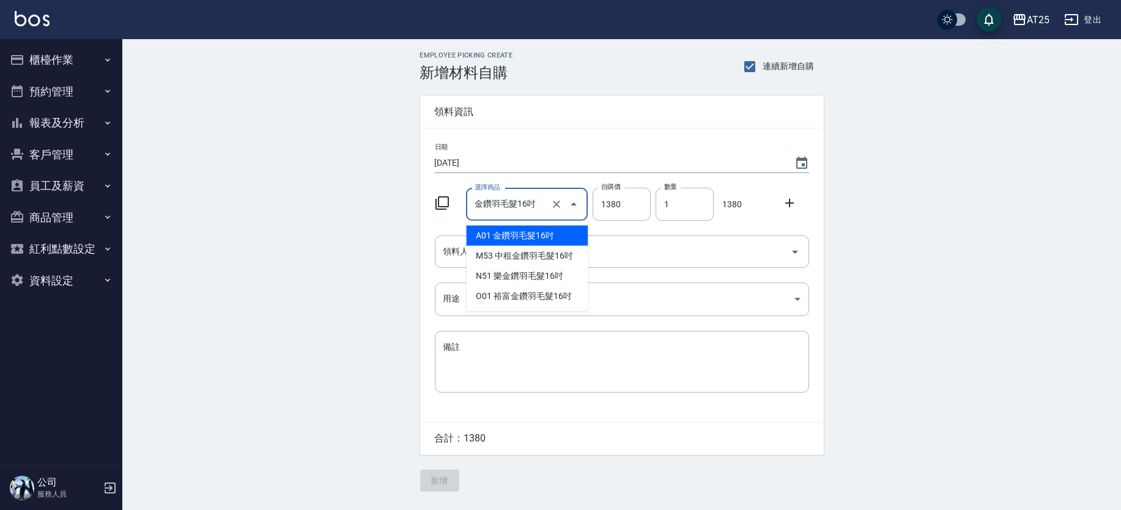
click at [447, 202] on icon at bounding box center [442, 203] width 15 height 15
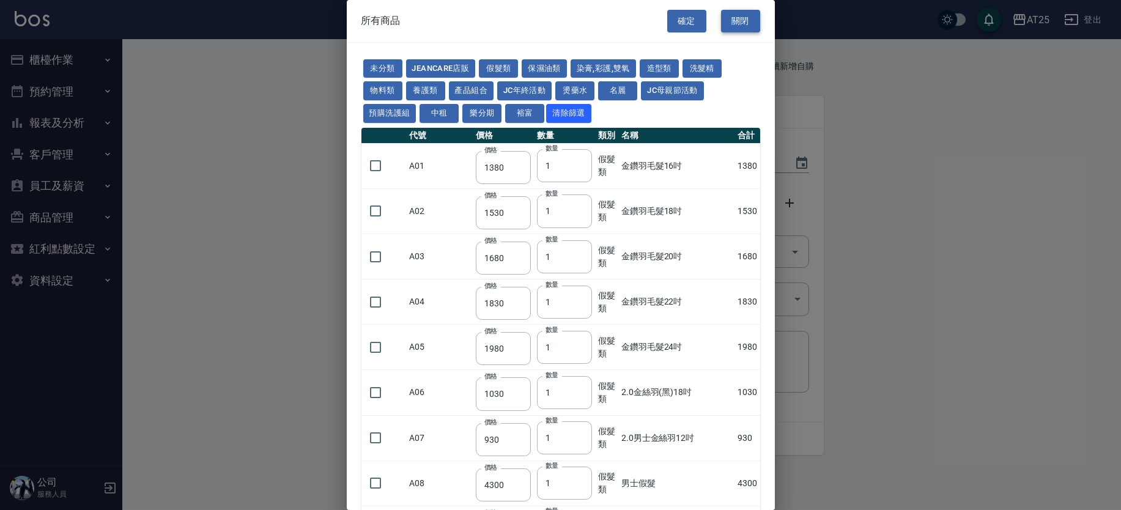
click at [739, 10] on button "關閉" at bounding box center [740, 21] width 39 height 23
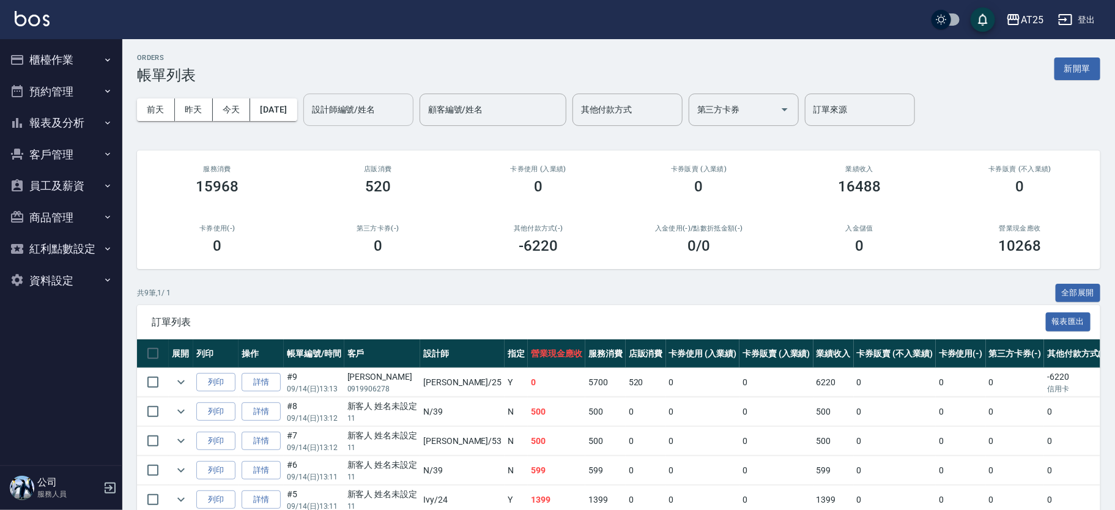
click at [404, 111] on input "設計師編號/姓名" at bounding box center [358, 109] width 99 height 21
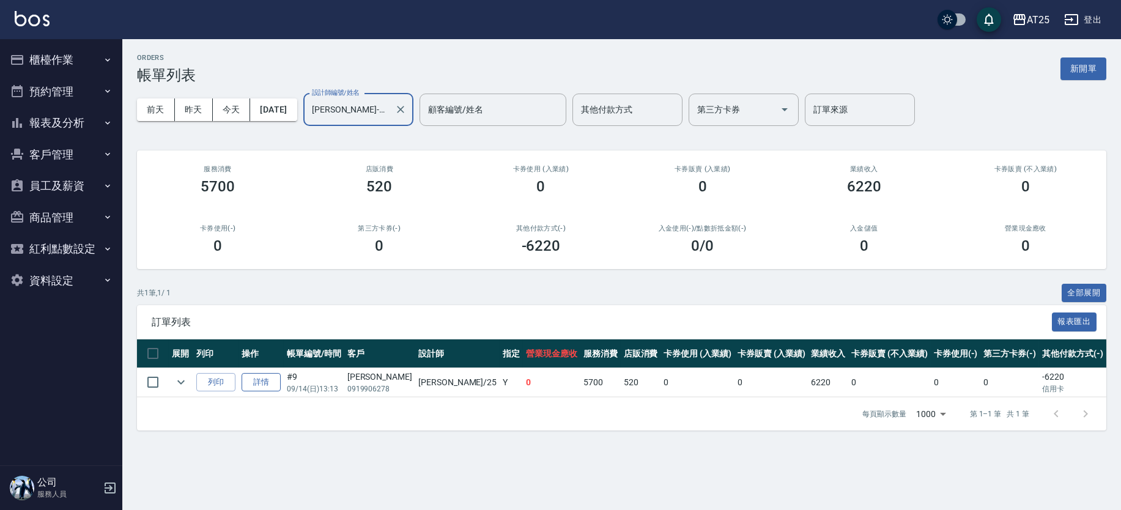
type input "[PERSON_NAME]-25"
click at [269, 386] on link "詳情" at bounding box center [261, 382] width 39 height 19
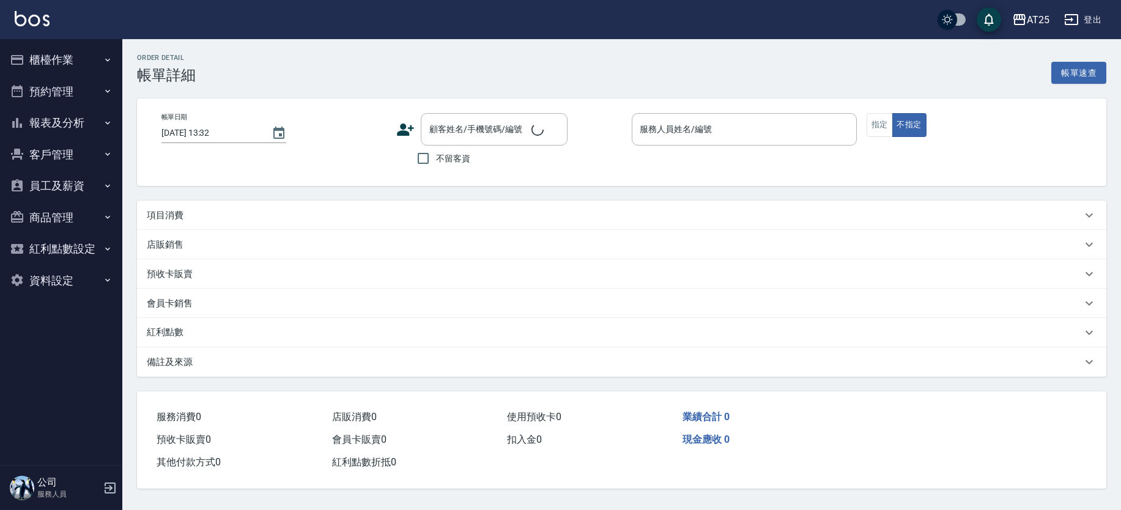
type input "[DATE] 13:13"
type input "[PERSON_NAME]-25"
type input "620"
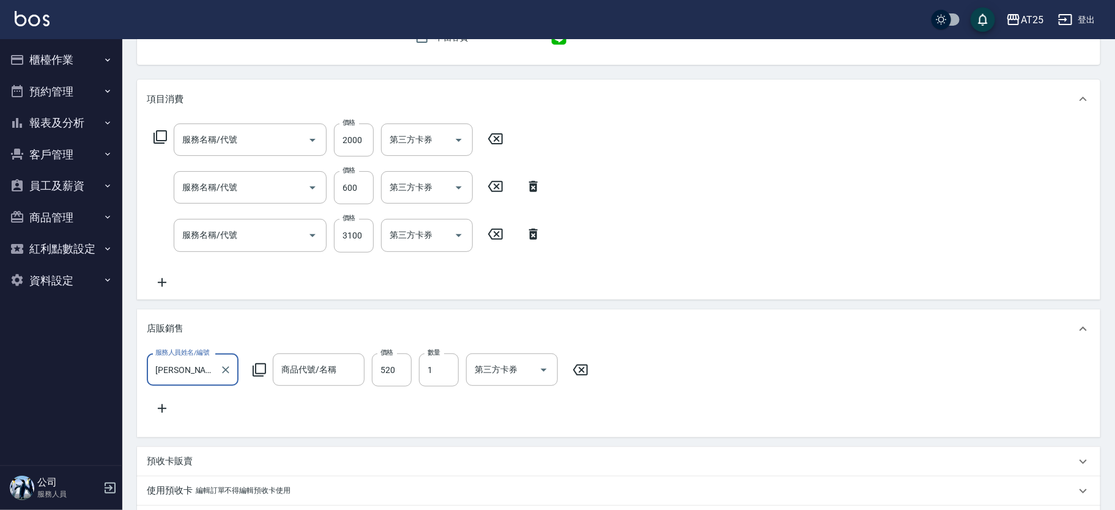
type input "許定燁/0919906278/null"
type input "0"
type input "自備護髮(1000上)(601)"
type input "剪髮(401)"
type input "染髮(501)"
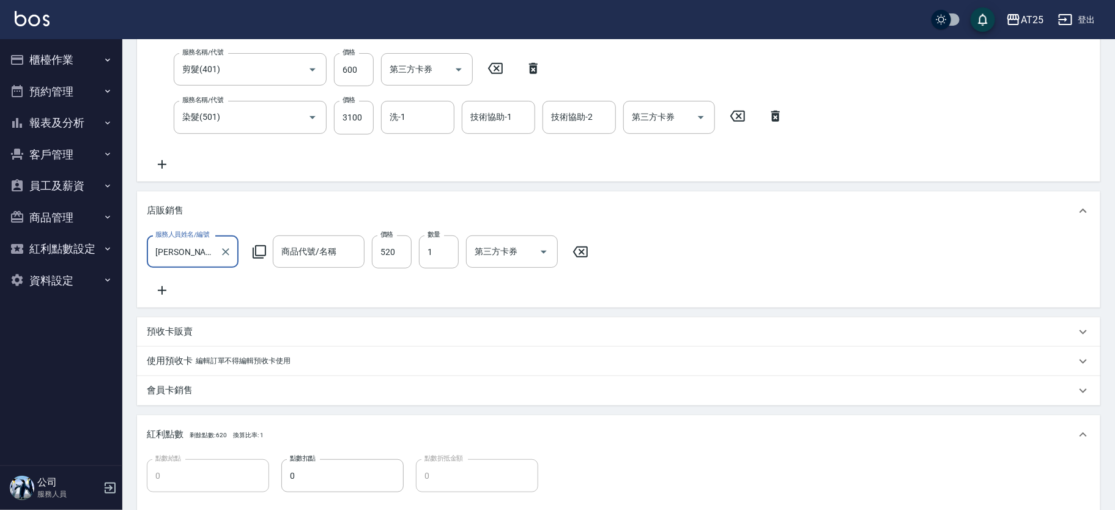
type input "TKO補色洗(小)"
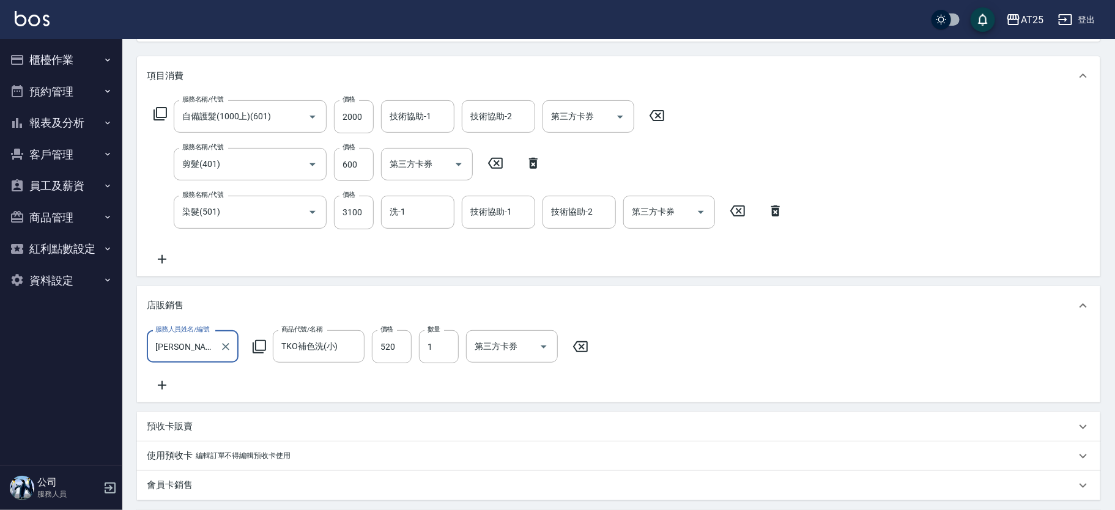
scroll to position [104, 0]
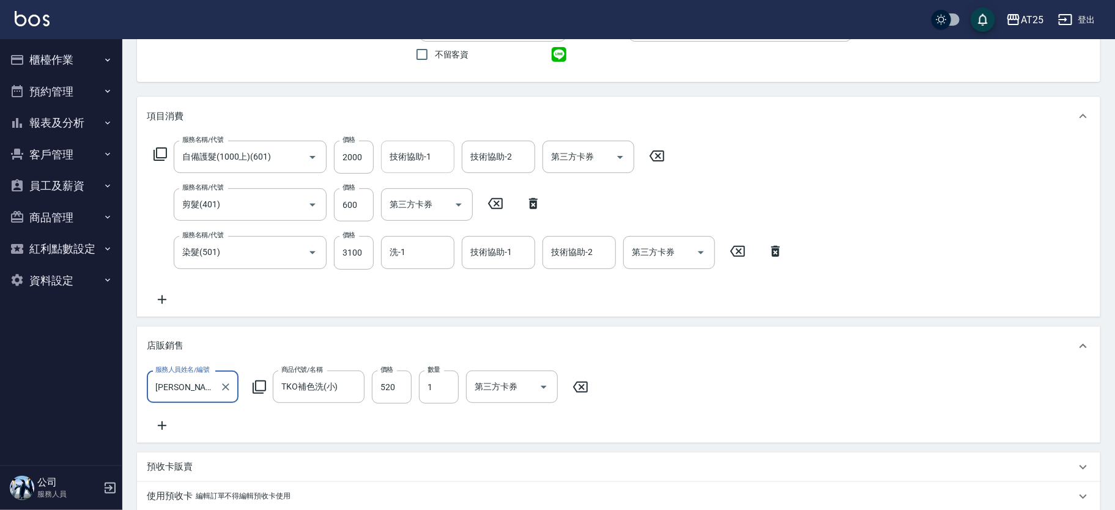
click at [420, 163] on input "技術協助-1" at bounding box center [418, 156] width 62 height 21
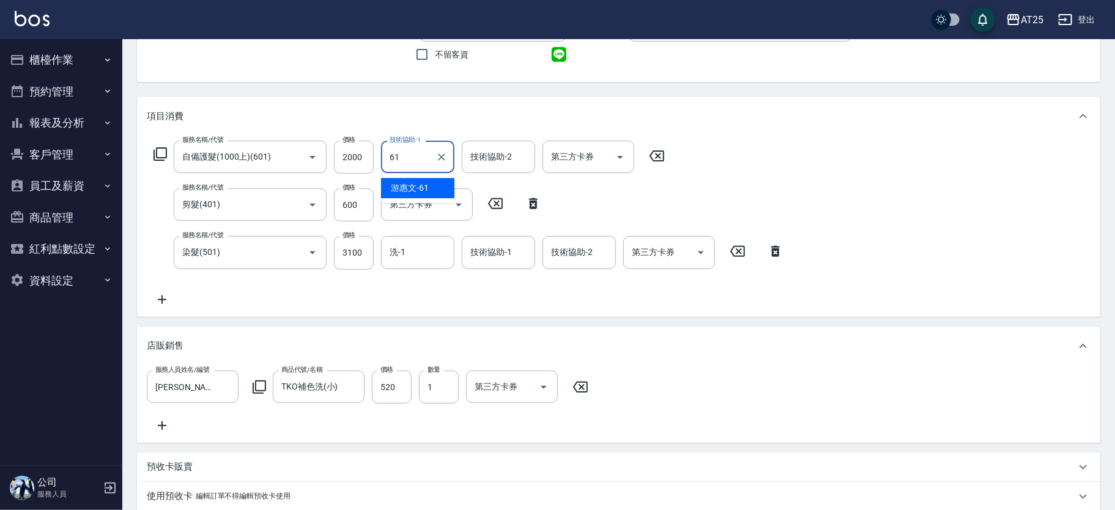
type input "6"
type input "Jessica-80"
click at [423, 250] on input "洗-1" at bounding box center [418, 252] width 62 height 21
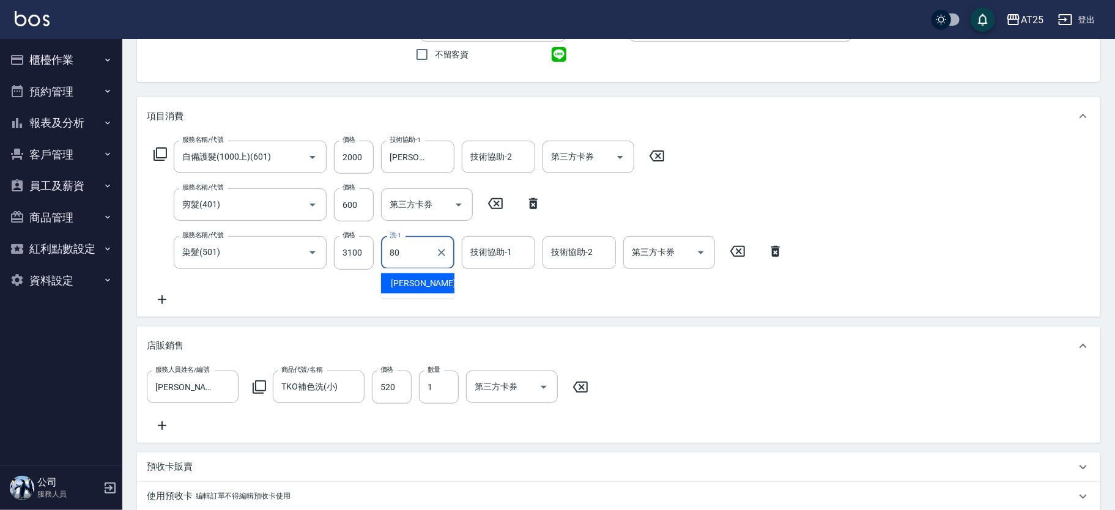
type input "Jessica-80"
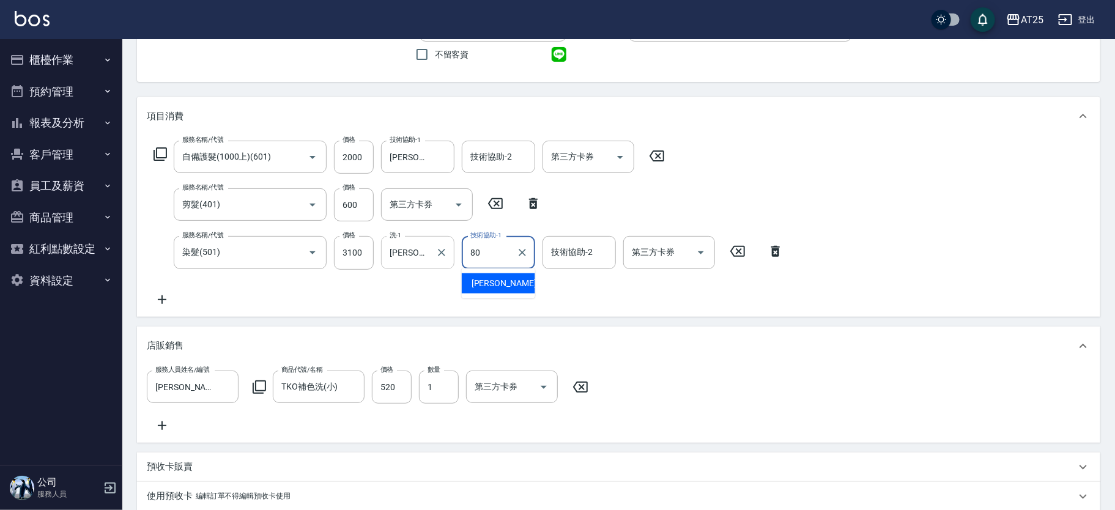
type input "Jessica-80"
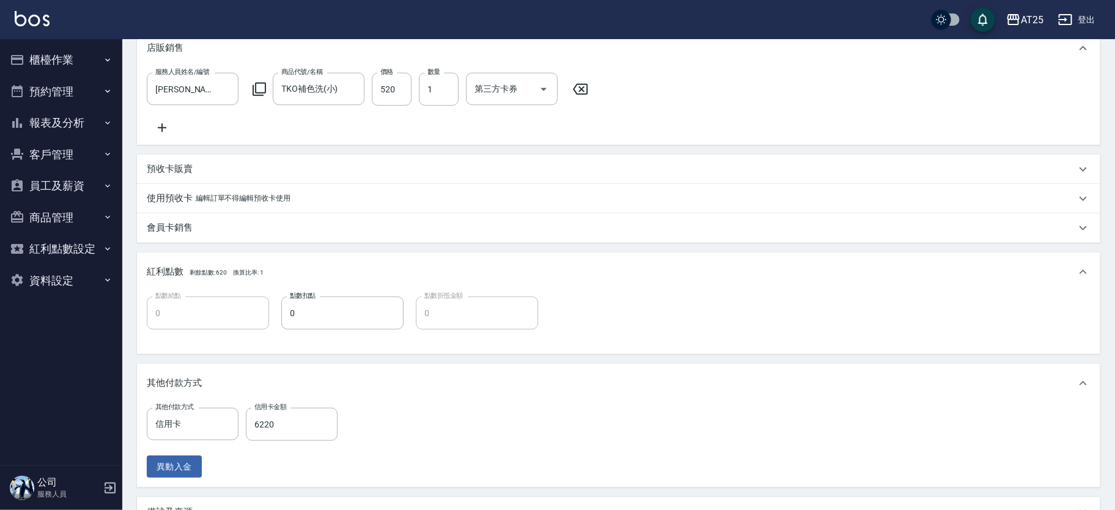
scroll to position [522, 0]
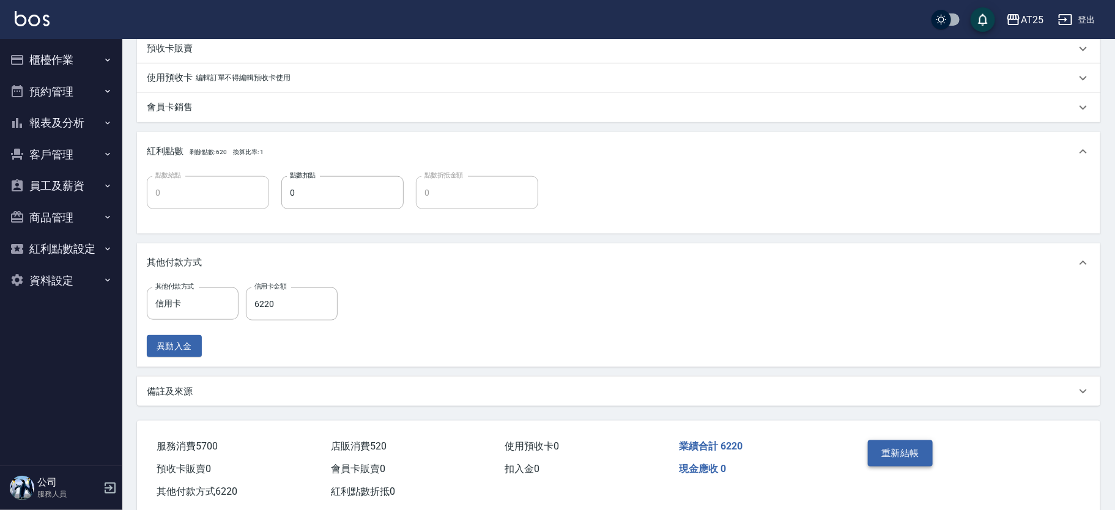
click at [905, 466] on button "重新結帳" at bounding box center [900, 454] width 65 height 26
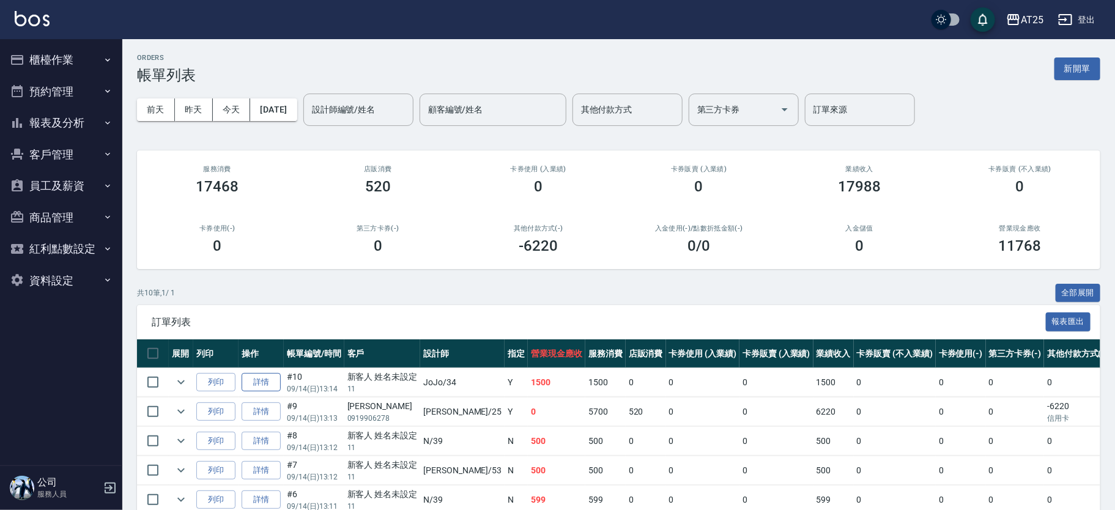
click at [267, 383] on link "詳情" at bounding box center [261, 382] width 39 height 19
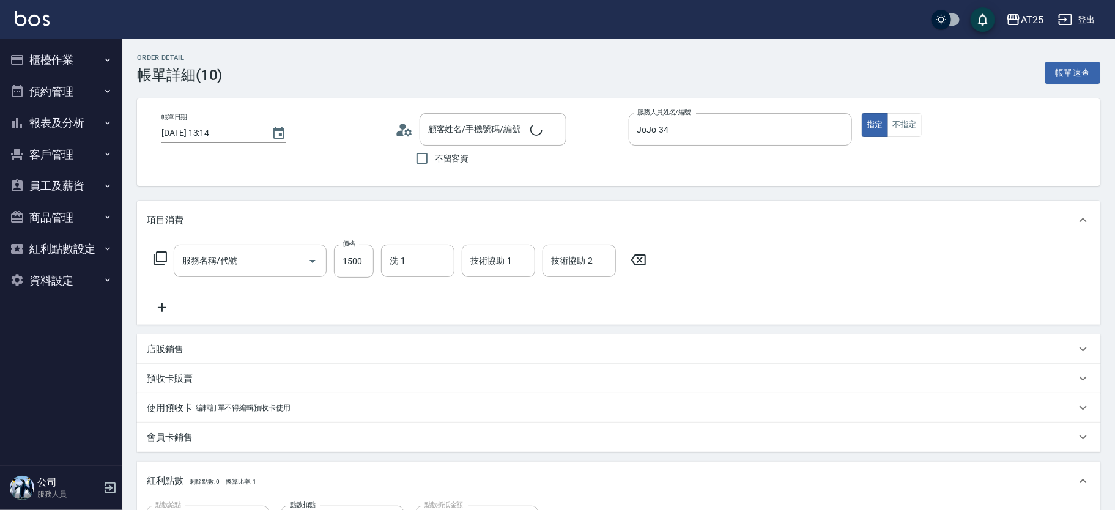
type input "[DATE] 13:14"
type input "JoJo-34"
type input "150"
type input "新客人 姓名未設定/11/null"
type input "洗+AB劑(101)"
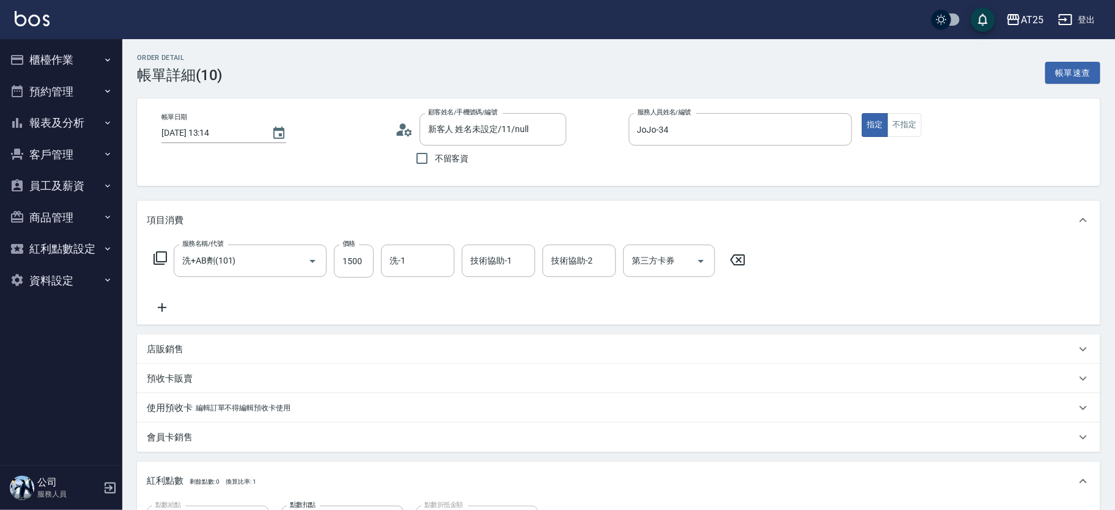
click at [165, 300] on icon at bounding box center [162, 307] width 31 height 15
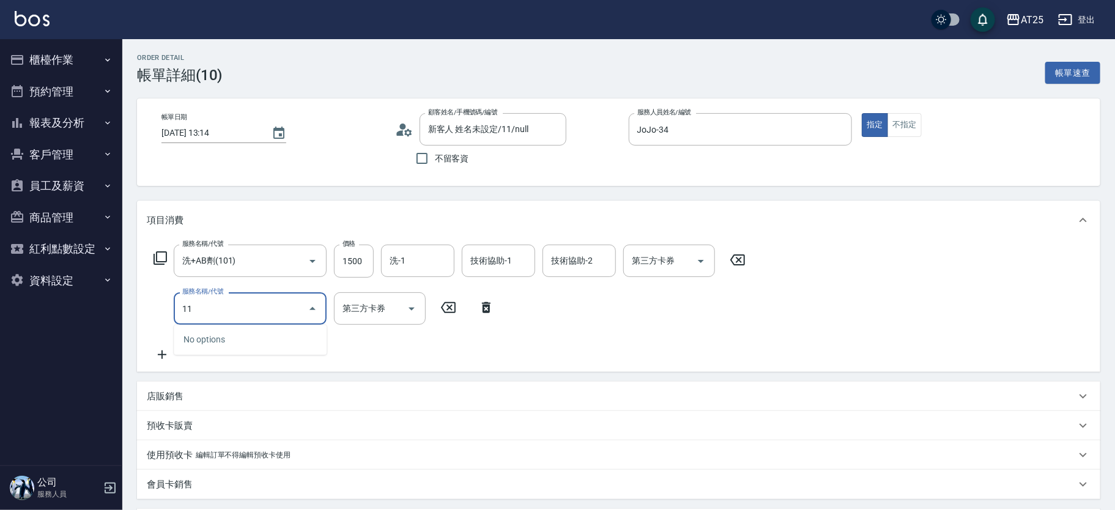
type input "114"
type input "450"
type input "自備敷膜(114)"
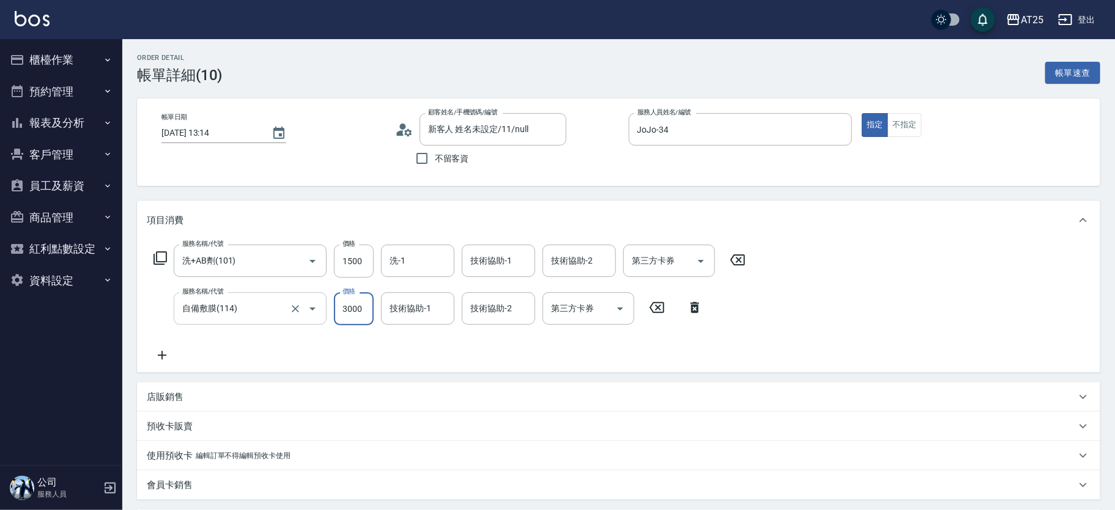
type input "150"
type input "10"
type input "160"
type input "100"
type input "250"
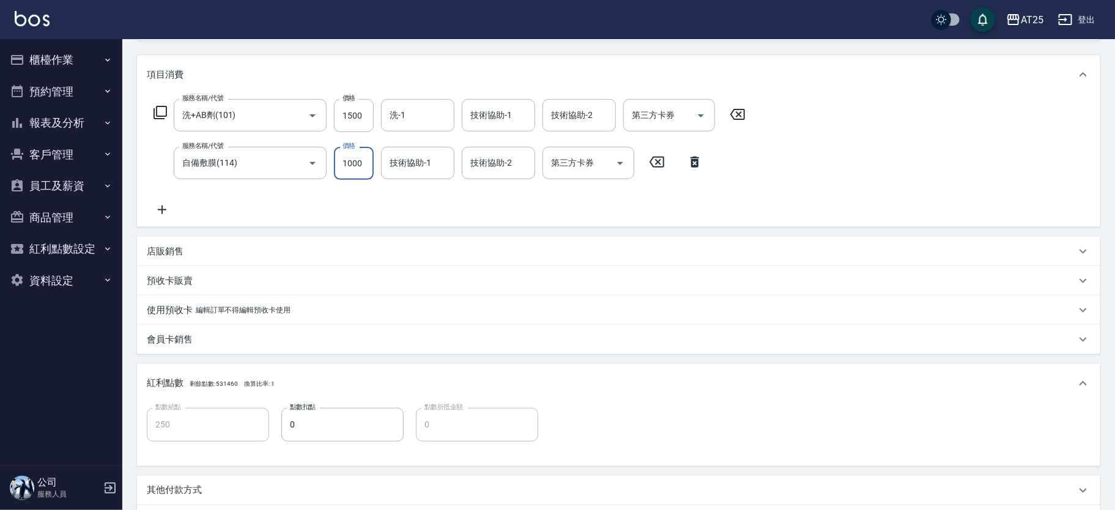
scroll to position [143, 0]
type input "1000"
click at [346, 119] on input "1500" at bounding box center [354, 118] width 40 height 33
type input "100"
type input "10"
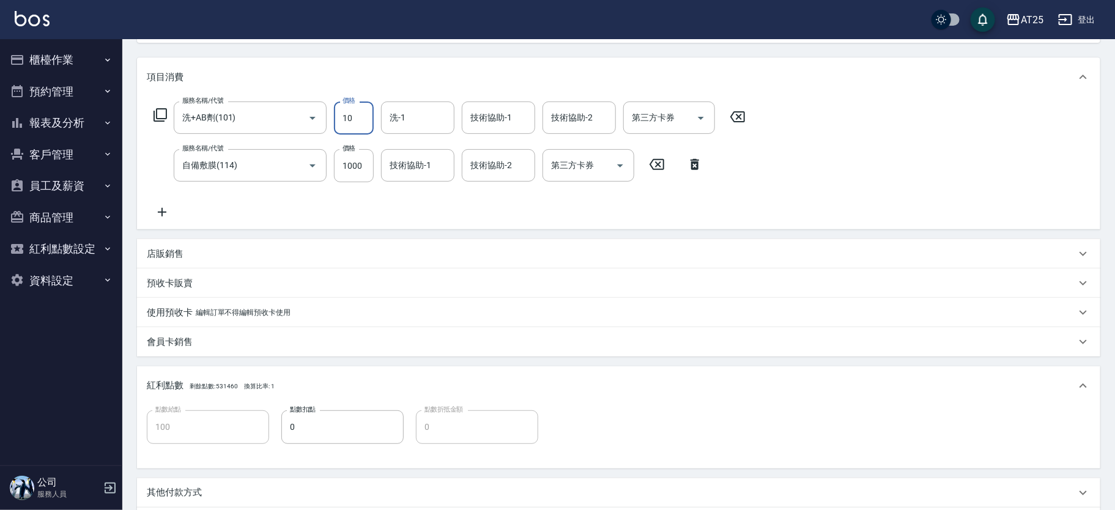
type input "110"
type input "100"
type input "200"
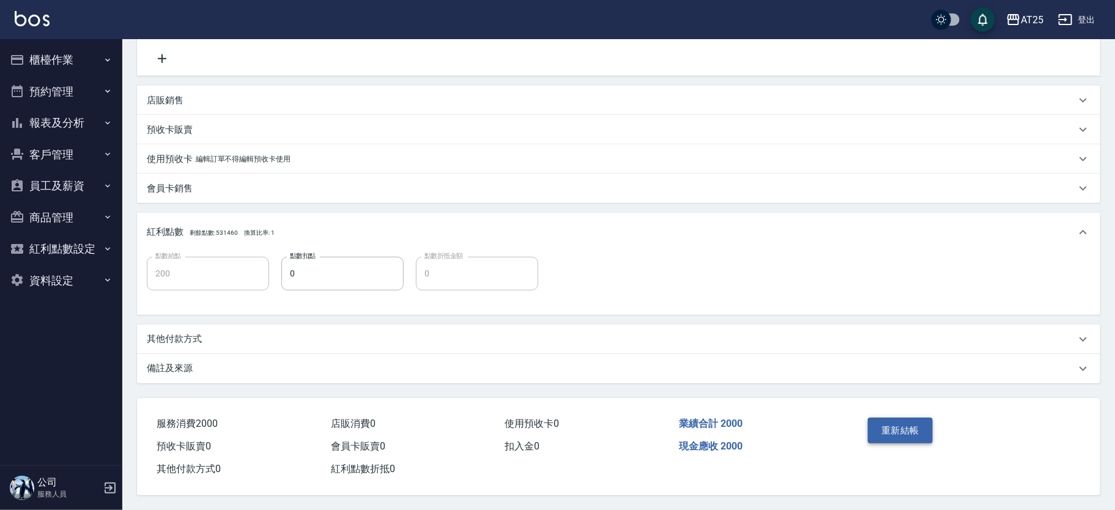
type input "1000"
click at [922, 426] on button "重新結帳" at bounding box center [900, 431] width 65 height 26
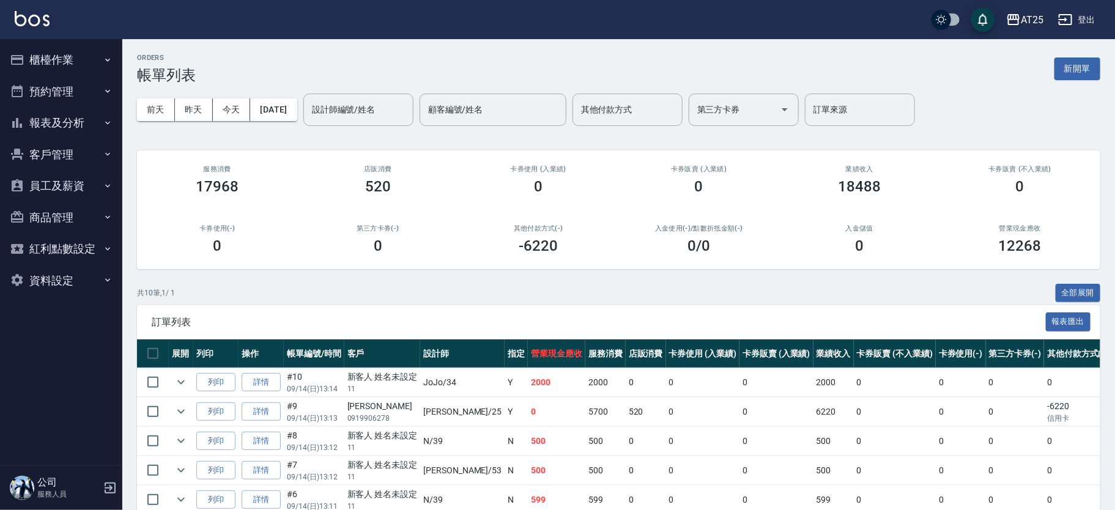
click at [84, 55] on button "櫃檯作業" at bounding box center [61, 60] width 113 height 32
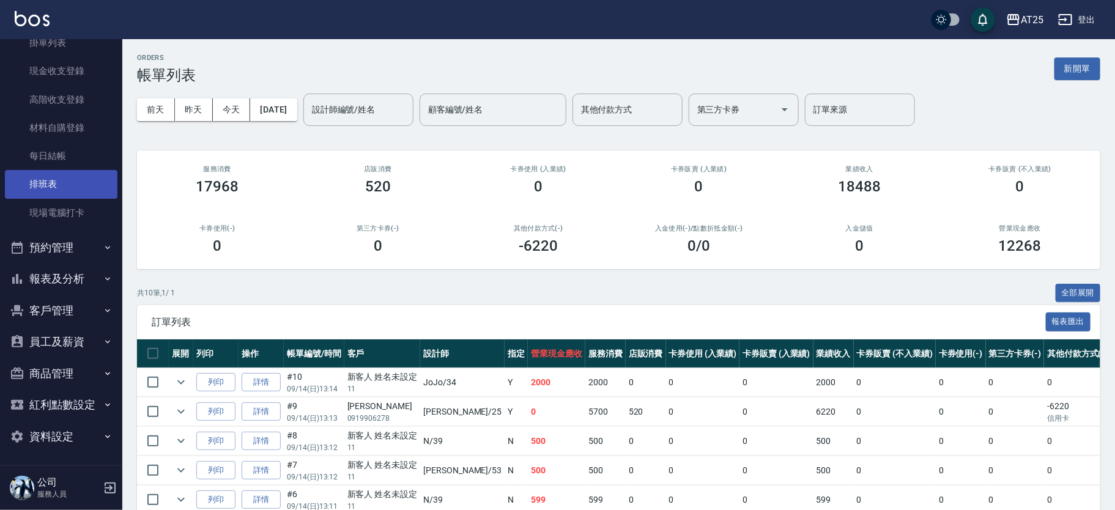
scroll to position [109, 0]
click at [75, 278] on button "報表及分析" at bounding box center [61, 278] width 113 height 32
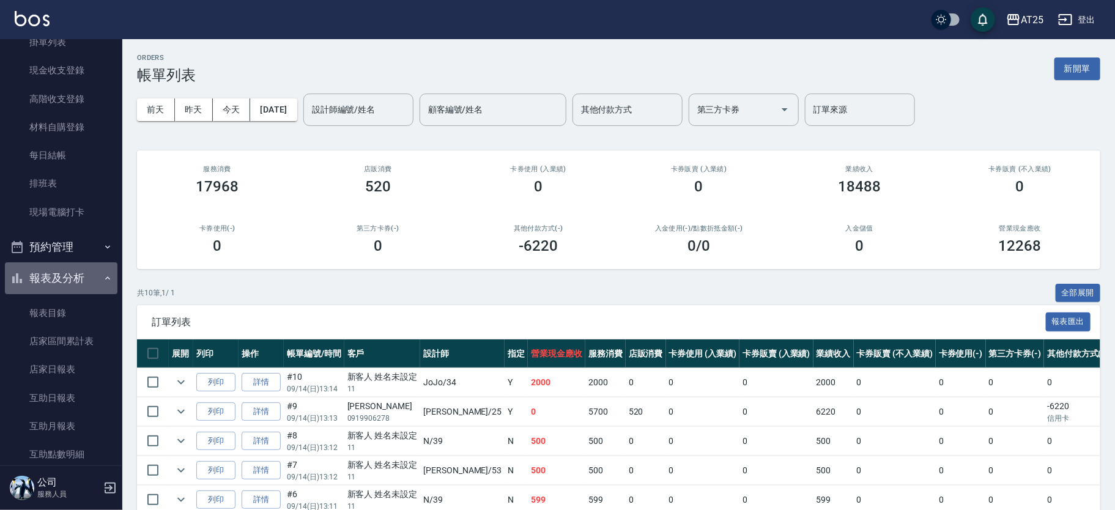
click at [75, 278] on button "報表及分析" at bounding box center [61, 278] width 113 height 32
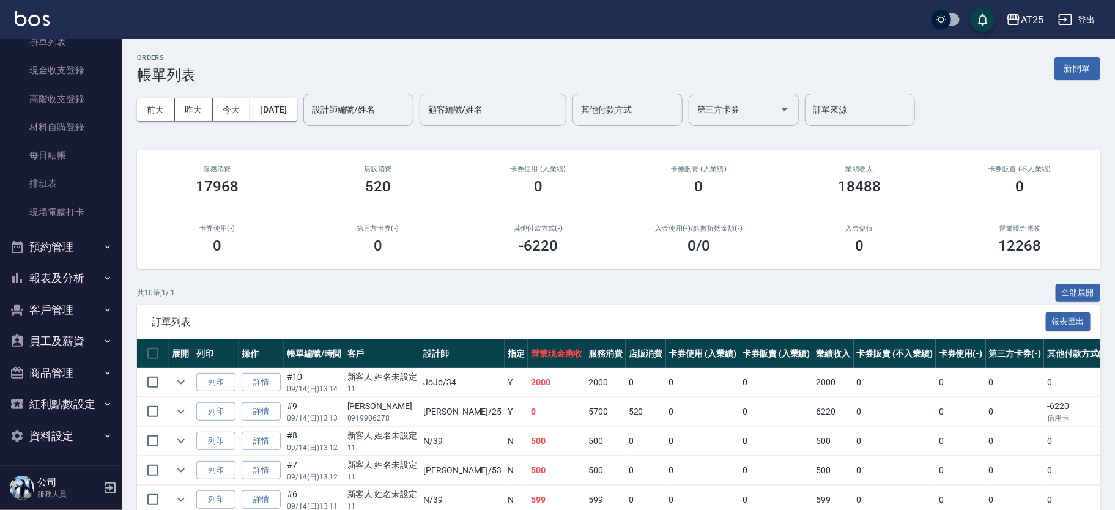
scroll to position [76, 0]
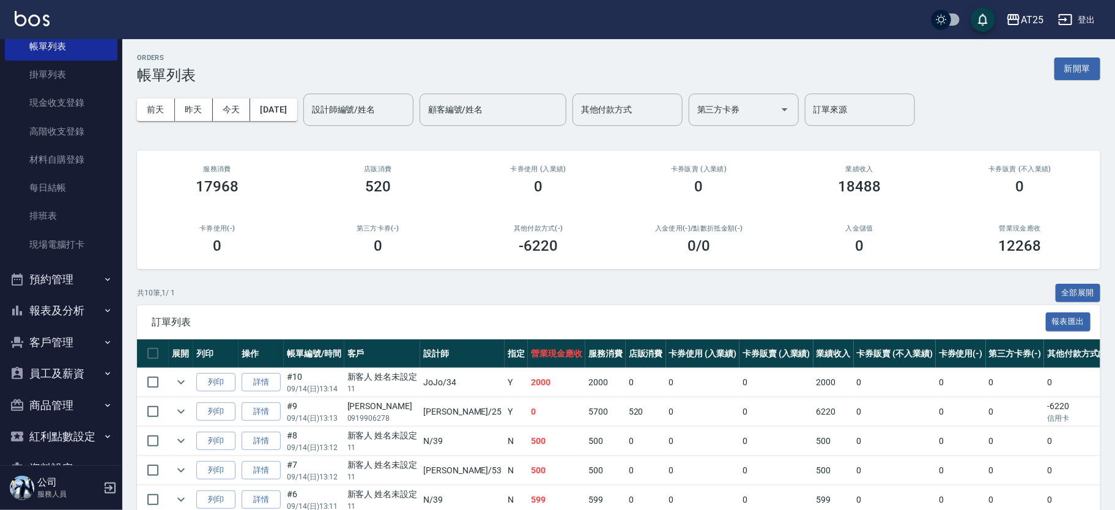
click at [80, 311] on button "報表及分析" at bounding box center [61, 311] width 113 height 32
click at [79, 311] on button "報表及分析" at bounding box center [61, 311] width 113 height 32
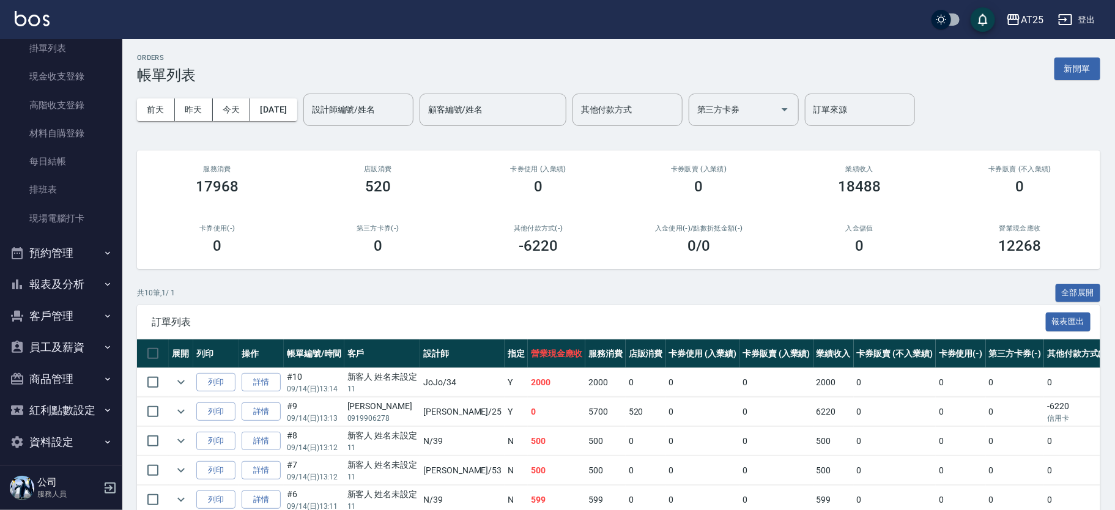
scroll to position [109, 0]
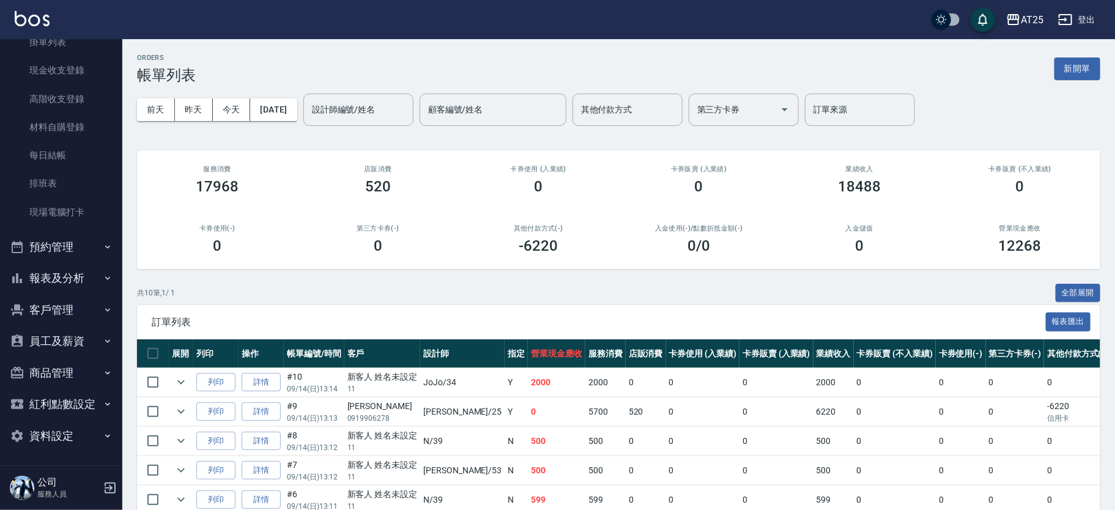
click at [79, 275] on button "報表及分析" at bounding box center [61, 278] width 113 height 32
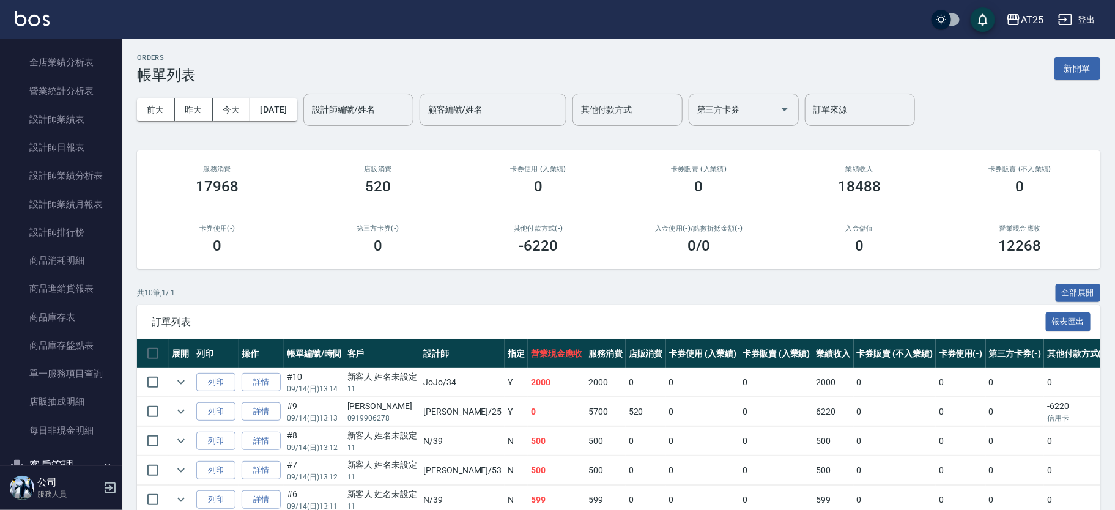
scroll to position [576, 0]
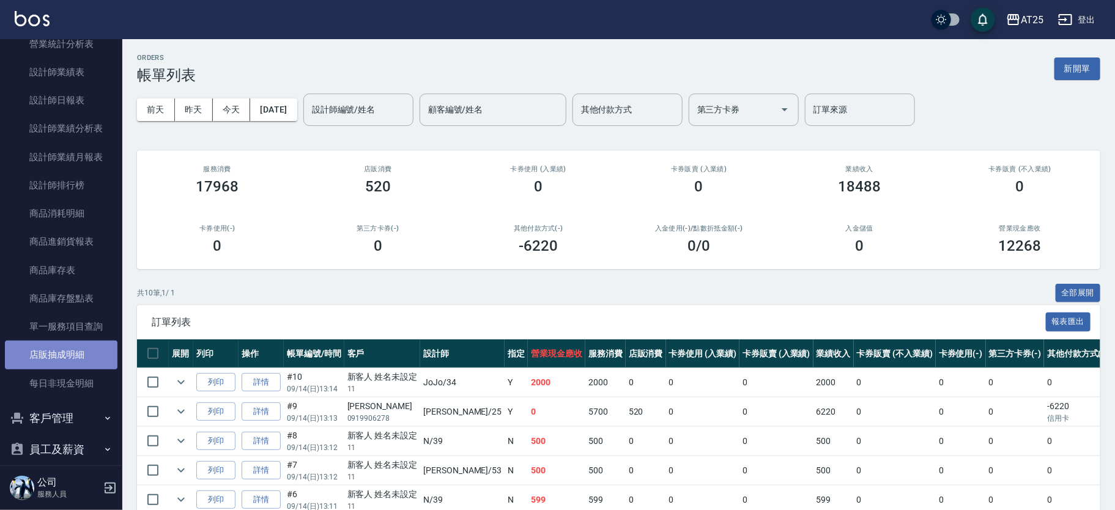
click at [74, 358] on link "店販抽成明細" at bounding box center [61, 355] width 113 height 28
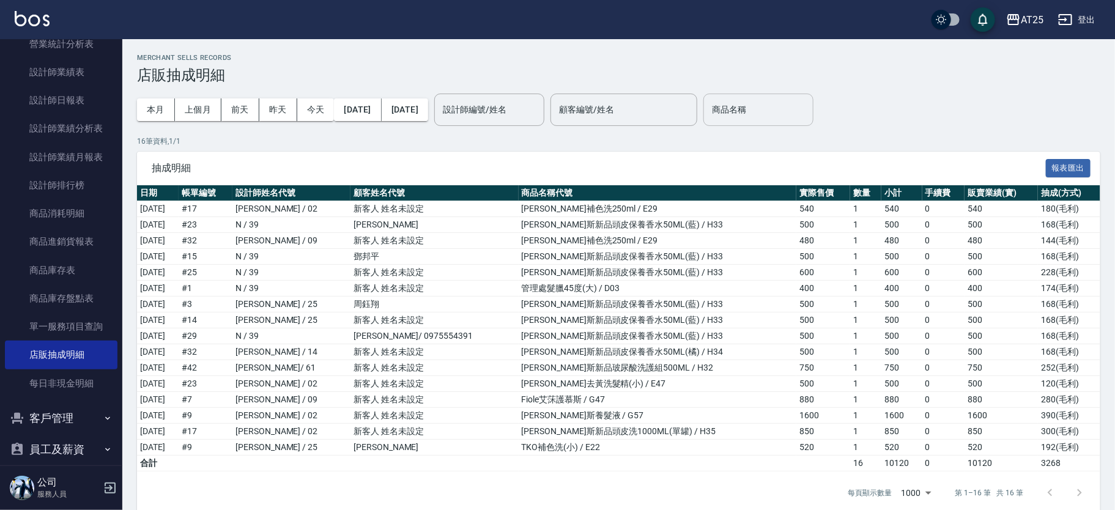
click at [777, 108] on div "商品名稱 商品名稱" at bounding box center [759, 110] width 110 height 32
click at [777, 108] on input "商品名稱" at bounding box center [758, 109] width 99 height 21
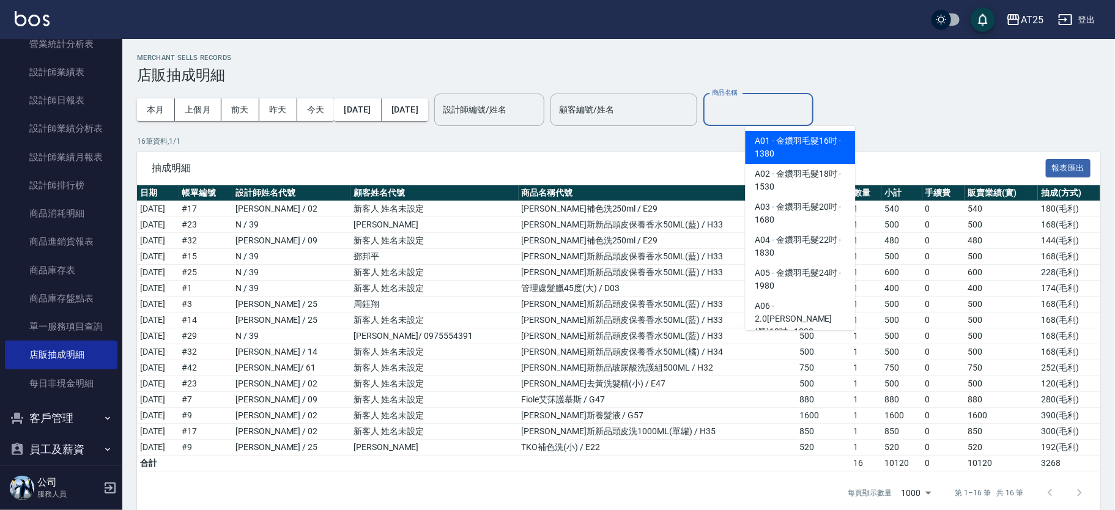
click at [808, 109] on input "商品名稱" at bounding box center [758, 109] width 99 height 21
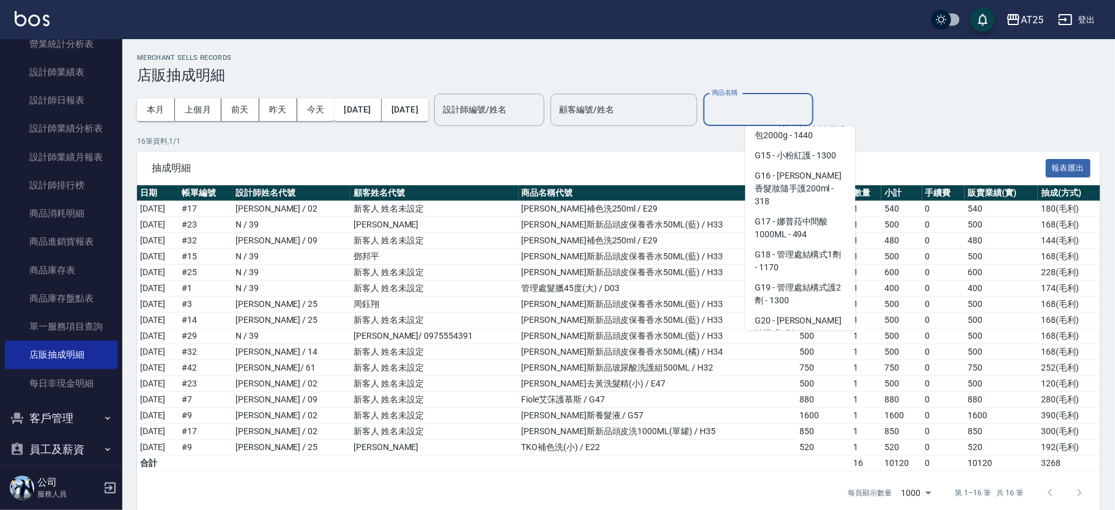
scroll to position [6828, 0]
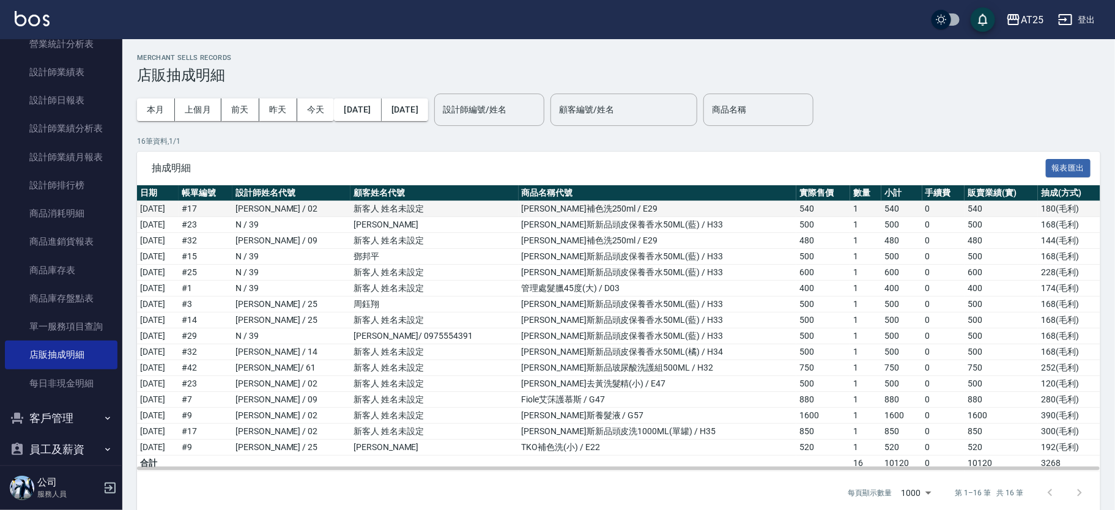
click at [882, 210] on td "540" at bounding box center [902, 209] width 41 height 16
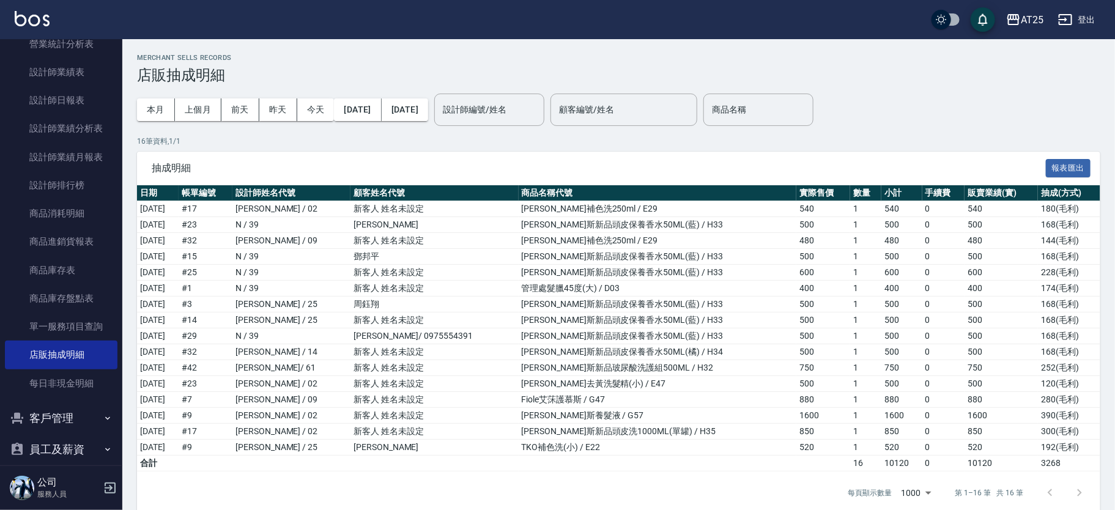
click at [1078, 495] on div at bounding box center [1065, 492] width 59 height 29
click at [1079, 491] on div at bounding box center [1065, 492] width 59 height 29
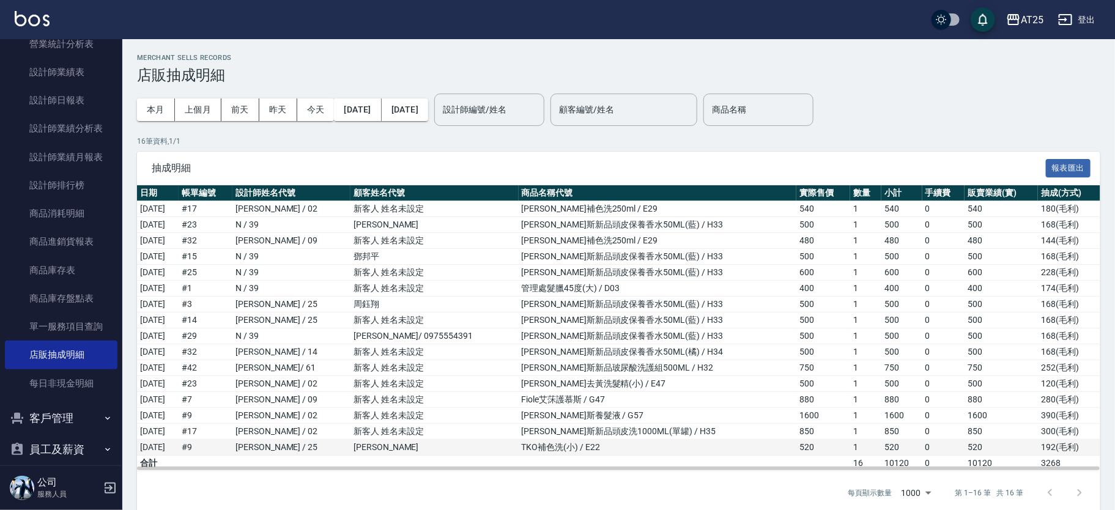
scroll to position [0, 0]
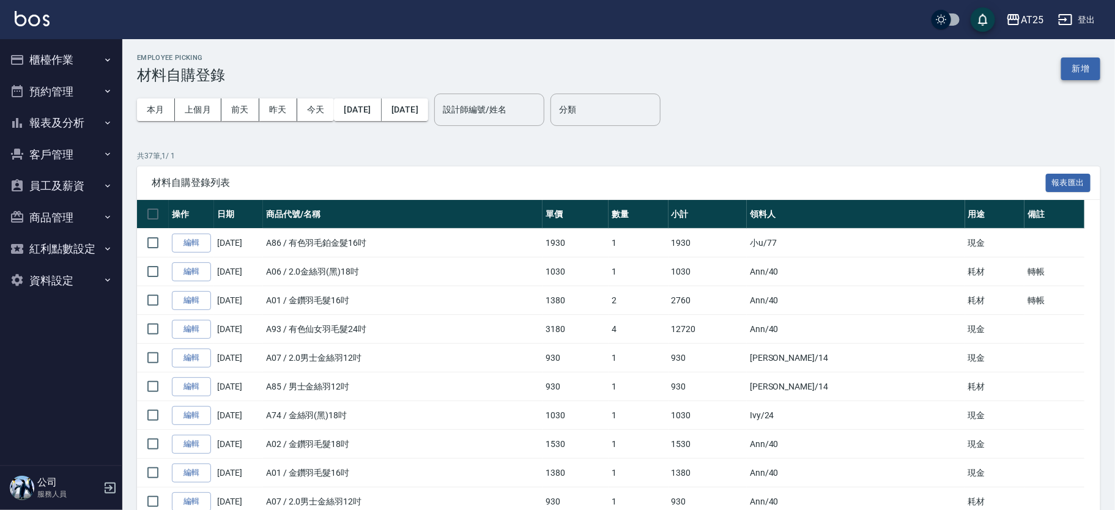
click at [1081, 70] on button "新增" at bounding box center [1081, 69] width 39 height 23
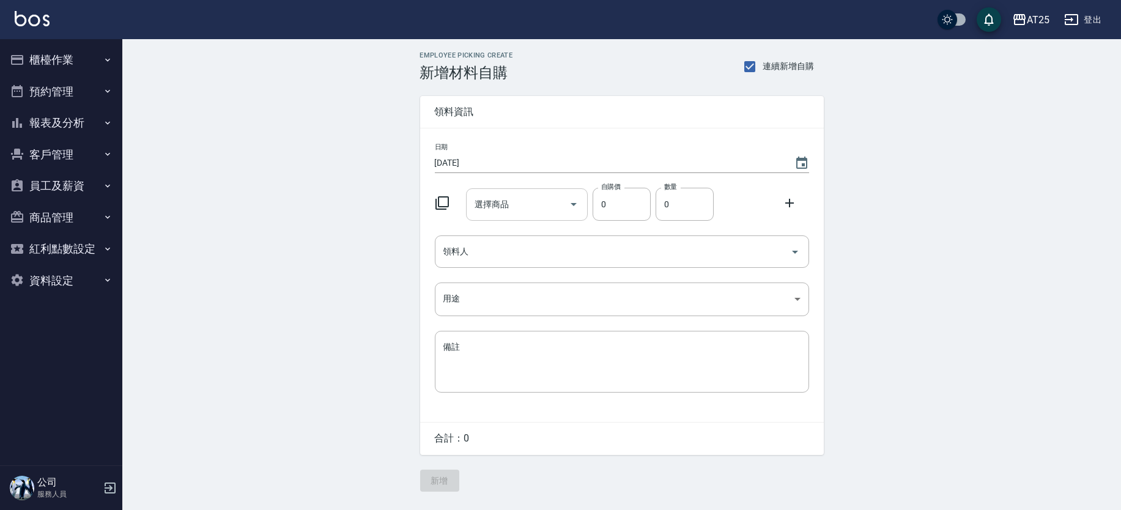
click at [522, 201] on input "選擇商品" at bounding box center [518, 204] width 92 height 21
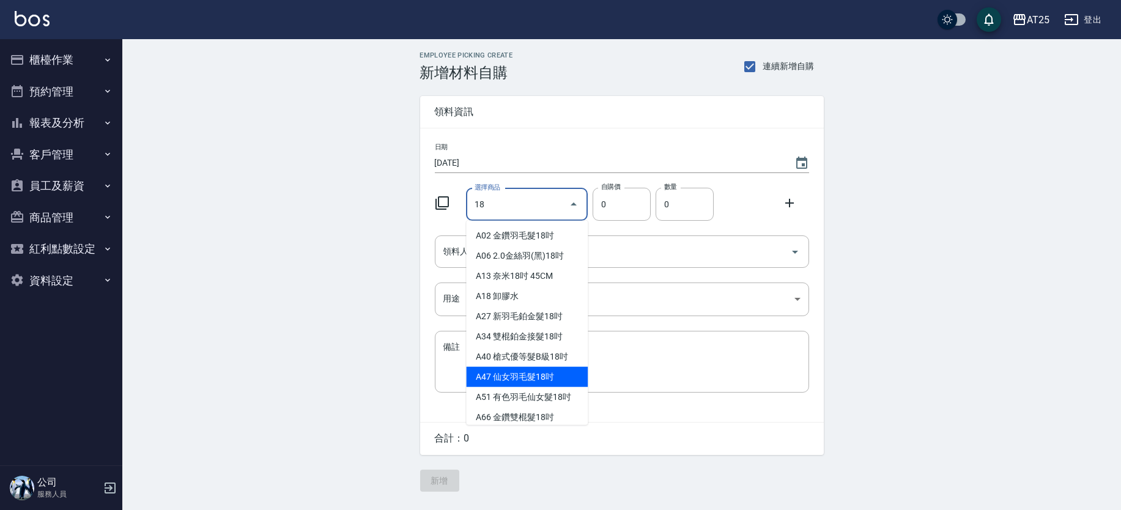
click at [548, 373] on li "A47 仙女羽毛髮18吋" at bounding box center [527, 377] width 122 height 20
type input "仙女羽毛髮18吋"
type input "2380"
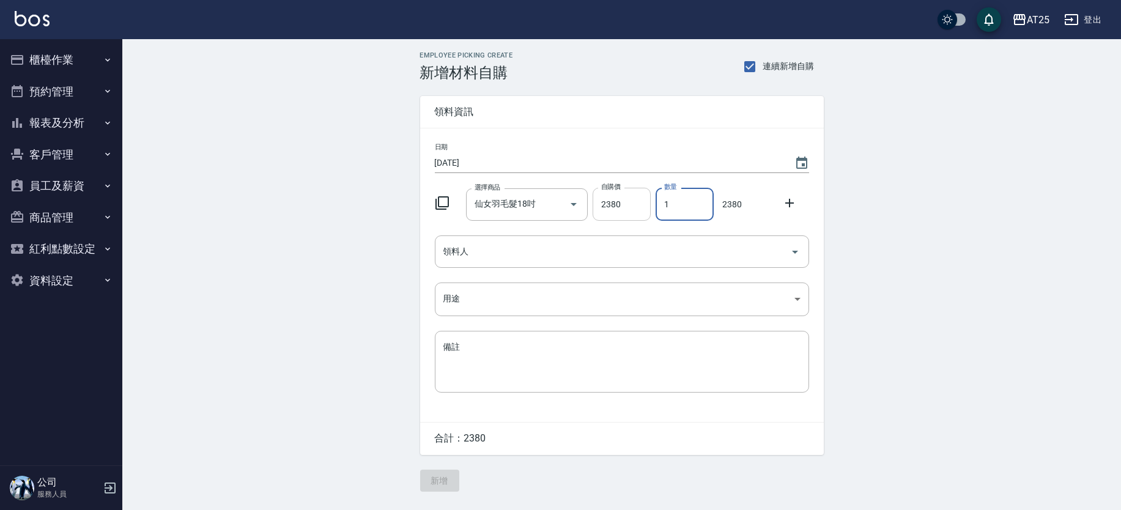
drag, startPoint x: 661, startPoint y: 210, endPoint x: 650, endPoint y: 210, distance: 11.6
click at [650, 210] on div "選擇商品 仙女羽毛髮18吋 選擇商品 自購價 2380 自購價 數量 1 數量 2380" at bounding box center [619, 202] width 379 height 38
type input "2"
click at [788, 200] on icon at bounding box center [790, 203] width 15 height 15
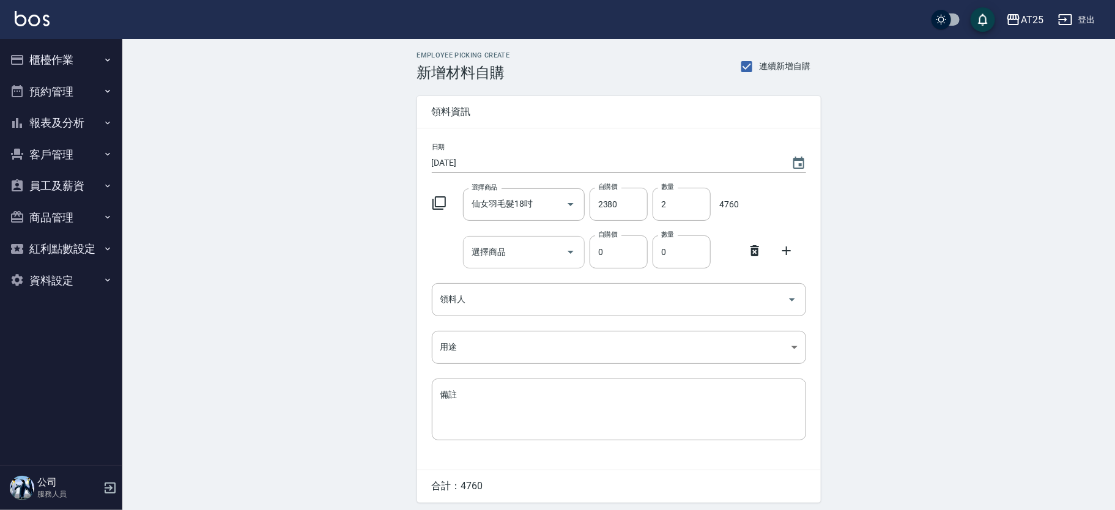
click at [527, 263] on div "選擇商品" at bounding box center [524, 252] width 122 height 32
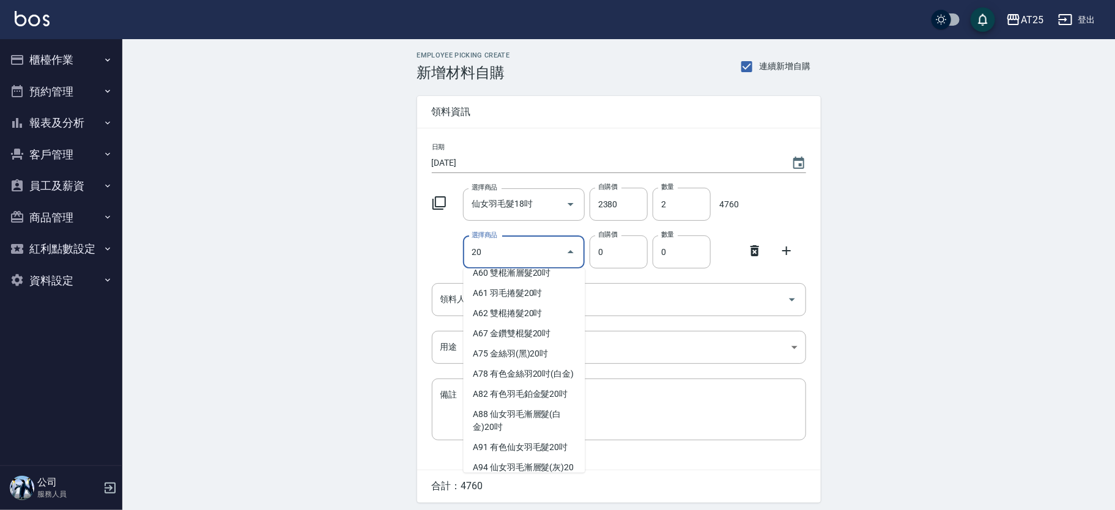
scroll to position [243, 0]
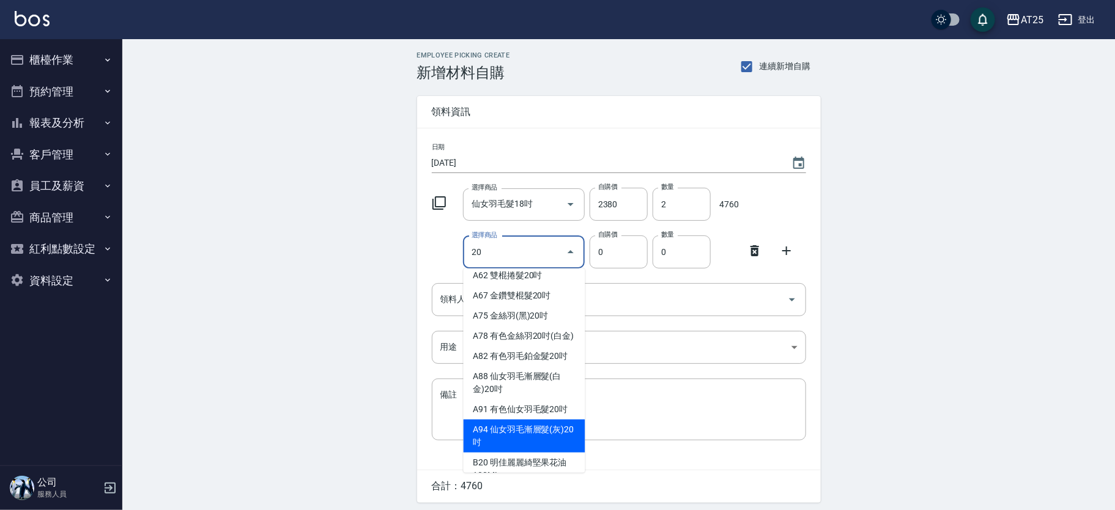
click at [547, 451] on li "A94 仙女羽毛漸層髮(灰)20吋" at bounding box center [525, 436] width 122 height 33
type input "仙女羽毛漸層髮(灰)20吋"
type input "2780"
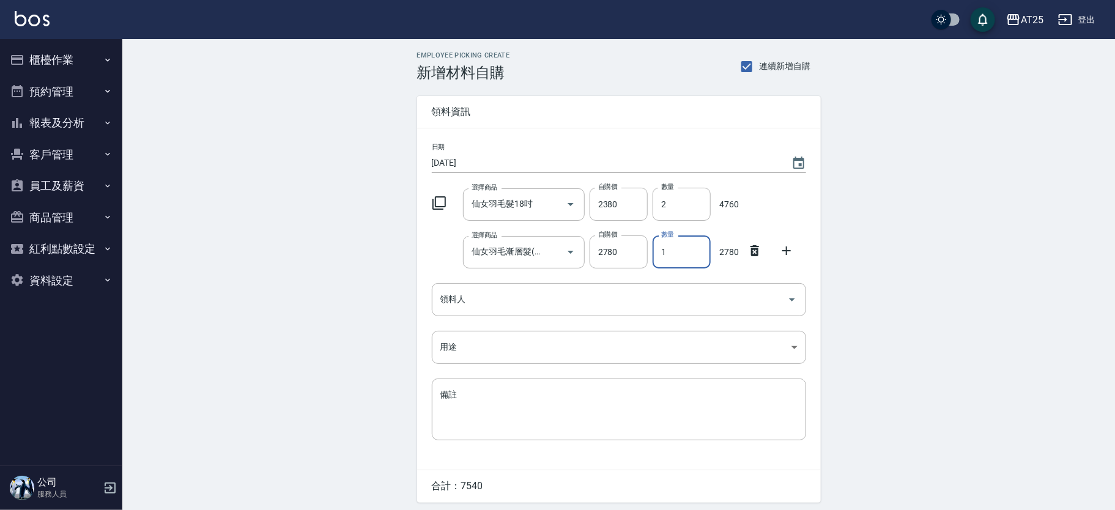
drag, startPoint x: 675, startPoint y: 250, endPoint x: 650, endPoint y: 250, distance: 25.1
click at [650, 250] on div "數量 1 數量" at bounding box center [679, 250] width 63 height 38
type input "2"
click at [58, 54] on button "櫃檯作業" at bounding box center [61, 60] width 113 height 32
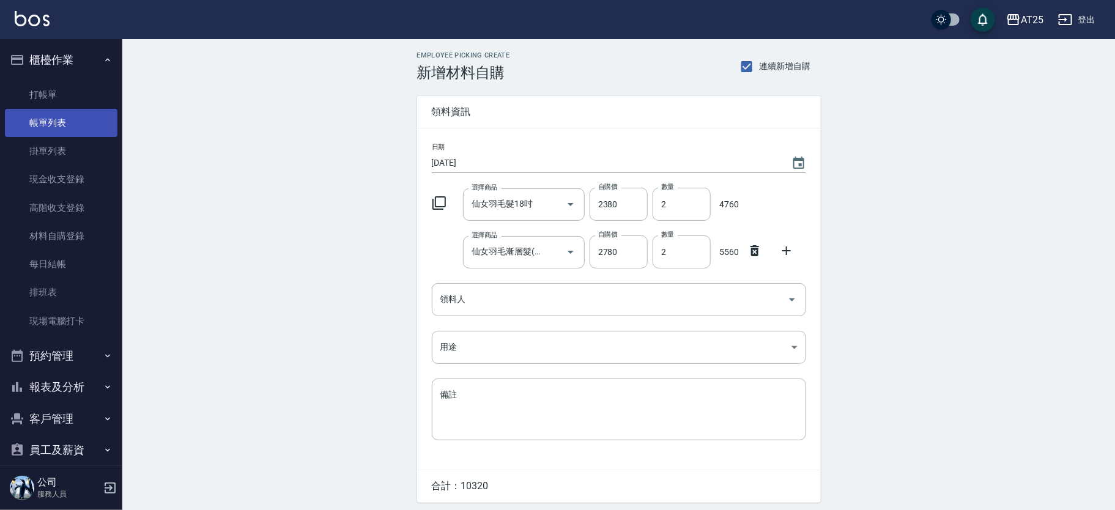
click at [76, 119] on link "帳單列表" at bounding box center [61, 123] width 113 height 28
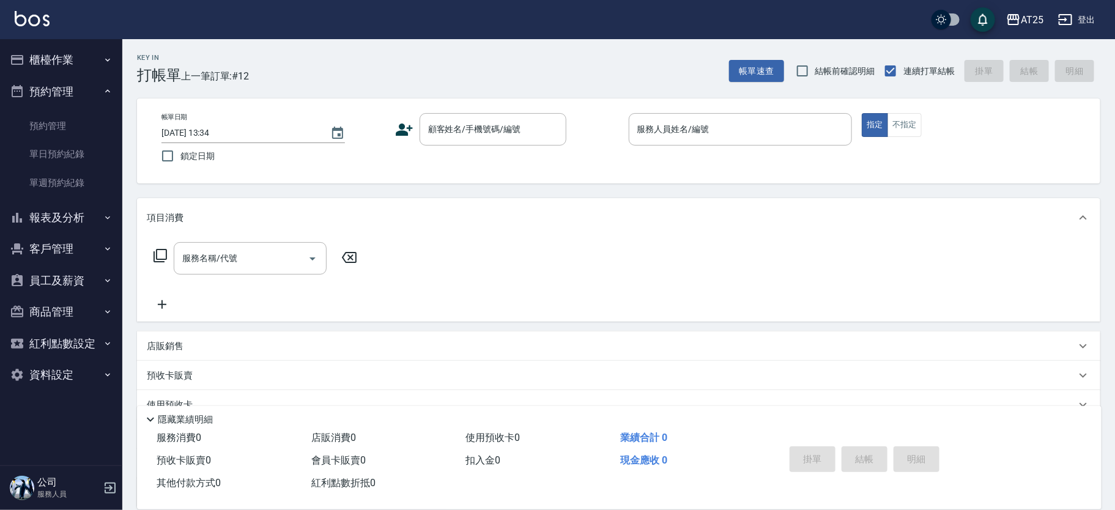
drag, startPoint x: 478, startPoint y: 152, endPoint x: 483, endPoint y: 139, distance: 13.2
click at [479, 147] on div "帳單日期 [DATE] 13:34 鎖定日期 顧客姓名/手機號碼/編號 顧客姓名/手機號碼/編號 服務人員姓名/編號 服務人員姓名/編號 指定 不指定" at bounding box center [619, 141] width 934 height 56
click at [484, 137] on input "顧客姓名/手機號碼/編號" at bounding box center [483, 129] width 117 height 21
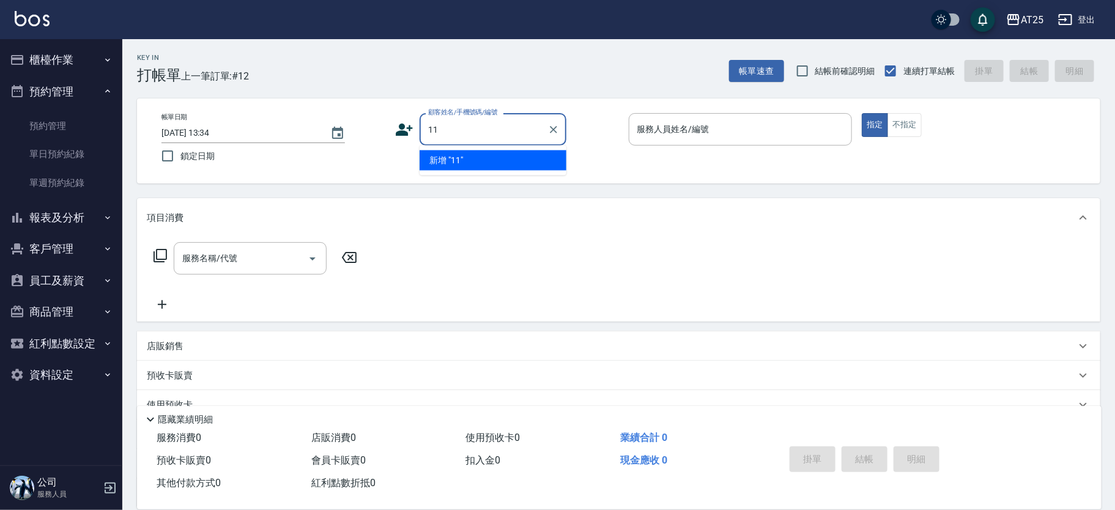
type input "11"
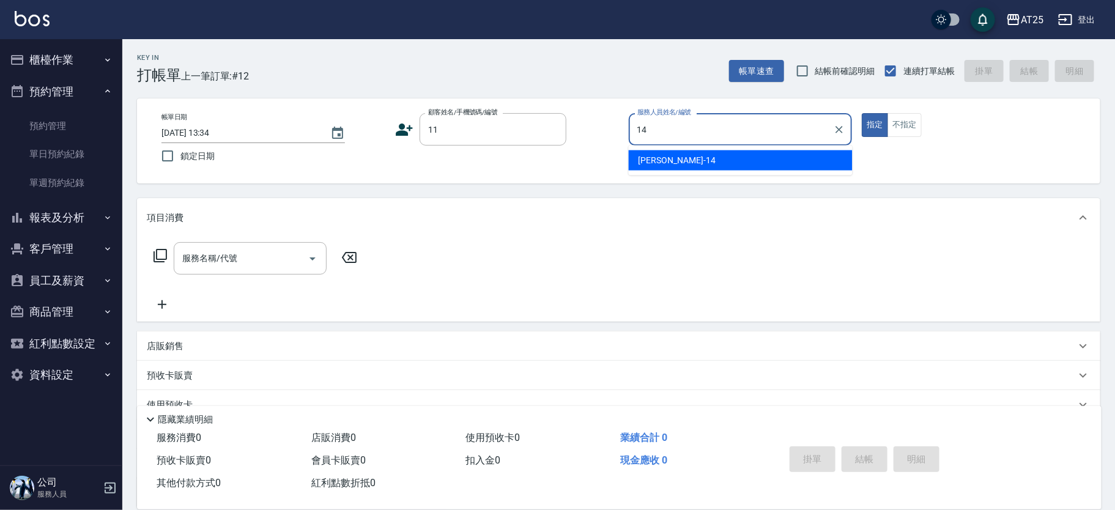
type input "[PERSON_NAME]-14"
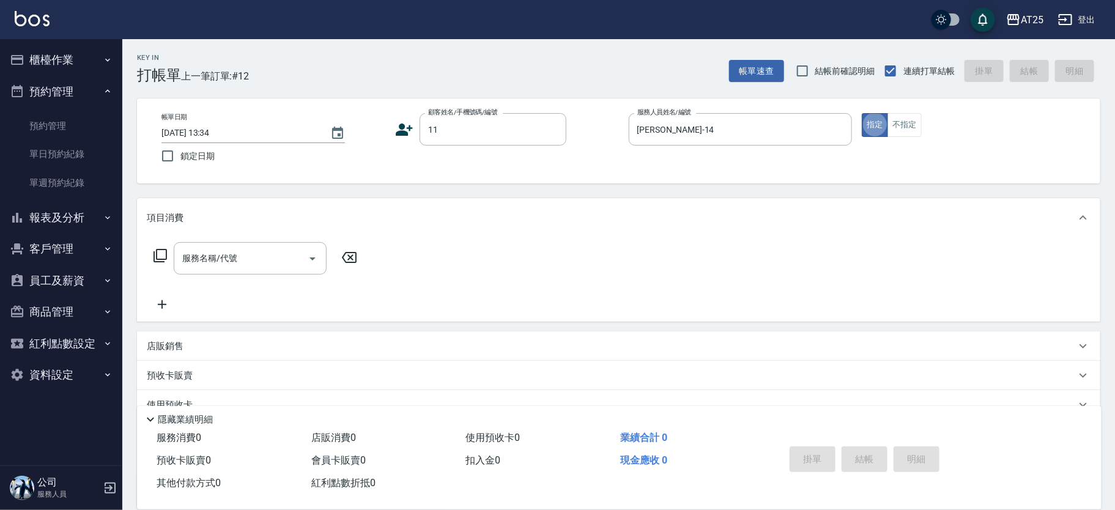
type button "true"
type input "新客人 姓名未設定/11/null"
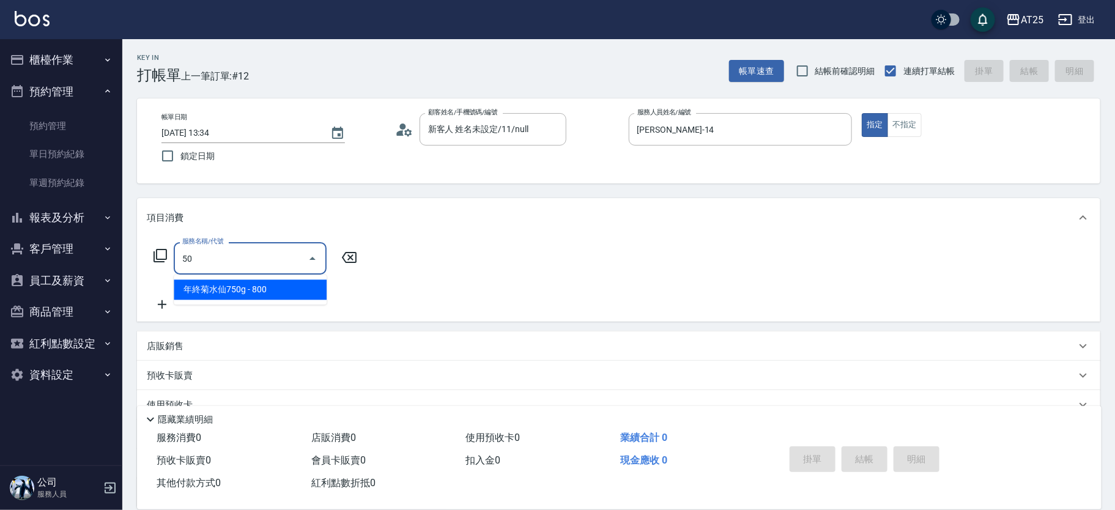
type input "501"
type input "100"
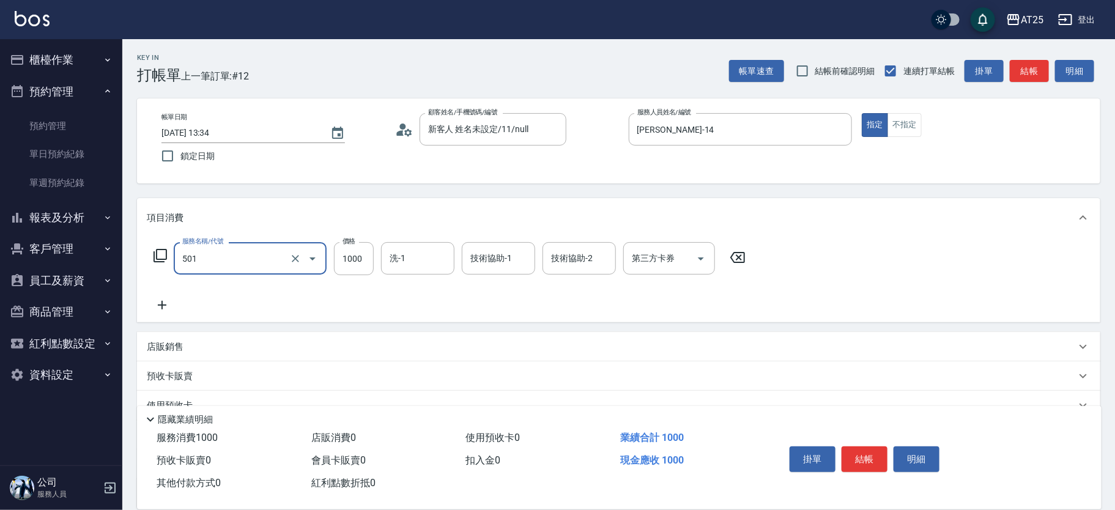
type input "染髮(501)"
type input "0"
type input "35"
type input "30"
type input "350"
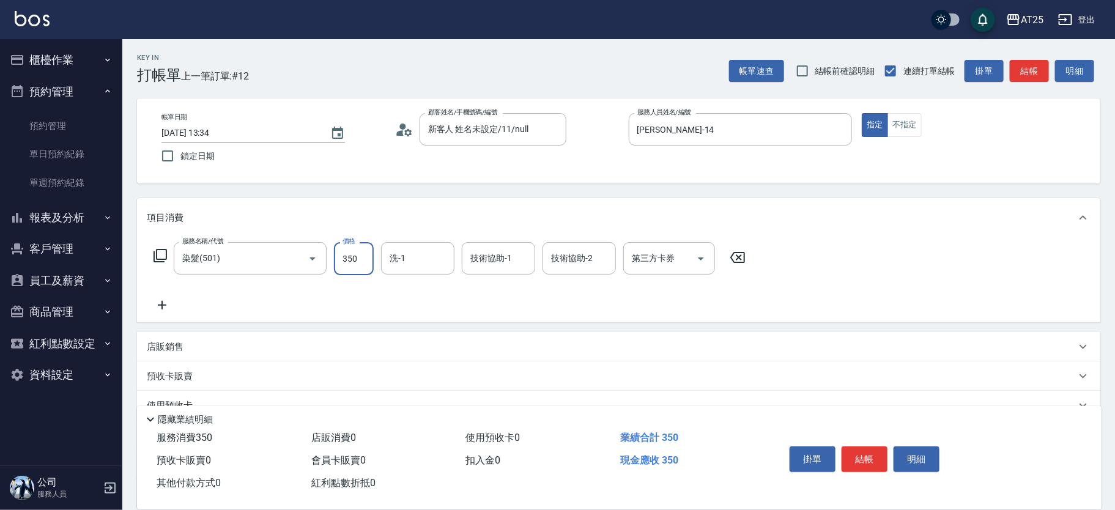
type input "350"
type input "3500"
type input "小宇-58"
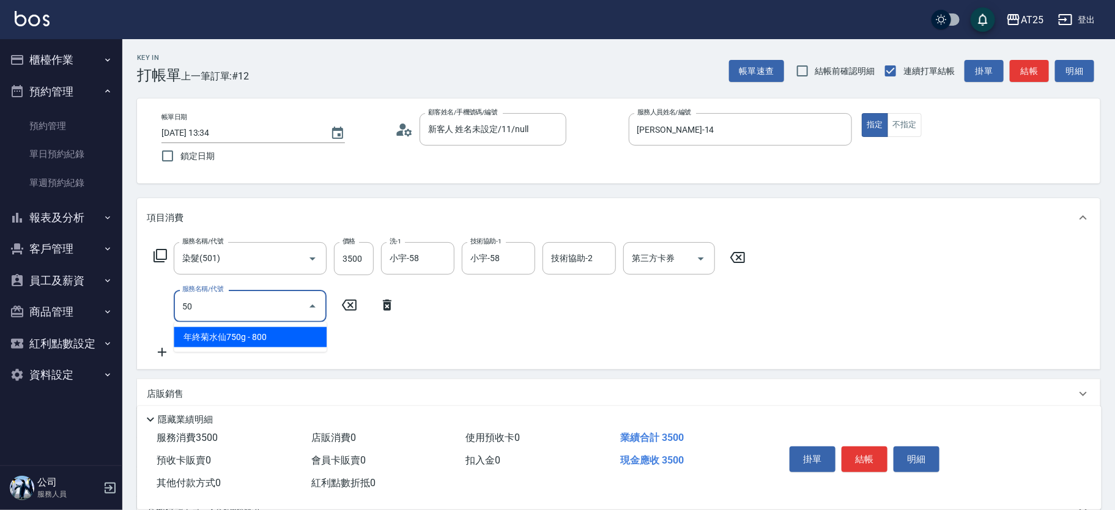
type input "502"
type input "400"
type input "漂髮(502)"
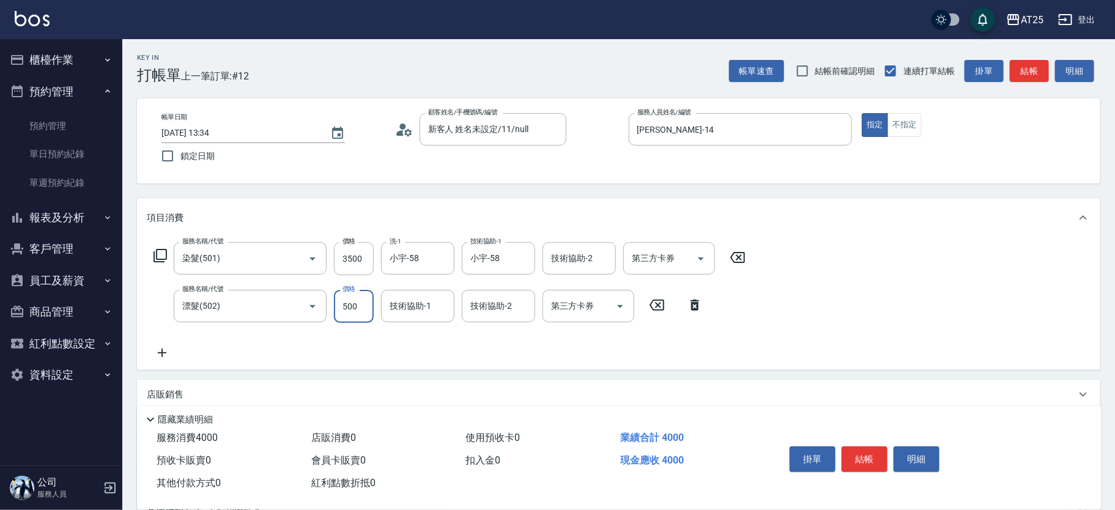
type input "350"
type input "150"
type input "500"
type input "1500"
type input "小宇-58"
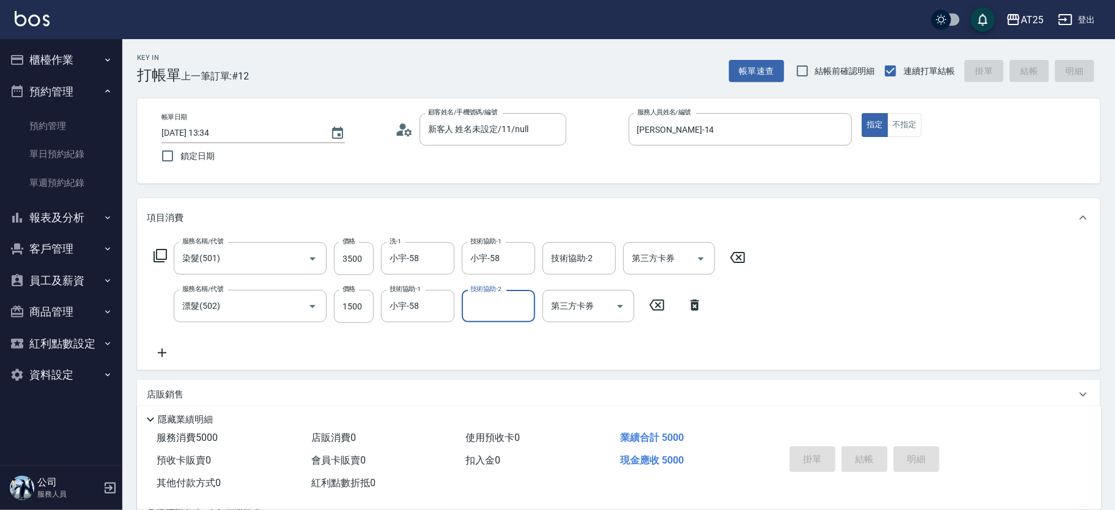
type input "[DATE] 14:13"
type input "0"
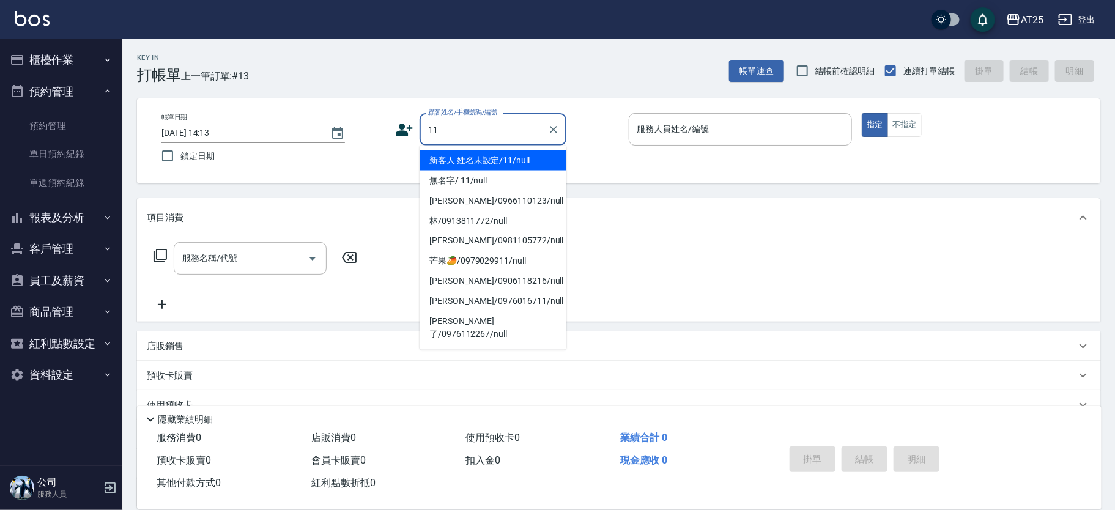
type input "新客人 姓名未設定/11/null"
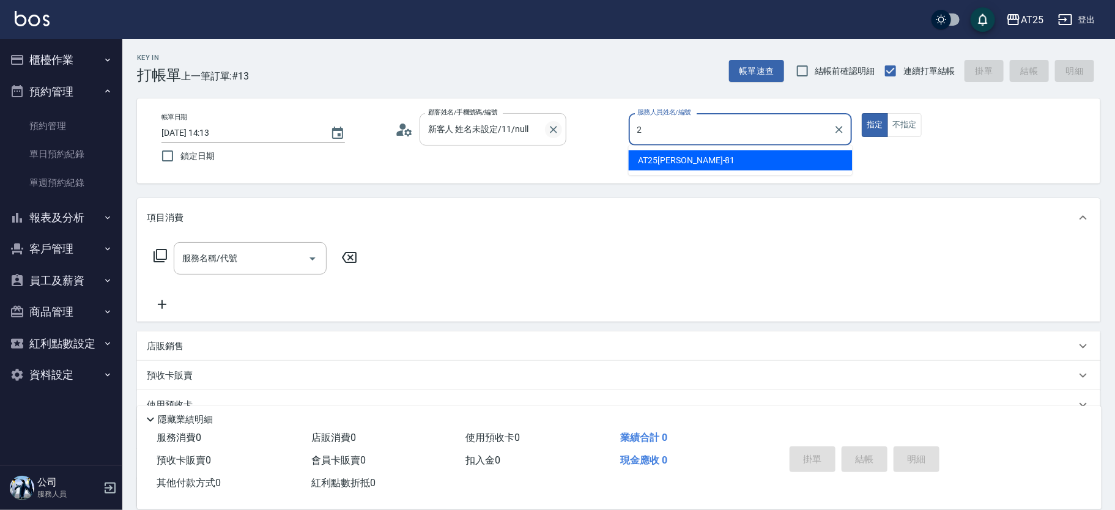
click at [548, 133] on icon "Clear" at bounding box center [554, 130] width 12 height 12
type input "2"
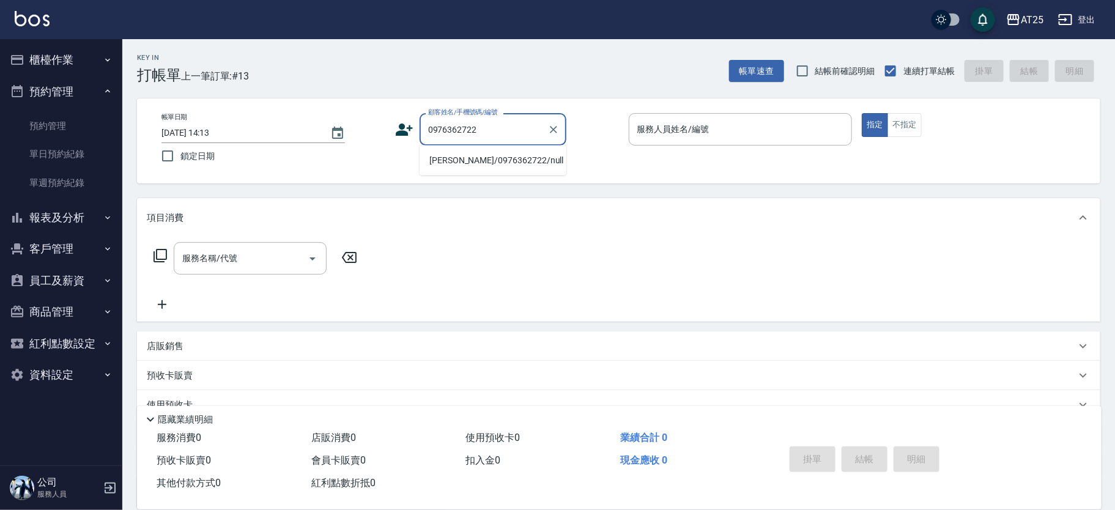
click at [511, 159] on li "[PERSON_NAME]/0976362722/null" at bounding box center [493, 161] width 147 height 20
type input "[PERSON_NAME]/0976362722/null"
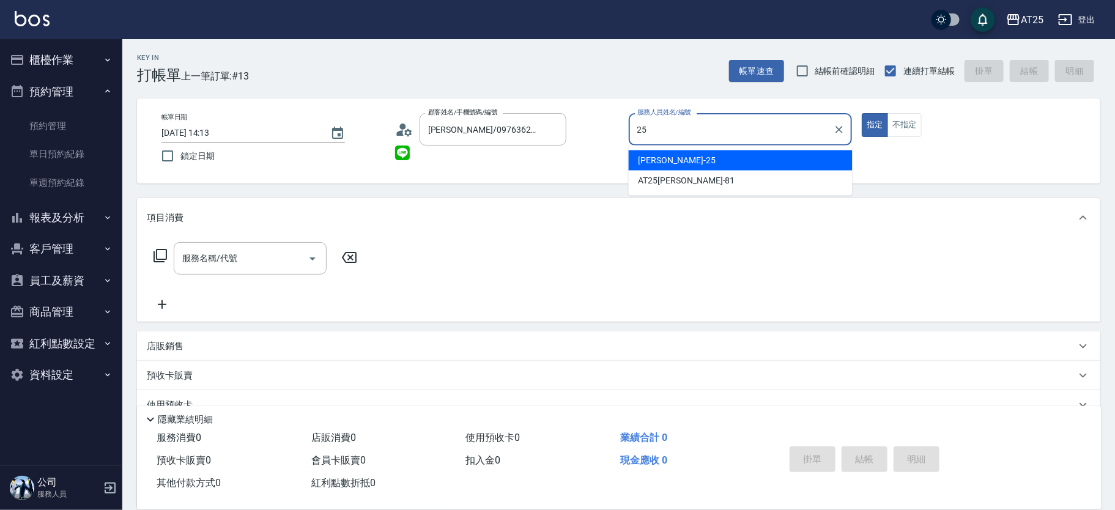
type input "[PERSON_NAME]-25"
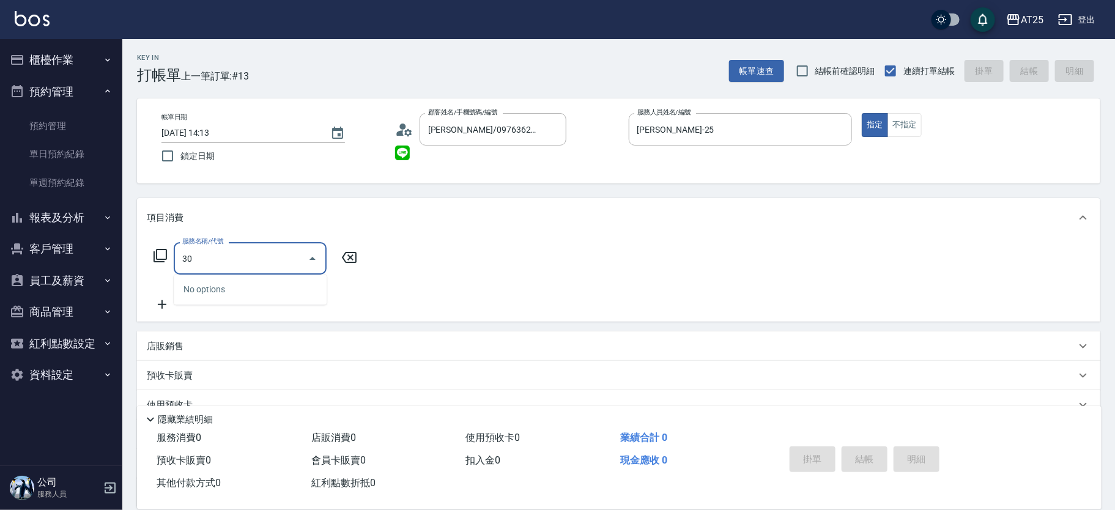
type input "306"
type input "100"
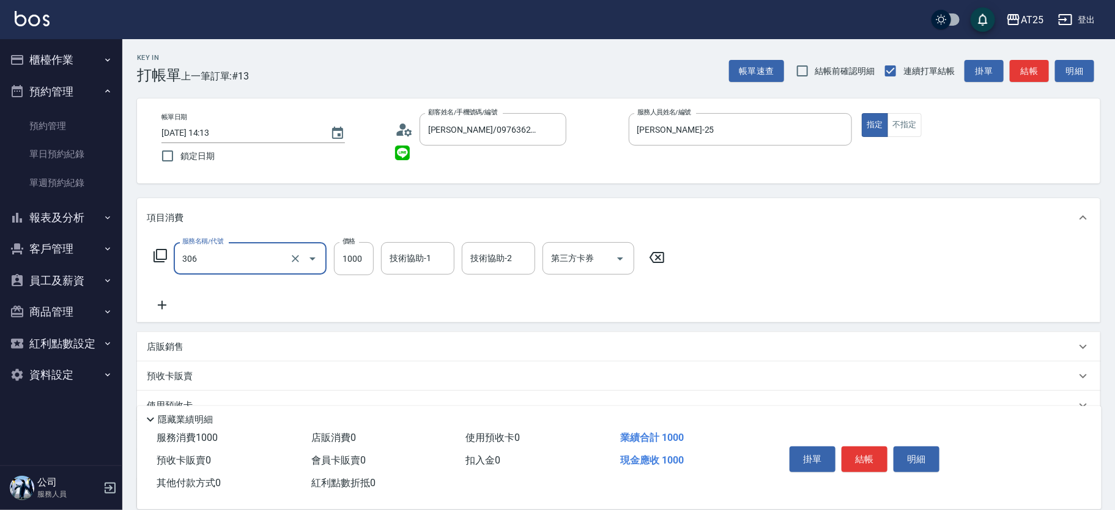
type input "男生壓貼(306)"
type input "0"
type input "16"
type input "10"
type input "160"
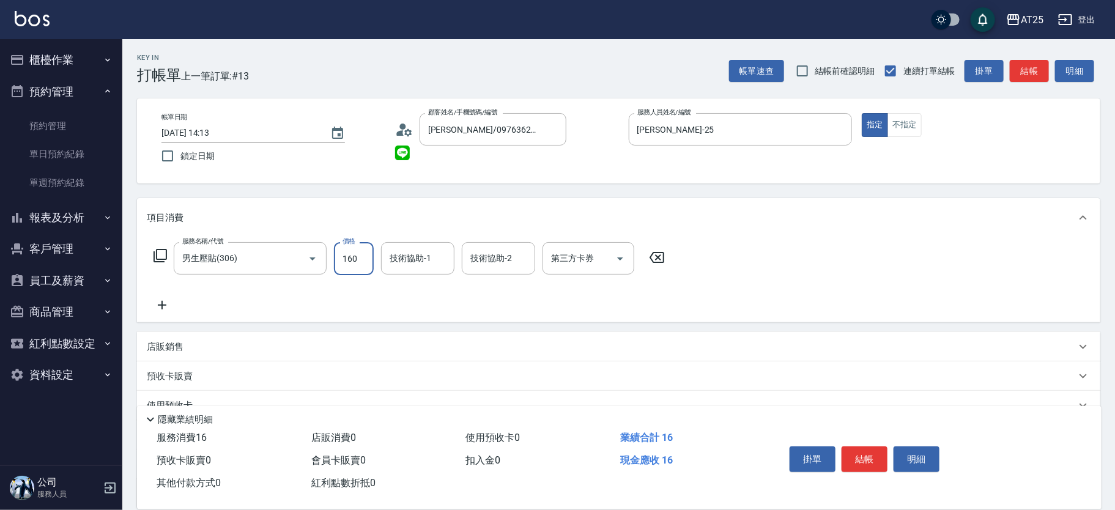
type input "160"
type input "1600"
type input "[PERSON_NAME]-80"
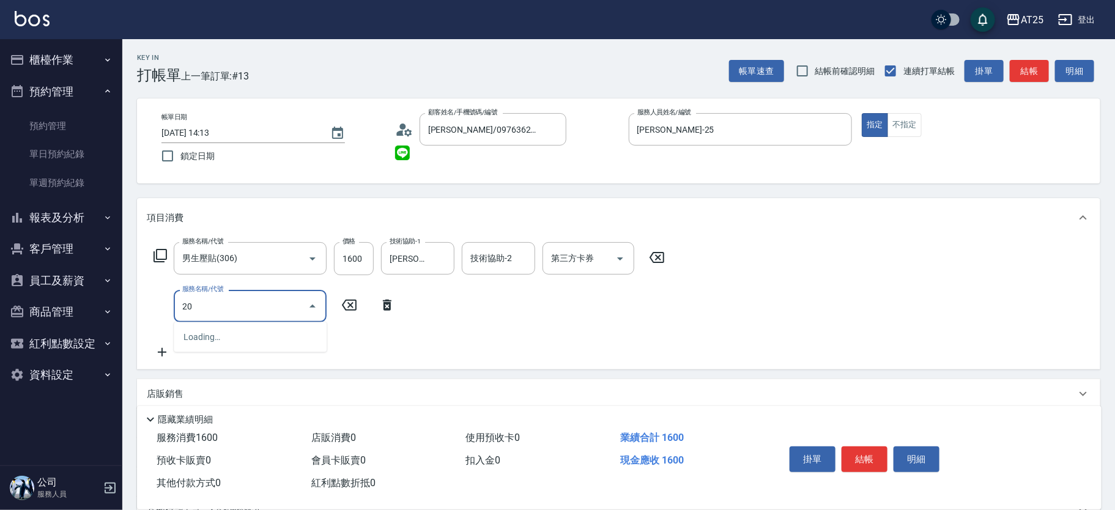
type input "201"
type input "190"
type input "洗髮(201)"
type input "160"
type input "0"
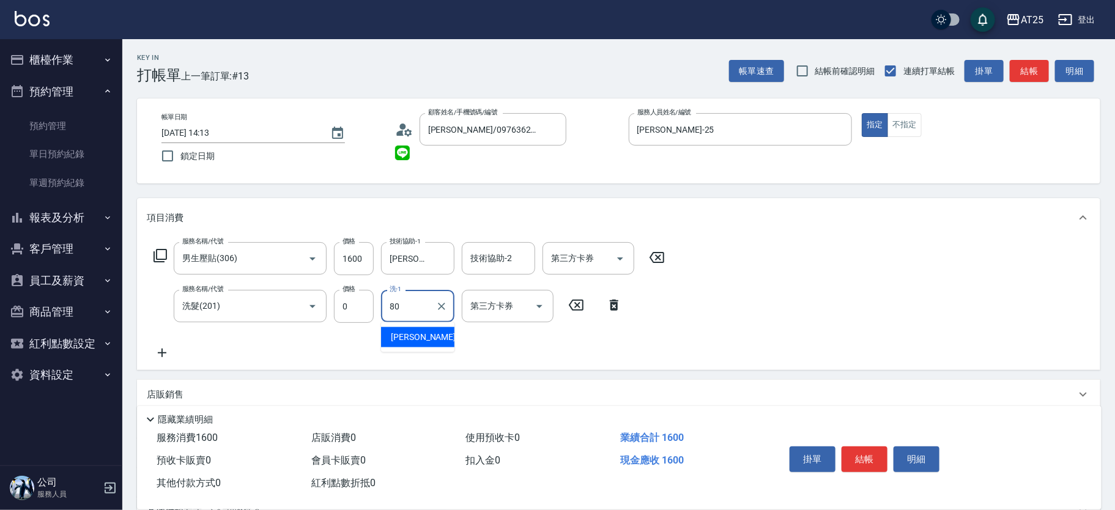
type input "[PERSON_NAME]-80"
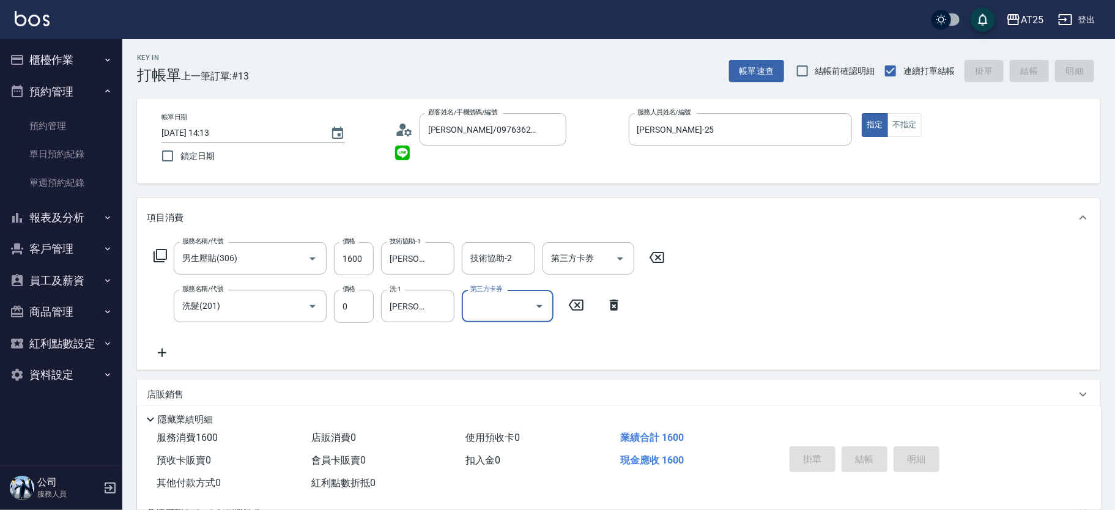
type input "[DATE] 14:15"
type input "0"
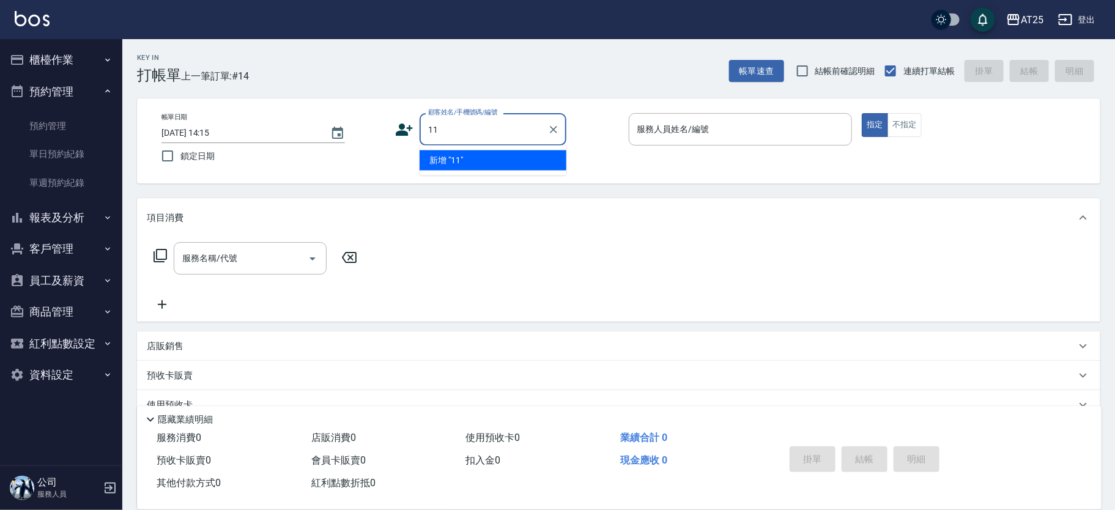
type input "11"
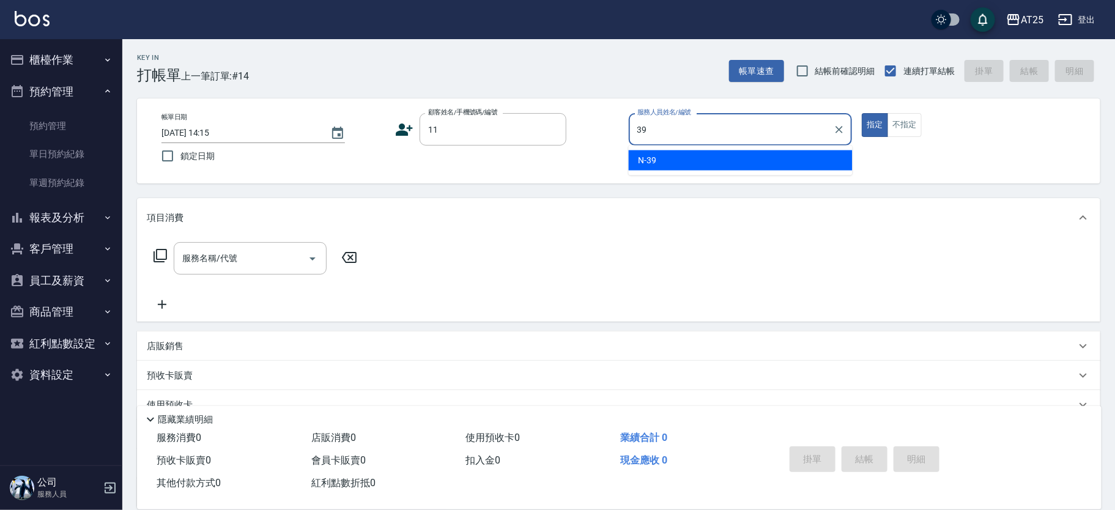
type input "N-39"
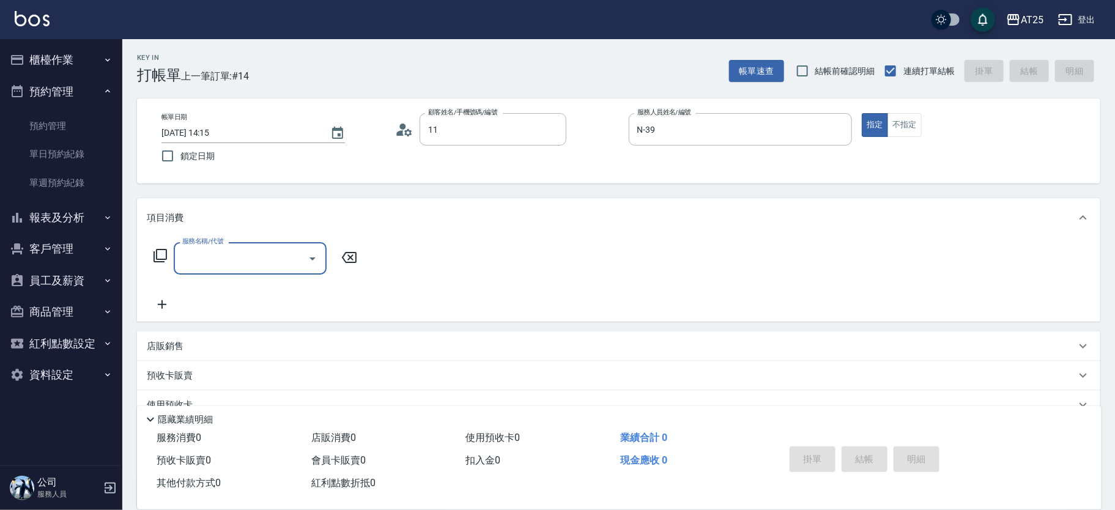
type input "新客人 姓名未設定/11/null"
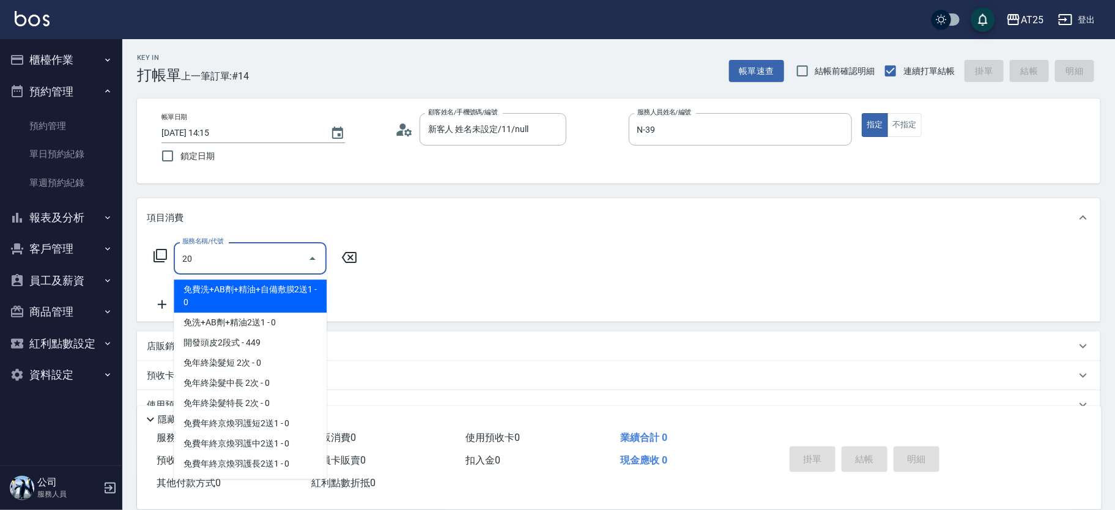
type input "201"
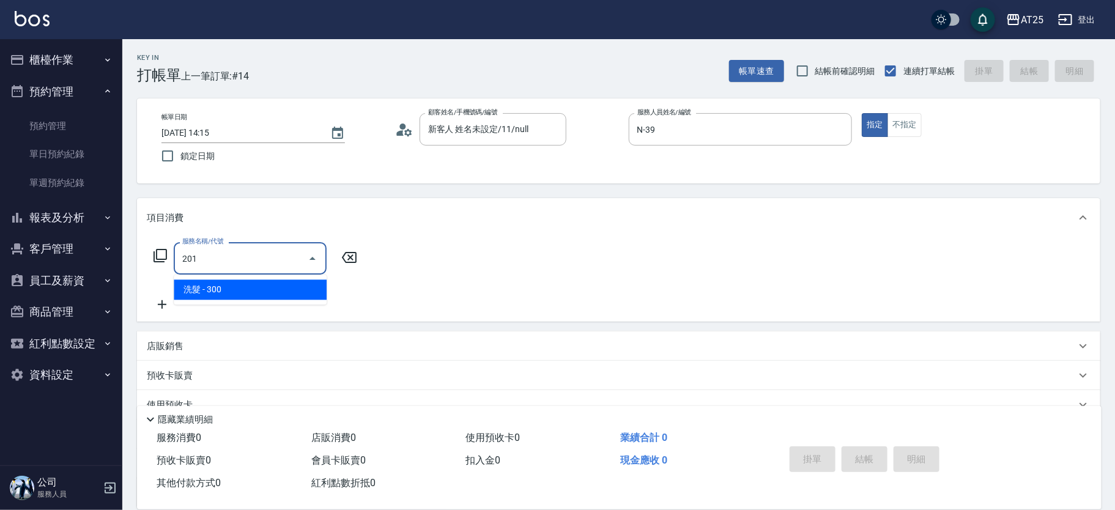
type input "30"
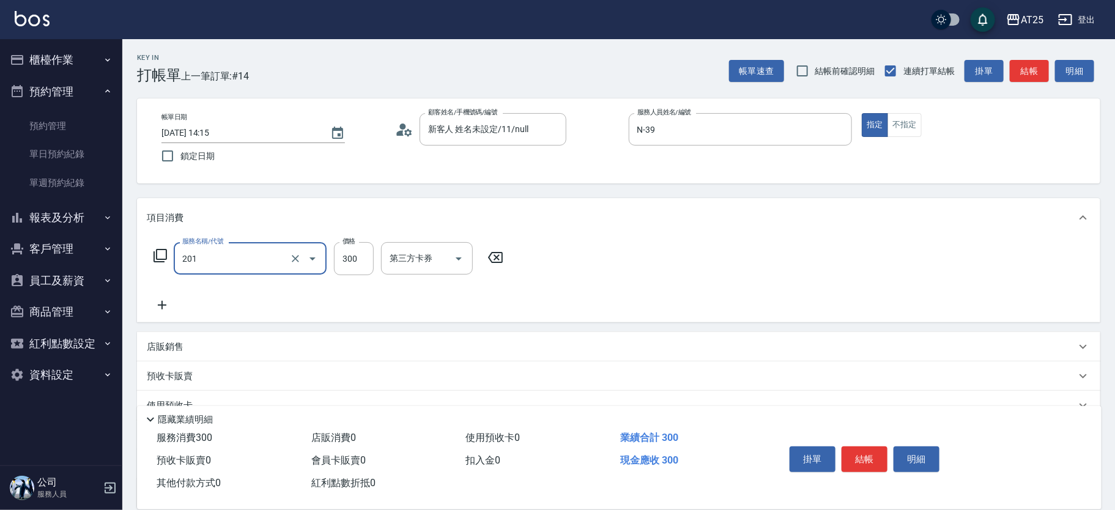
type input "洗髮(201)"
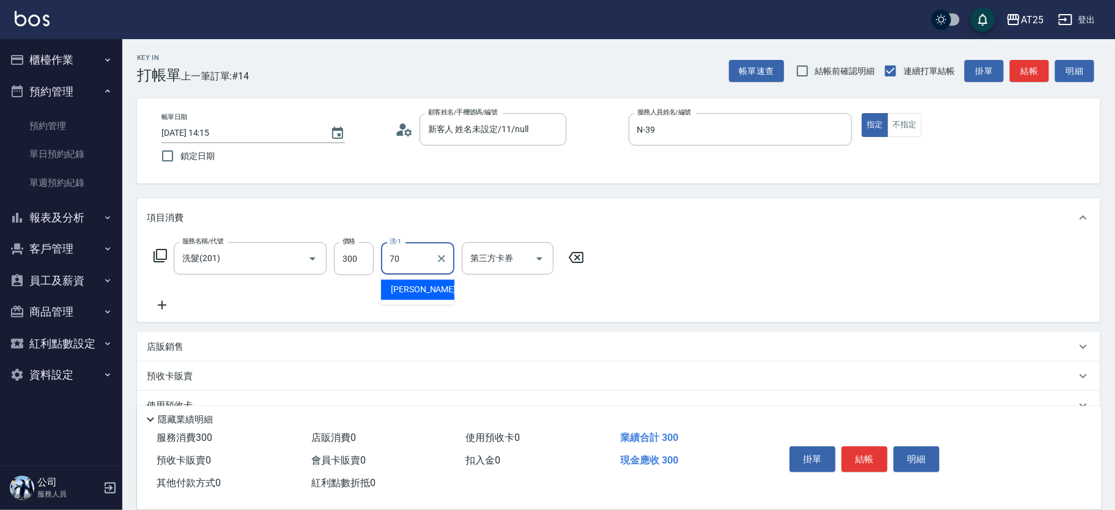
type input "[PERSON_NAME]-70"
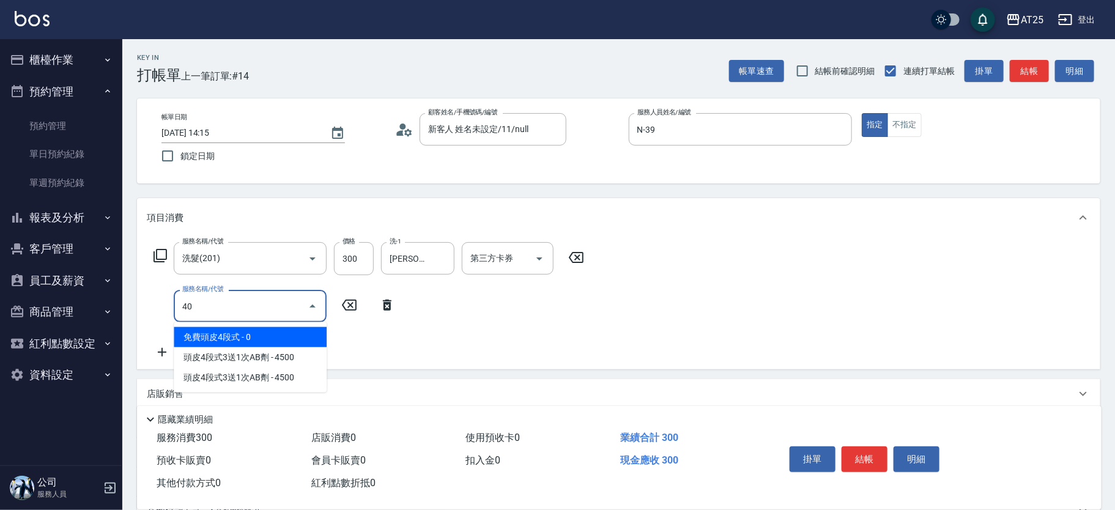
type input "401"
type input "60"
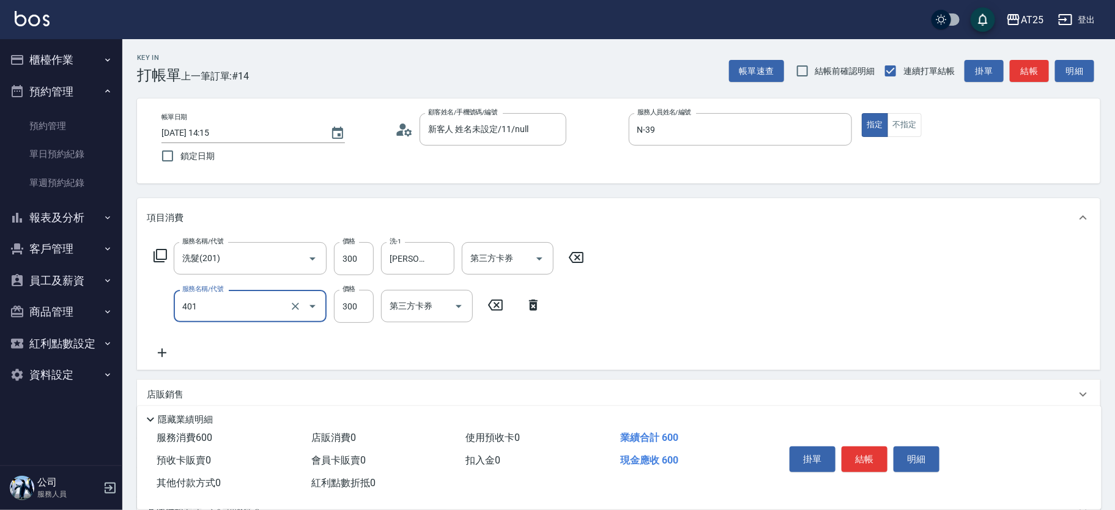
type input "剪髮(401)"
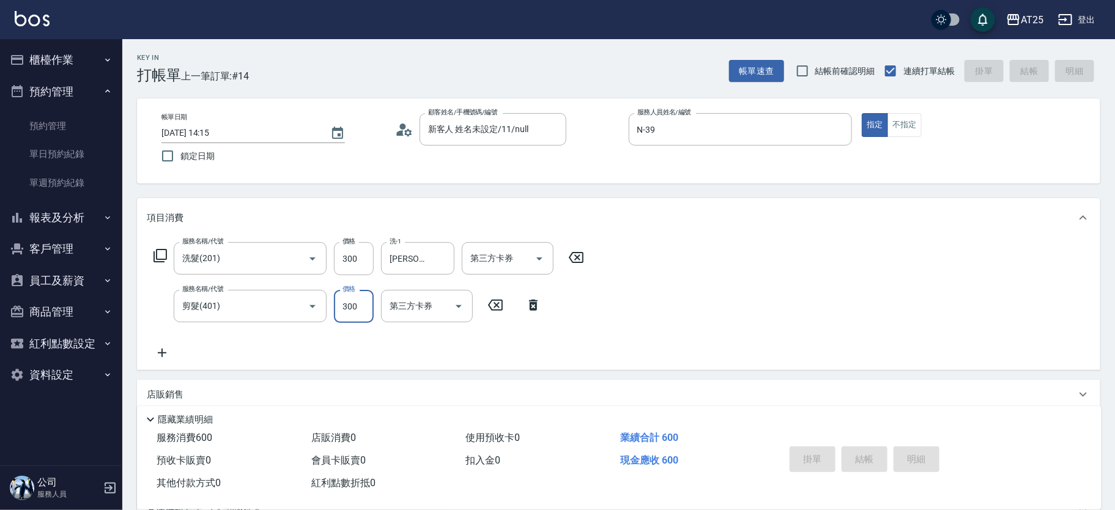
type input "0"
